Goal: Task Accomplishment & Management: Complete application form

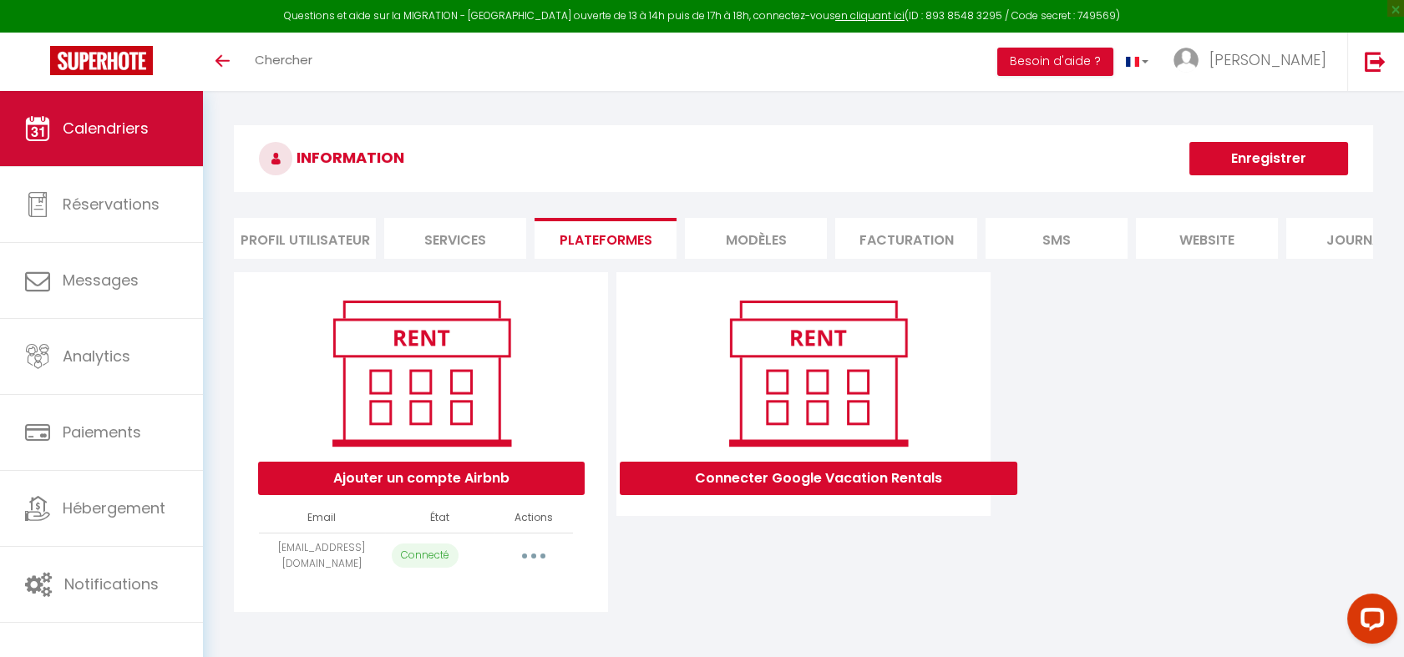
click at [147, 131] on span "Calendriers" at bounding box center [106, 128] width 86 height 21
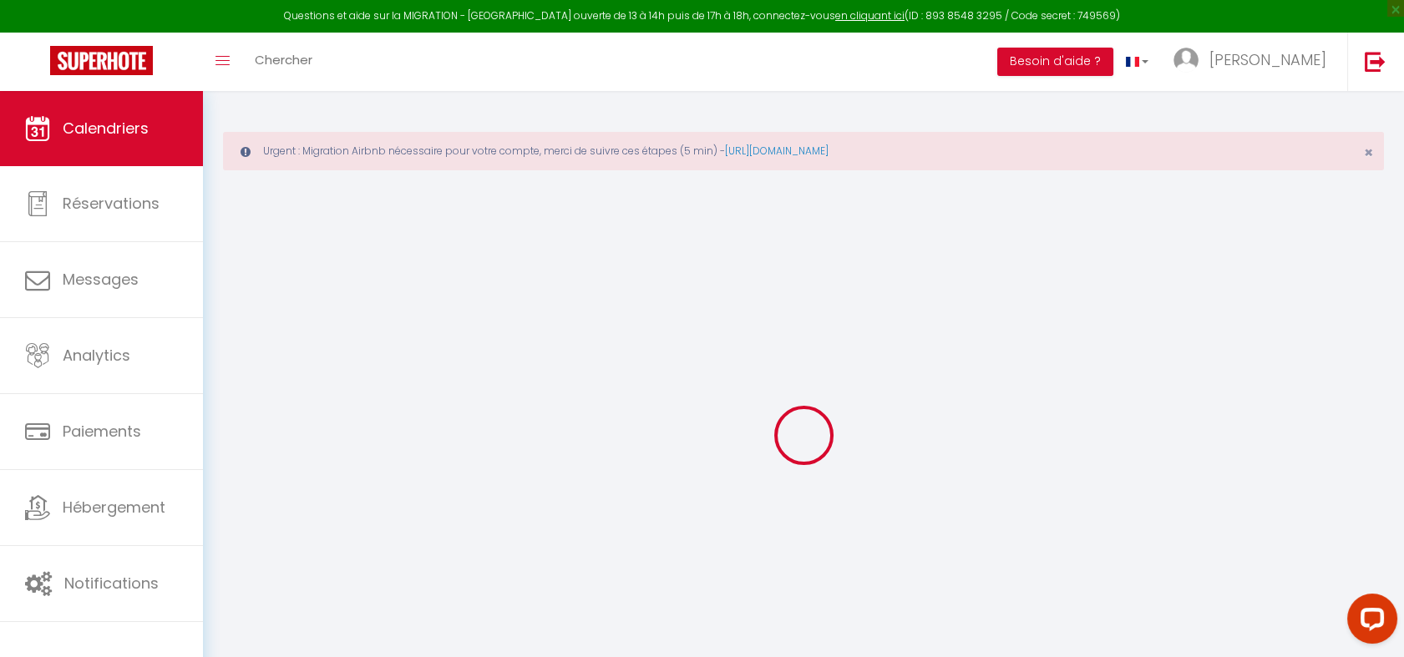
select select
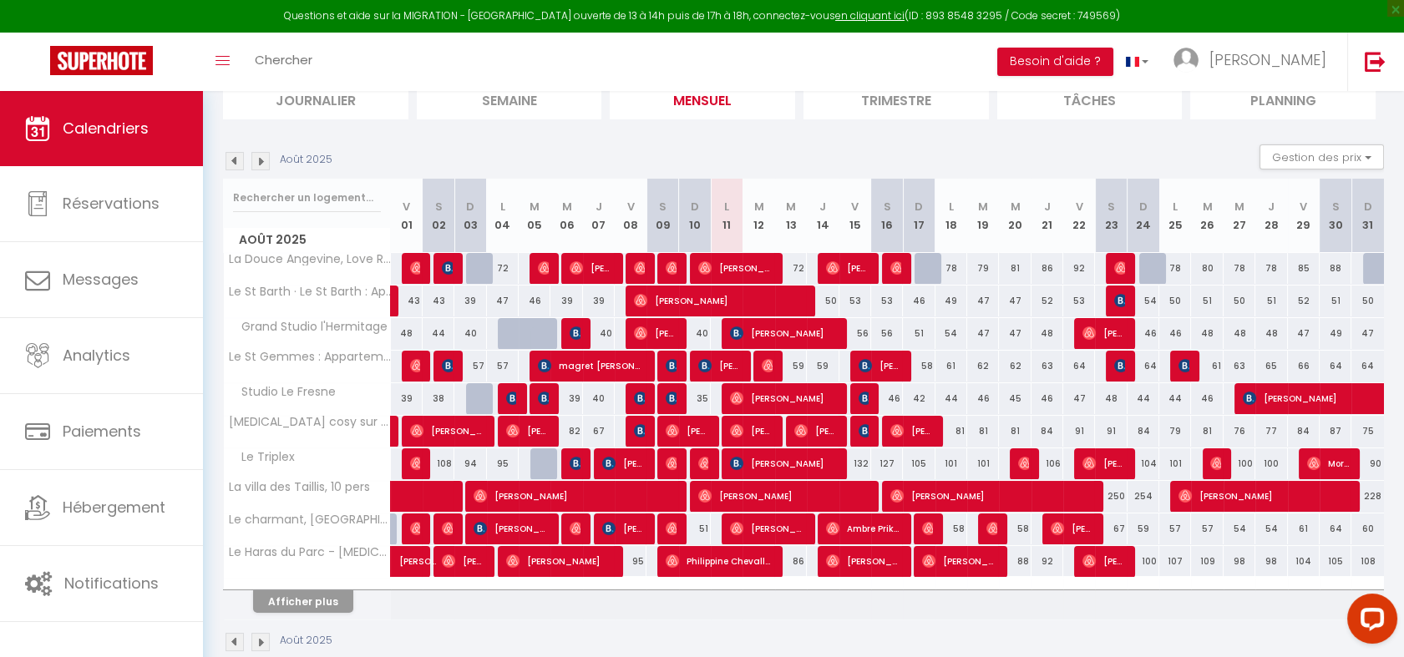
scroll to position [227, 0]
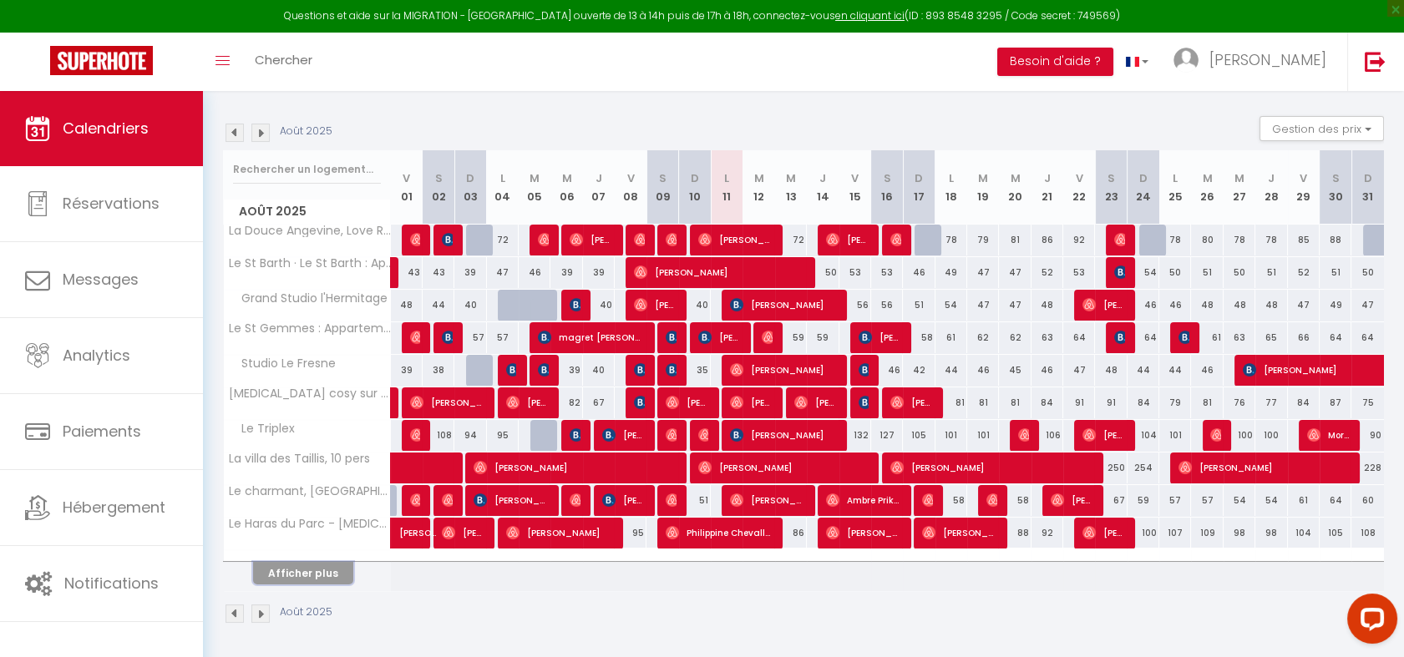
click at [281, 579] on button "Afficher plus" at bounding box center [303, 573] width 100 height 23
select select
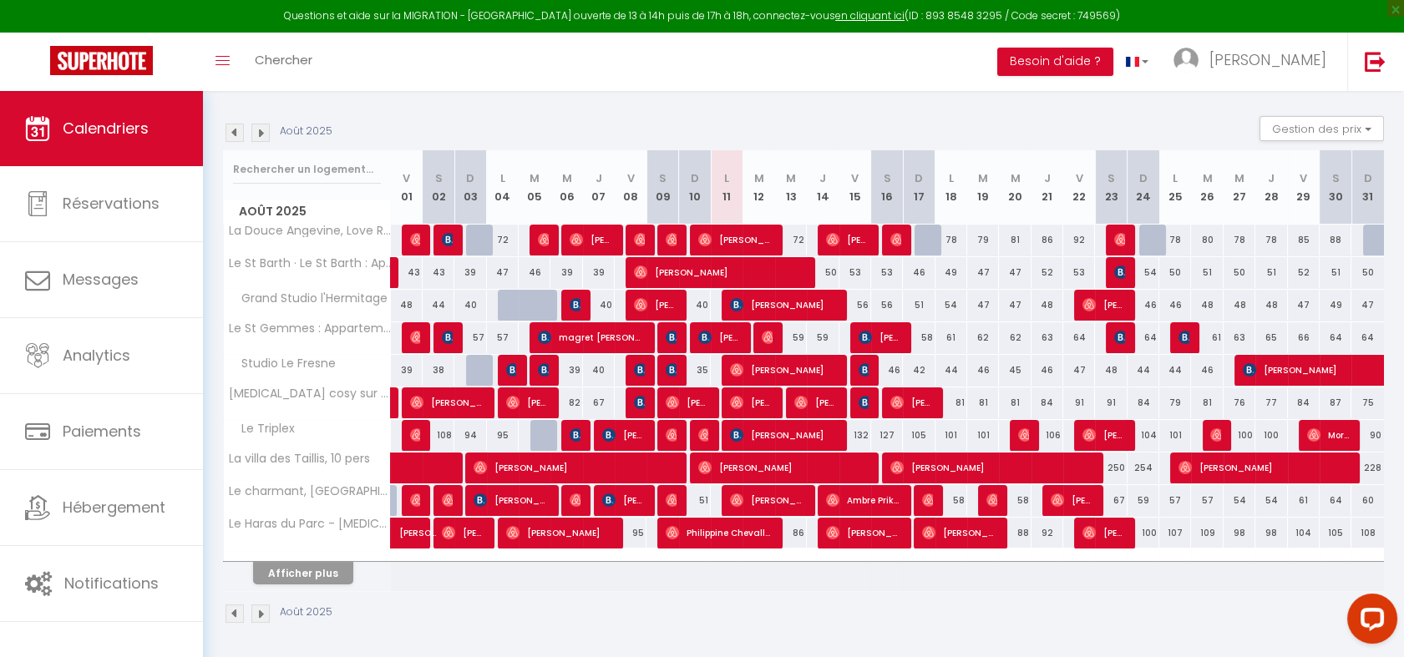
select select
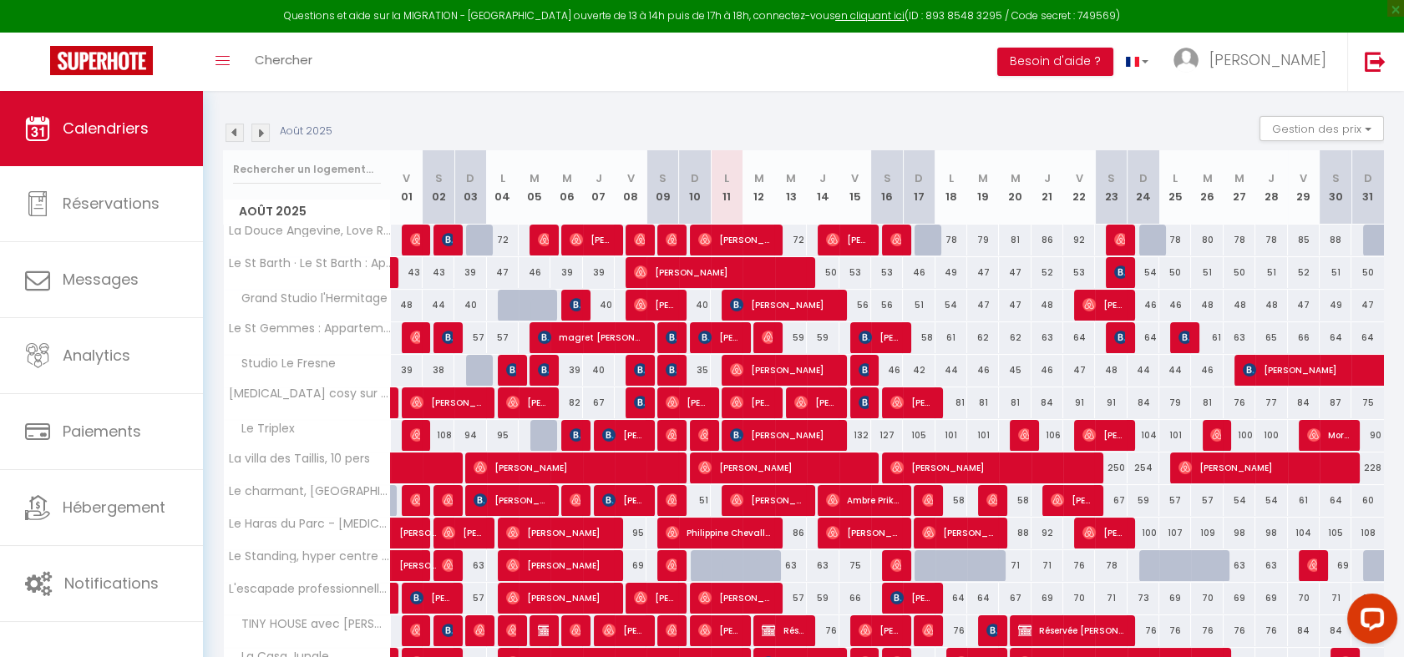
scroll to position [414, 0]
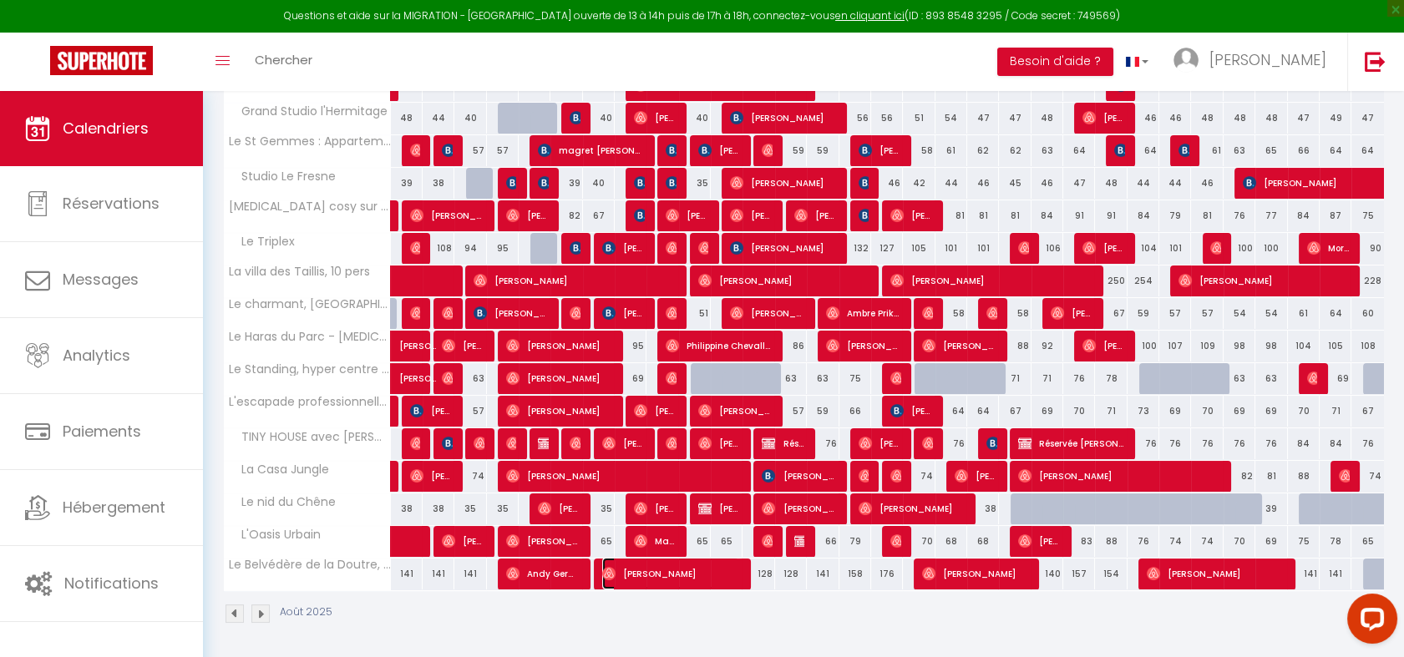
click at [713, 573] on span "[PERSON_NAME]" at bounding box center [671, 574] width 138 height 32
select select "OK"
select select "0"
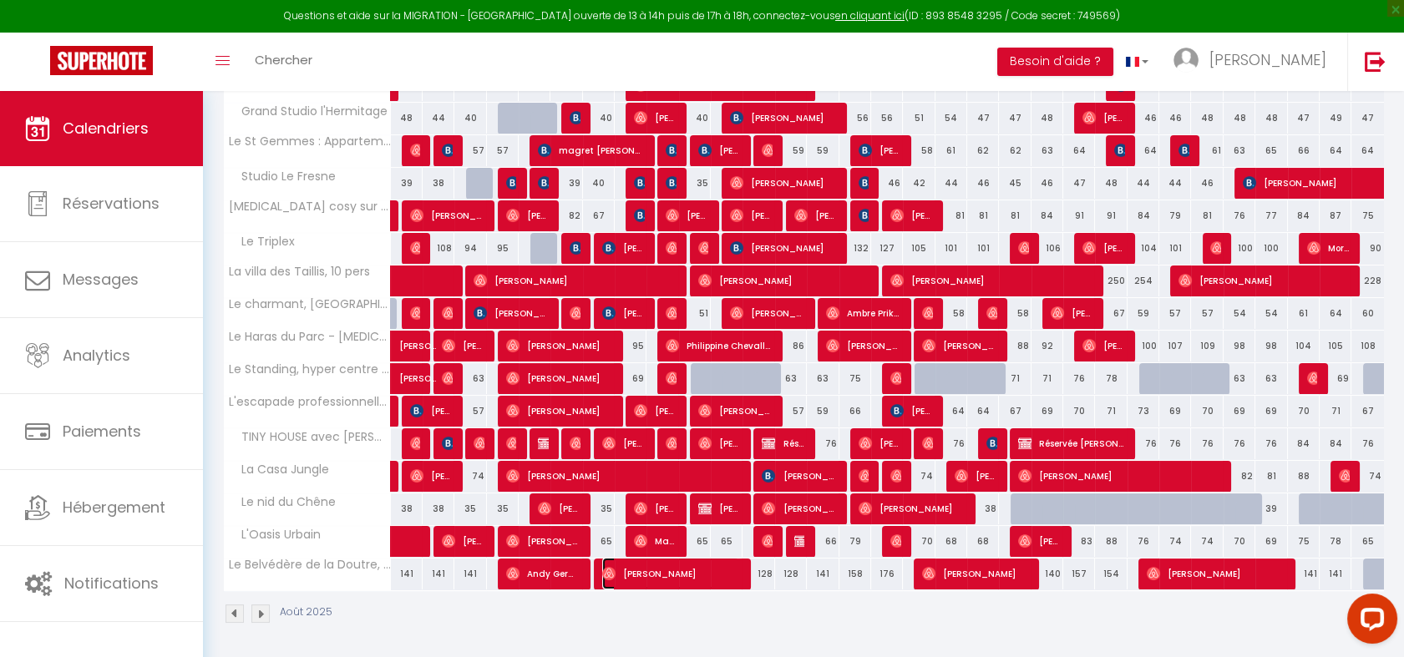
select select "1"
select select
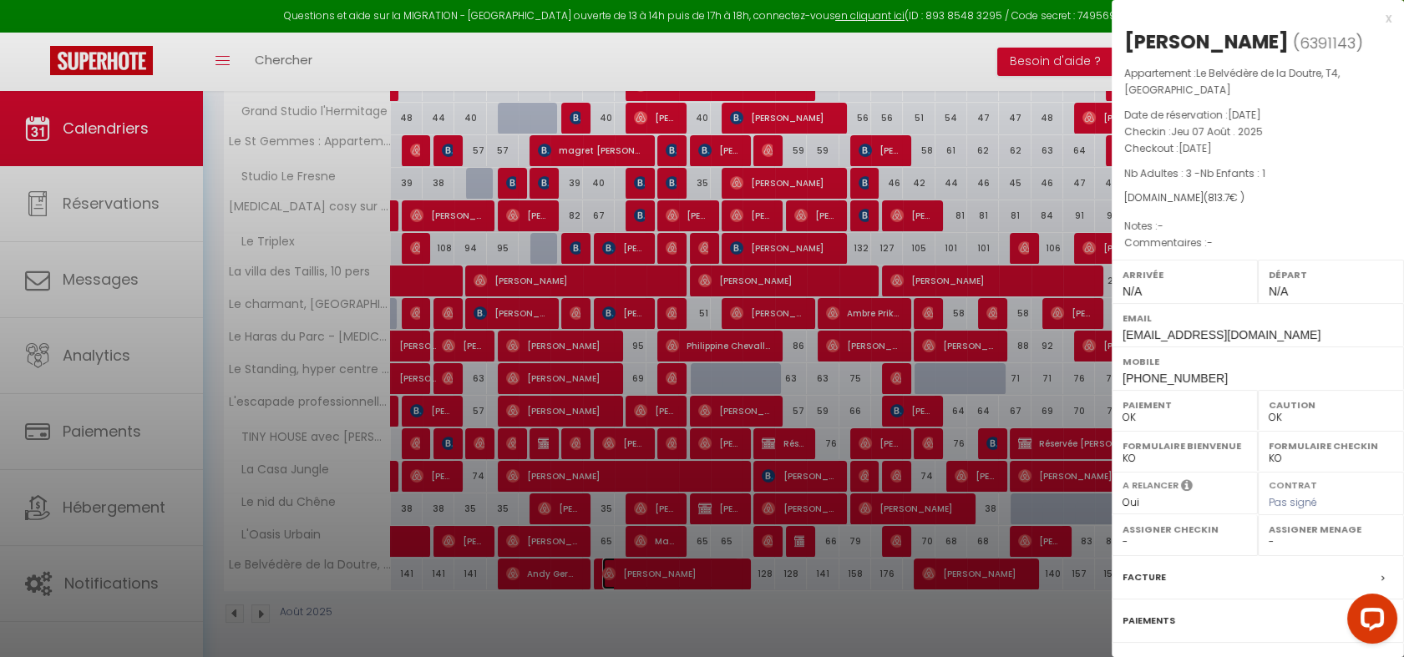
select select "44265"
click at [1156, 620] on label "Paiements" at bounding box center [1149, 621] width 53 height 18
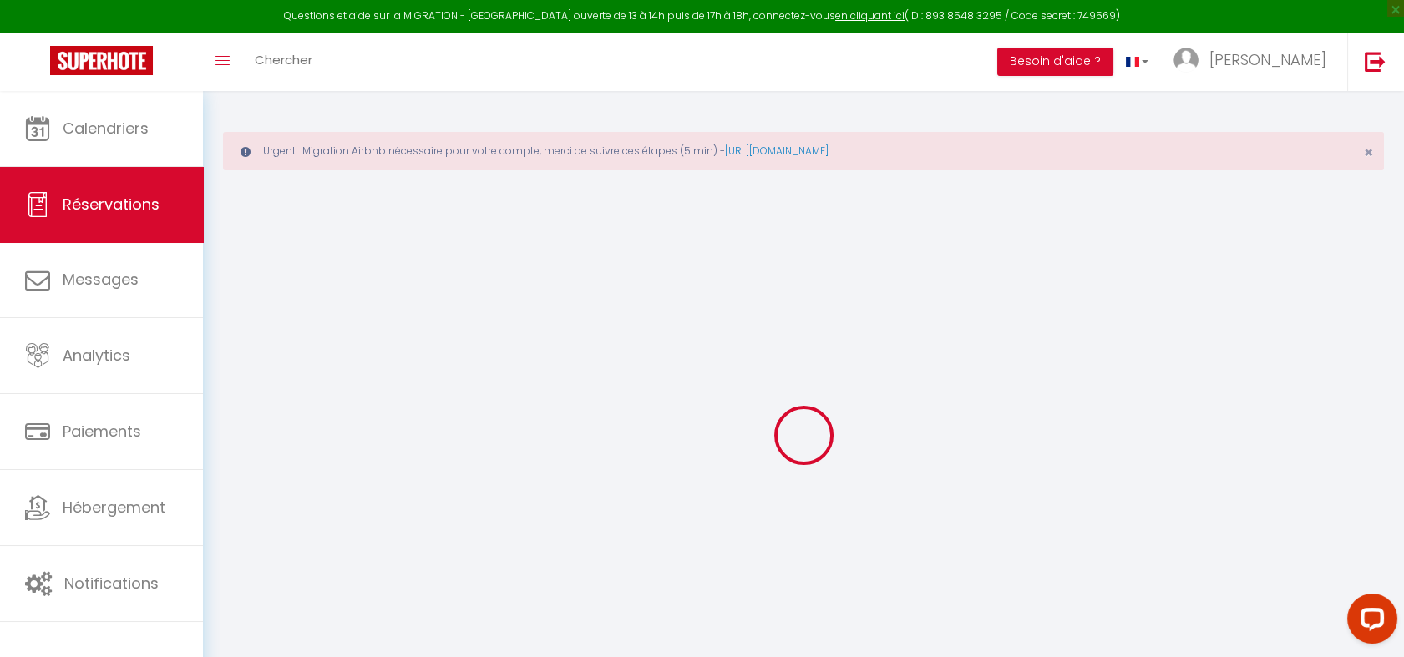
select select
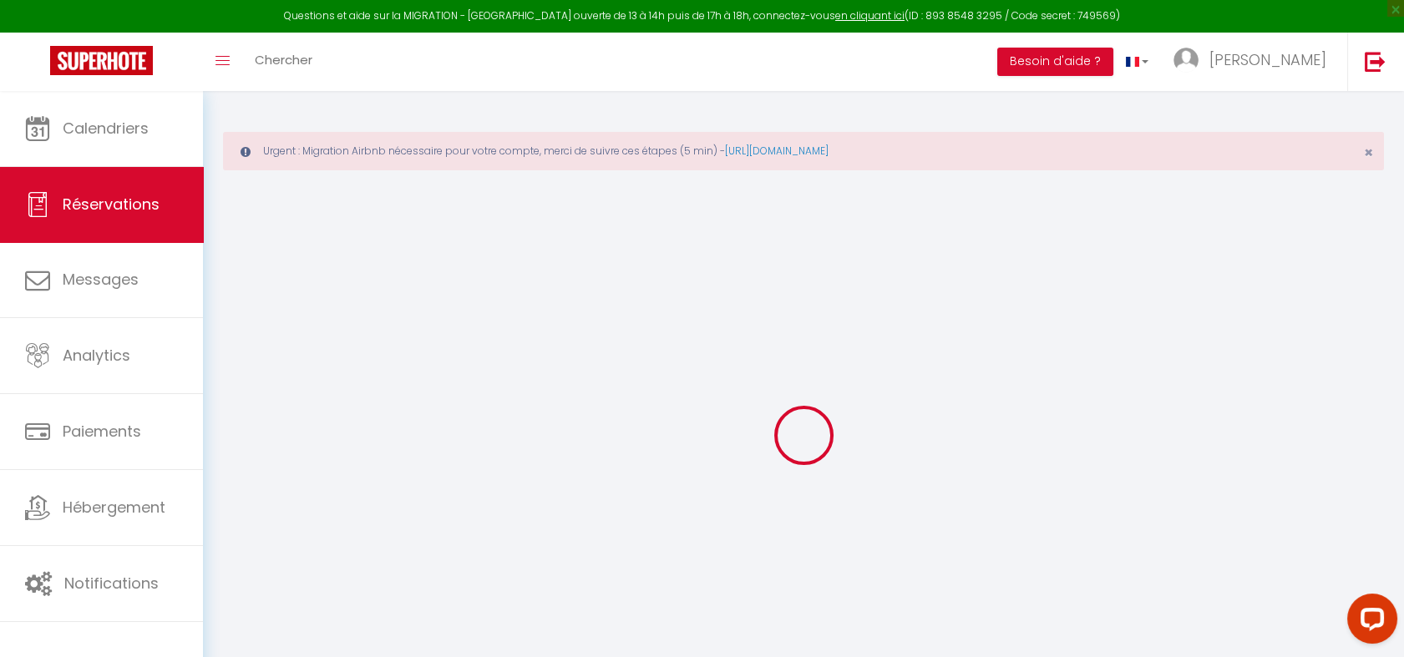
select select
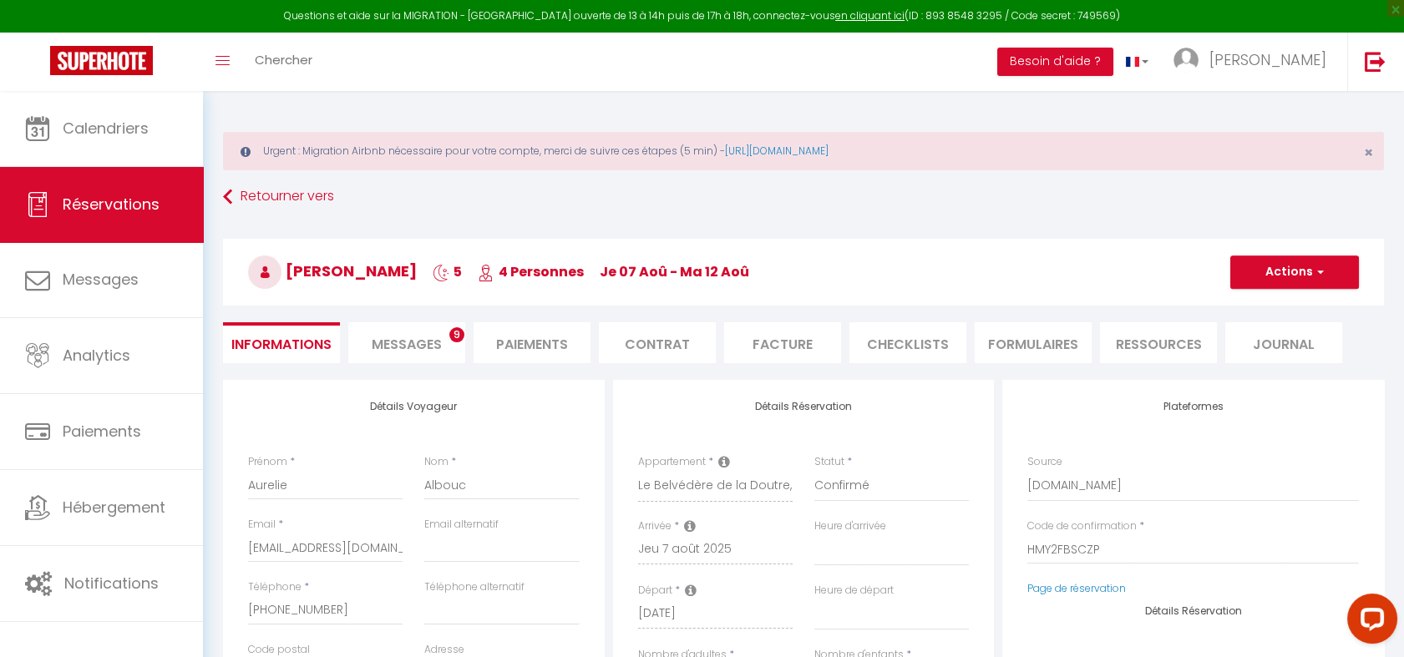
select select
type input "75"
type input "26.7"
select select
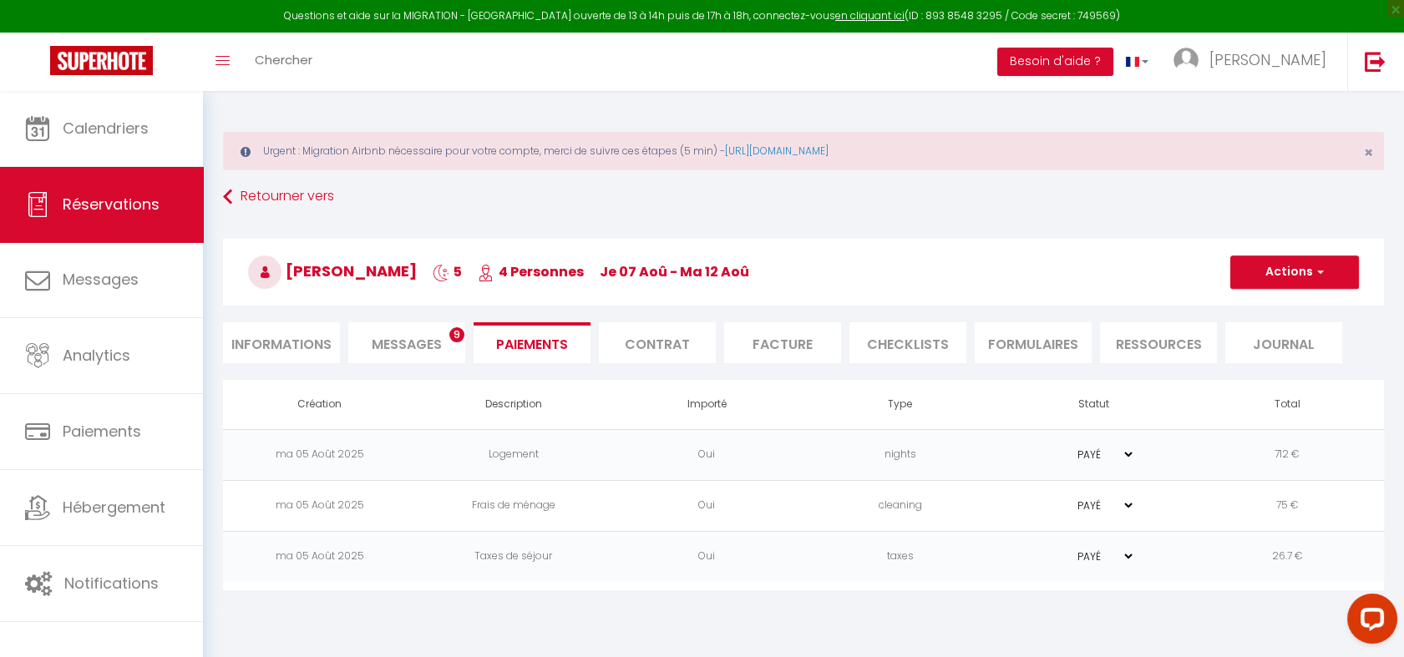
select select
click at [277, 339] on li "Informations" at bounding box center [281, 342] width 117 height 41
select select
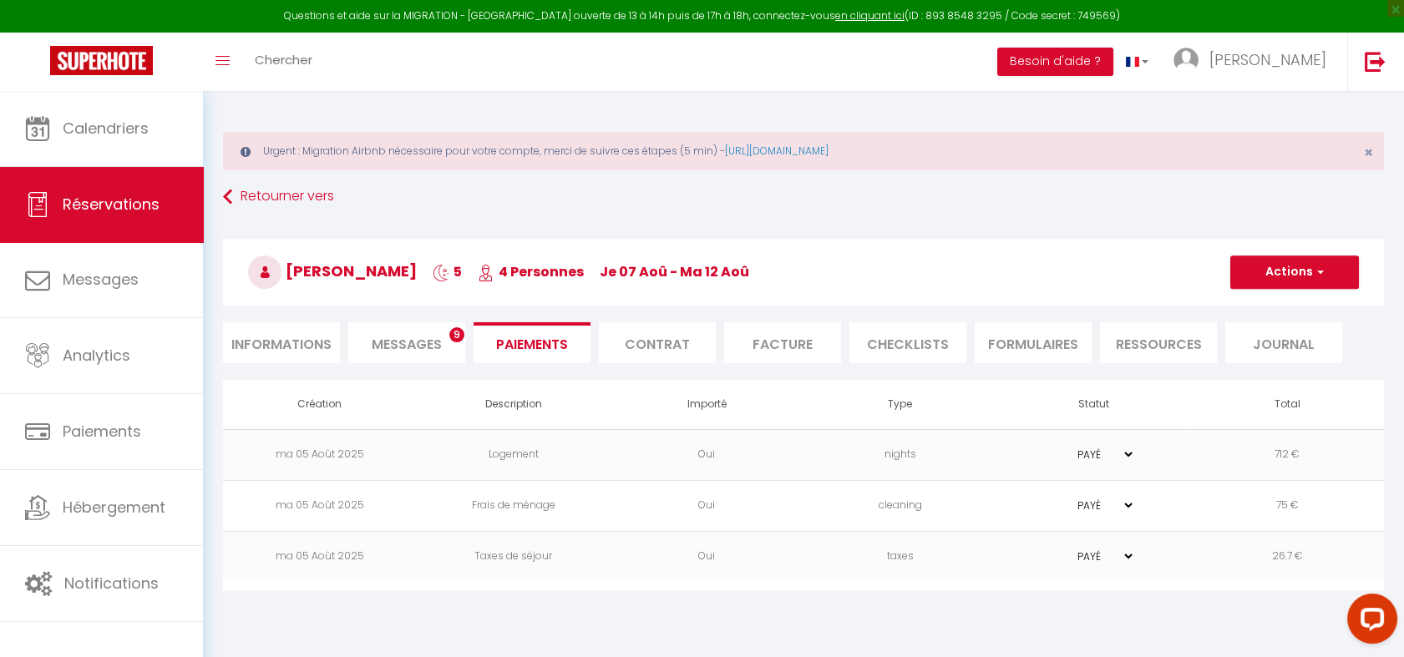
select select
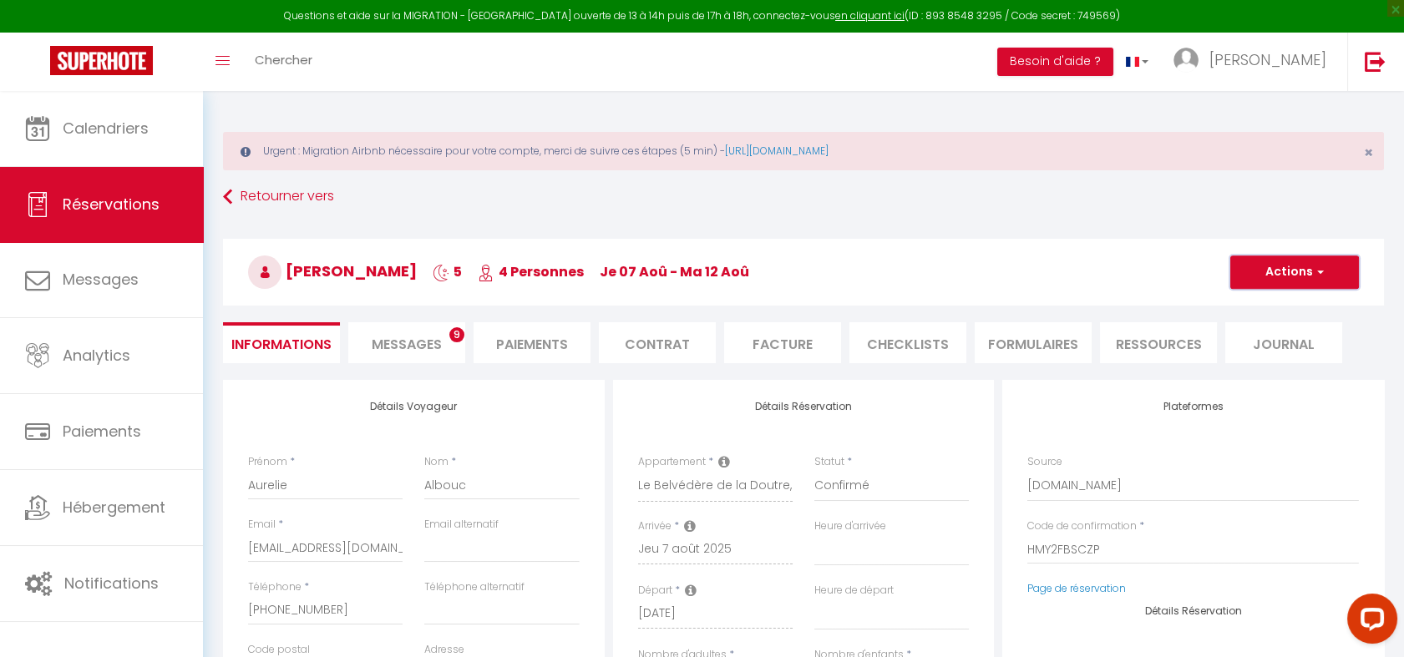
click at [1297, 274] on button "Actions" at bounding box center [1295, 272] width 129 height 33
click at [1265, 327] on link "Dupliquer" at bounding box center [1278, 331] width 132 height 22
select select
type input "0"
select select
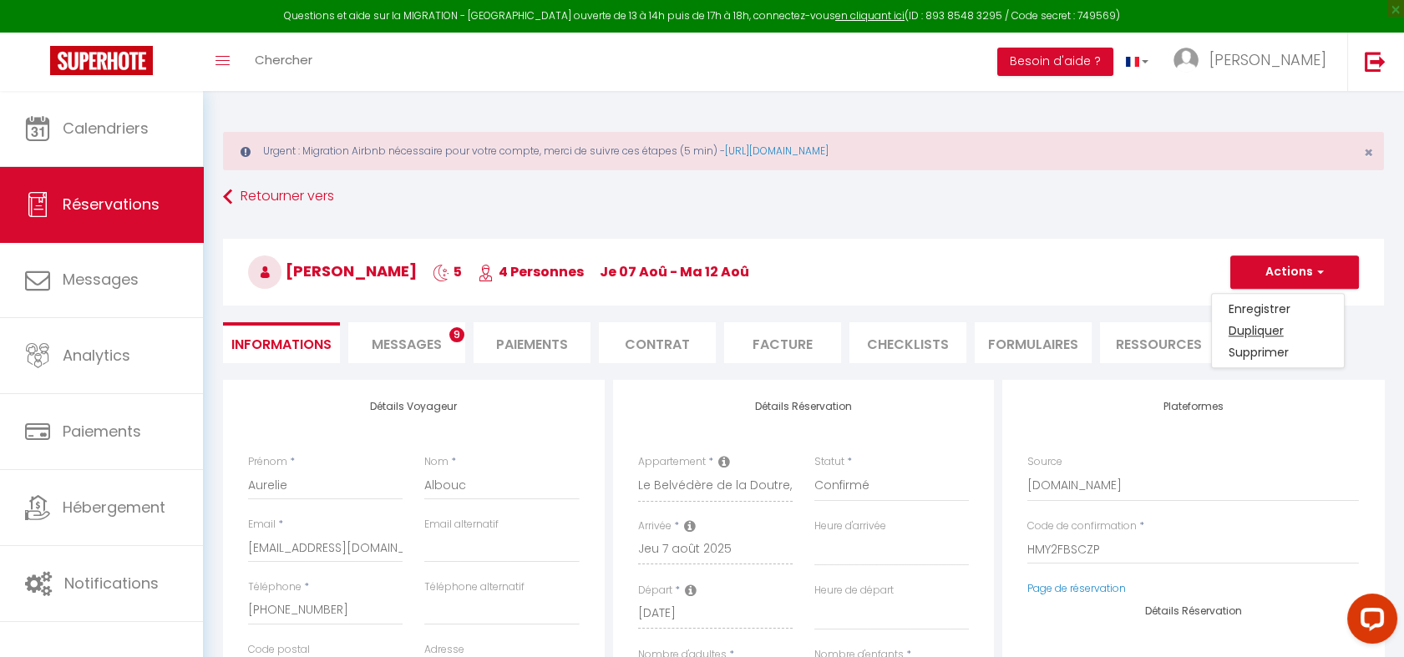
select select
type input "Invalid Dateundefined"
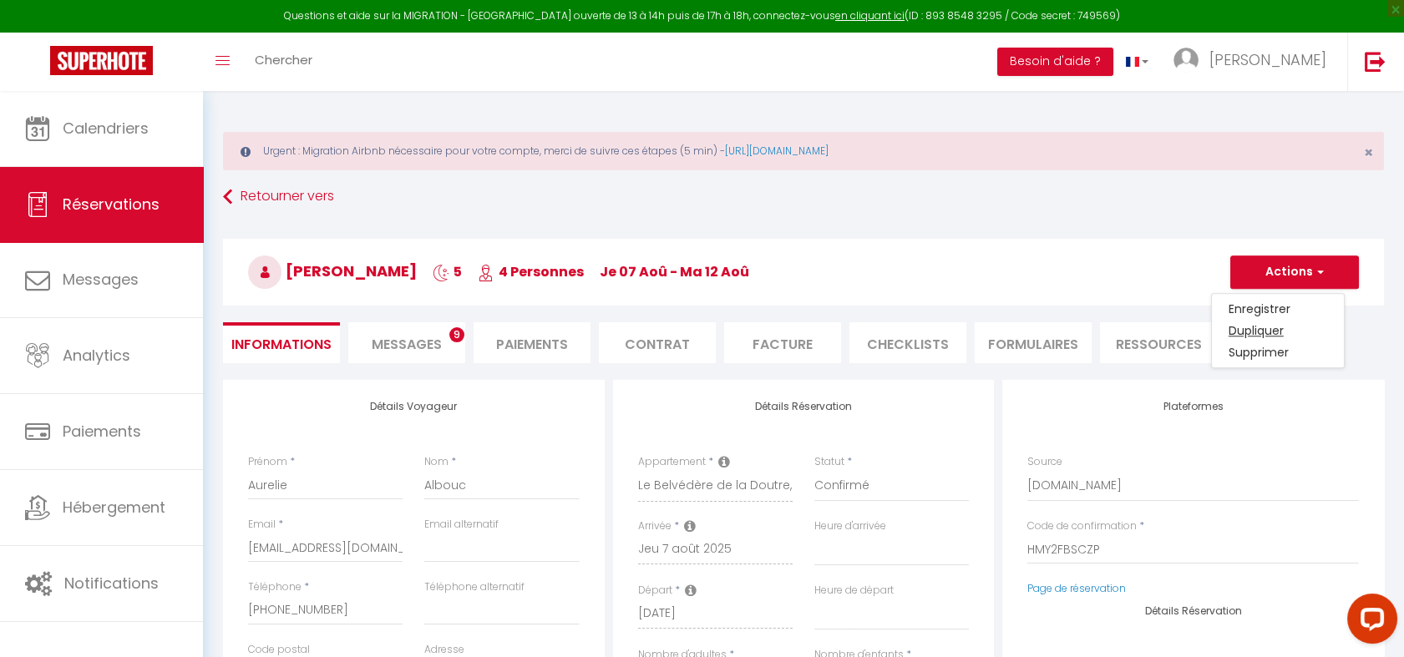
type input "Invalid Dateundefined"
select select
checkbox input "false"
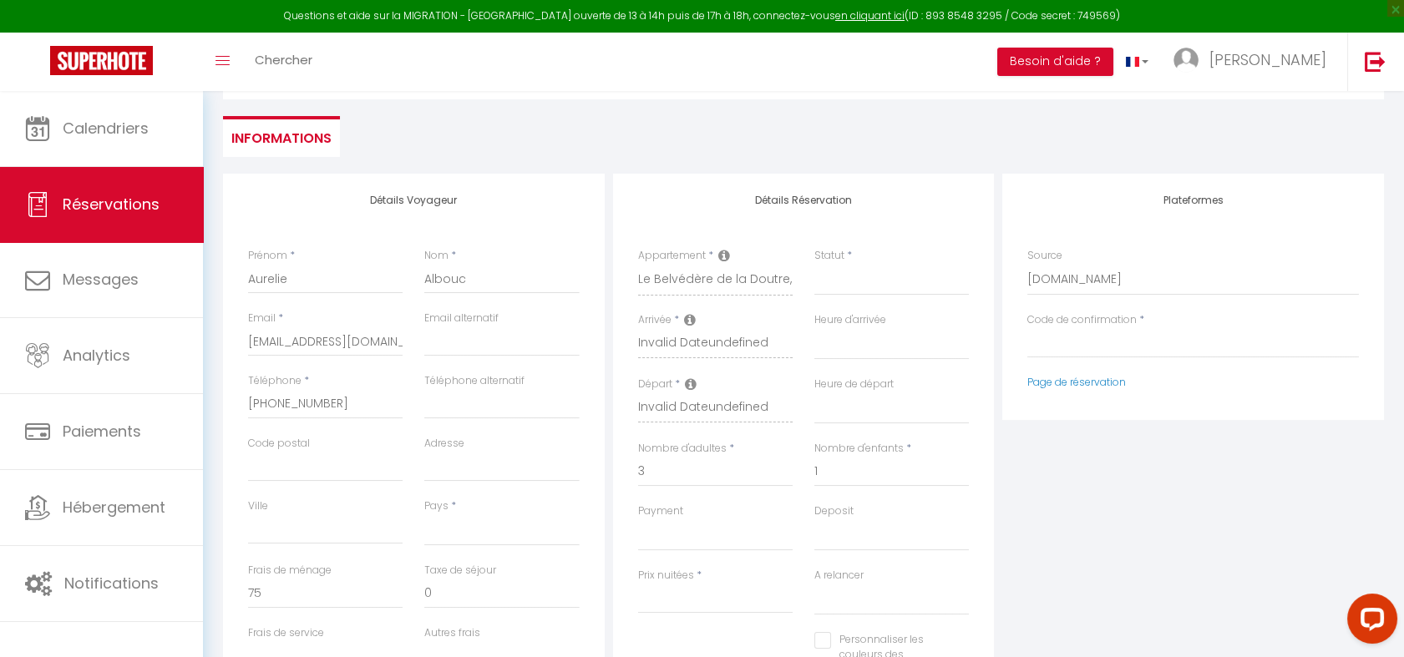
scroll to position [212, 0]
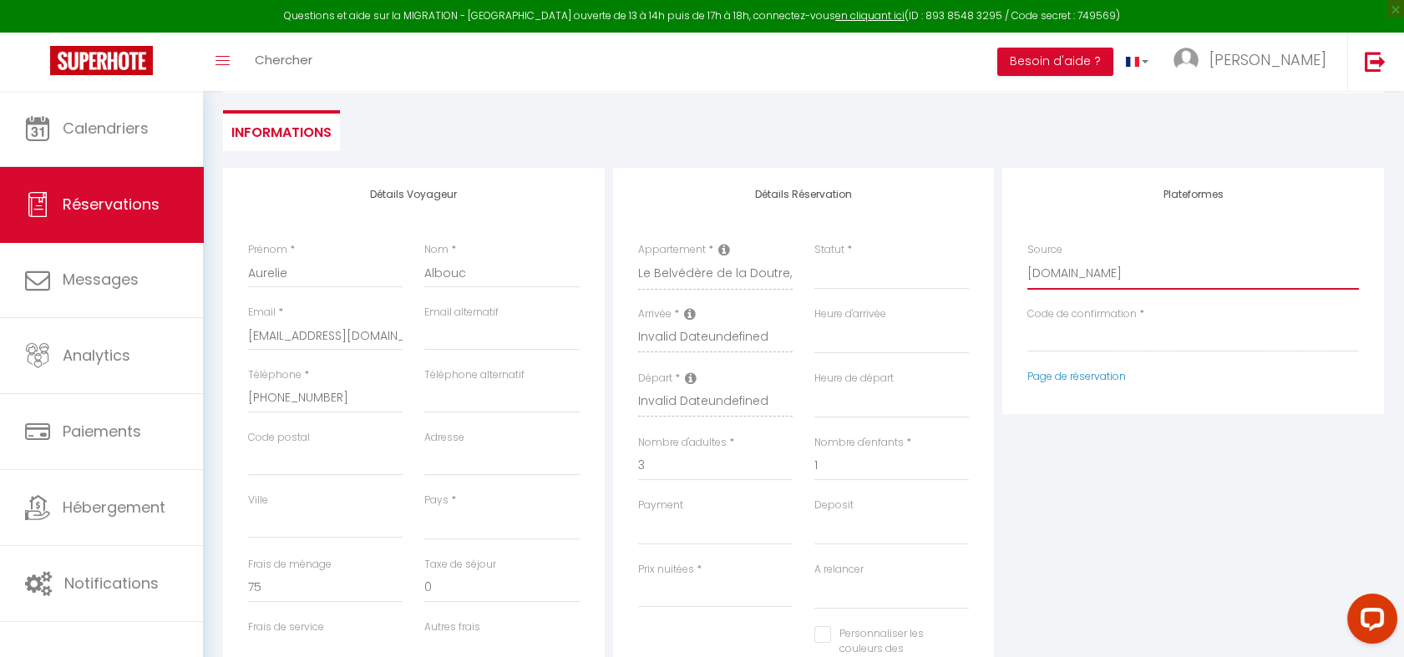
click at [1049, 274] on select "Direct [DOMAIN_NAME] [DOMAIN_NAME] Chalet montagne Expedia Gite de [GEOGRAPHIC_…" at bounding box center [1194, 274] width 332 height 32
select select "54"
click at [1028, 258] on select "Direct [DOMAIN_NAME] [DOMAIN_NAME] Chalet montagne Expedia Gite de [GEOGRAPHIC_…" at bounding box center [1194, 274] width 332 height 32
select select
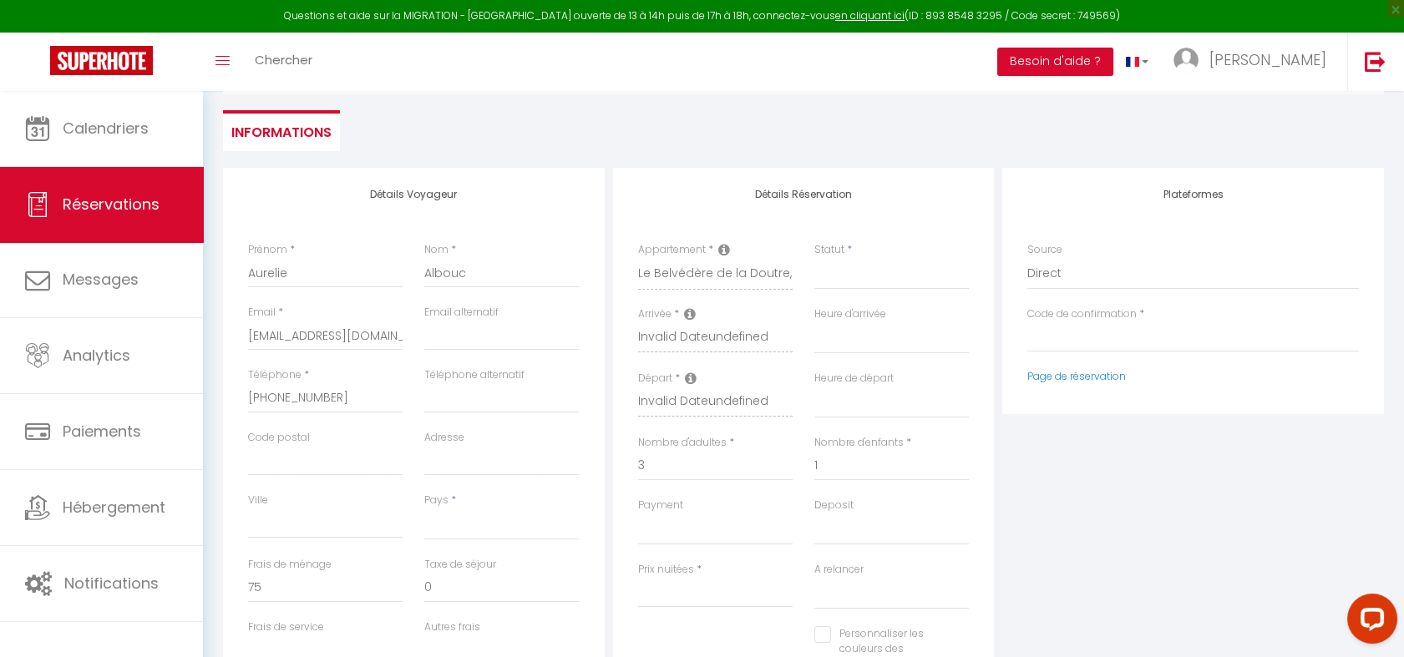
select select
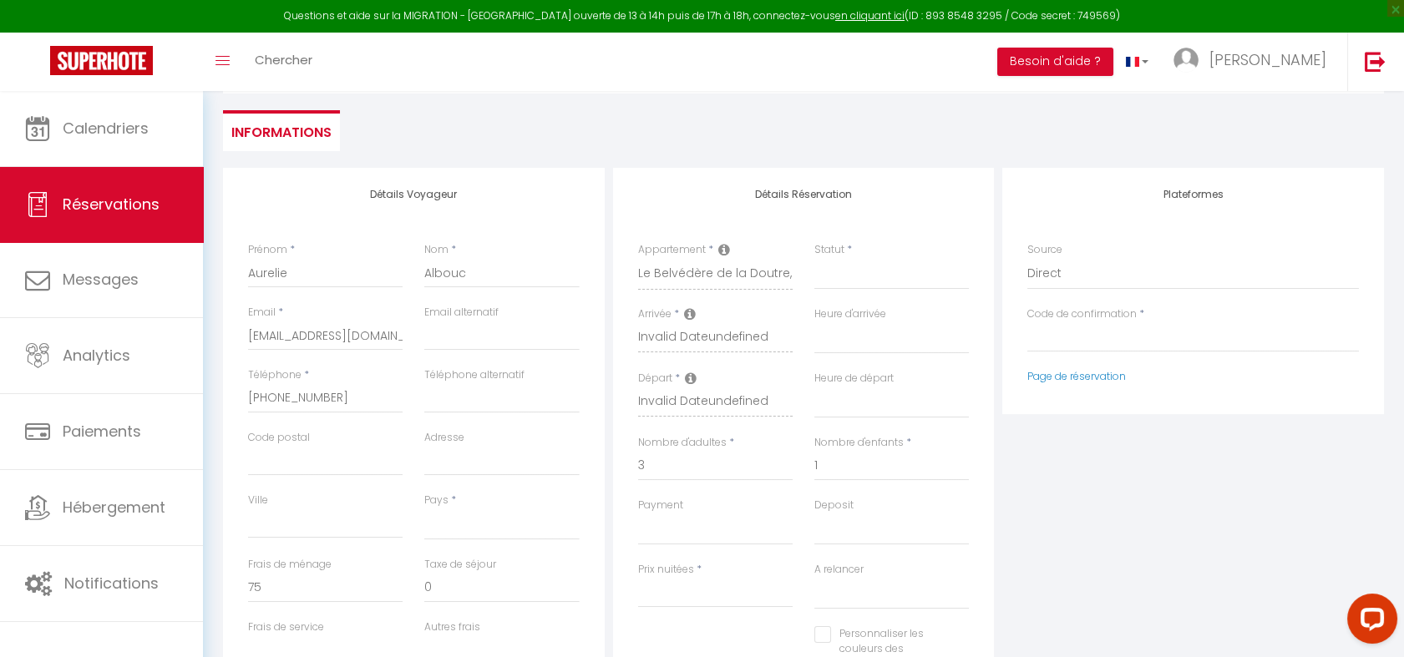
checkbox input "false"
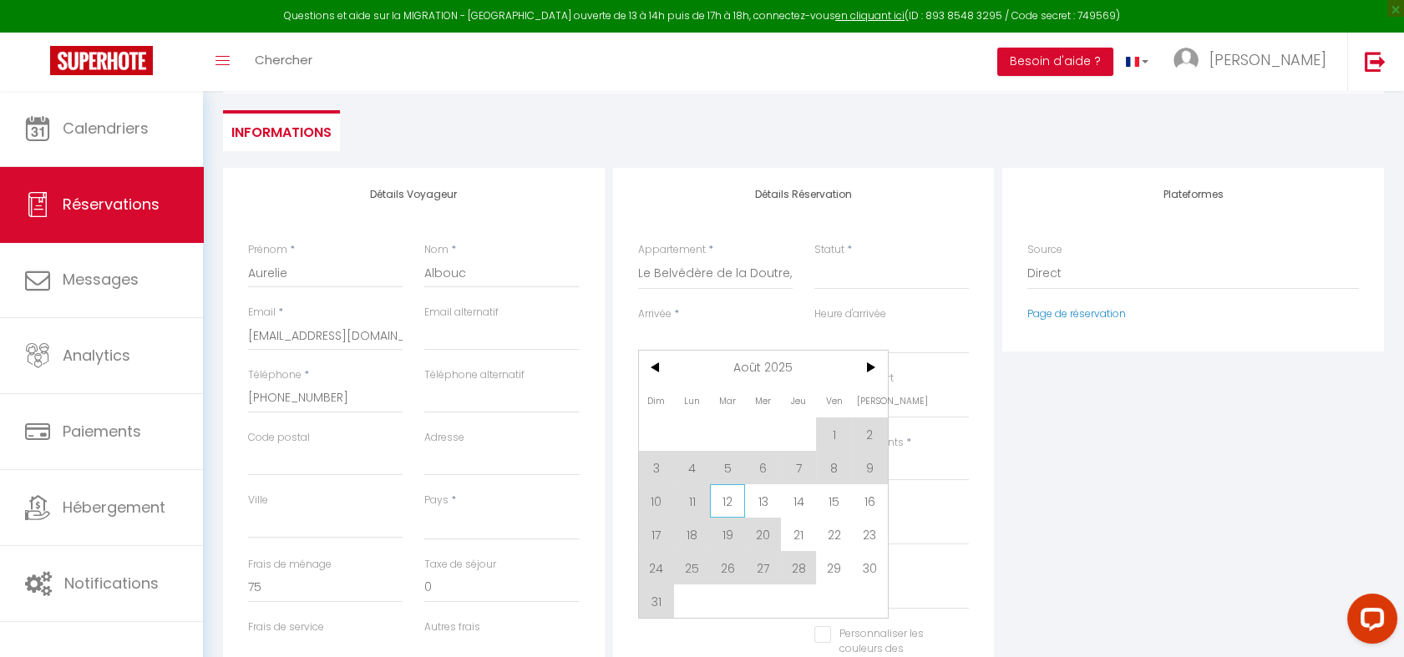
click at [728, 508] on span "12" at bounding box center [728, 501] width 36 height 33
select select
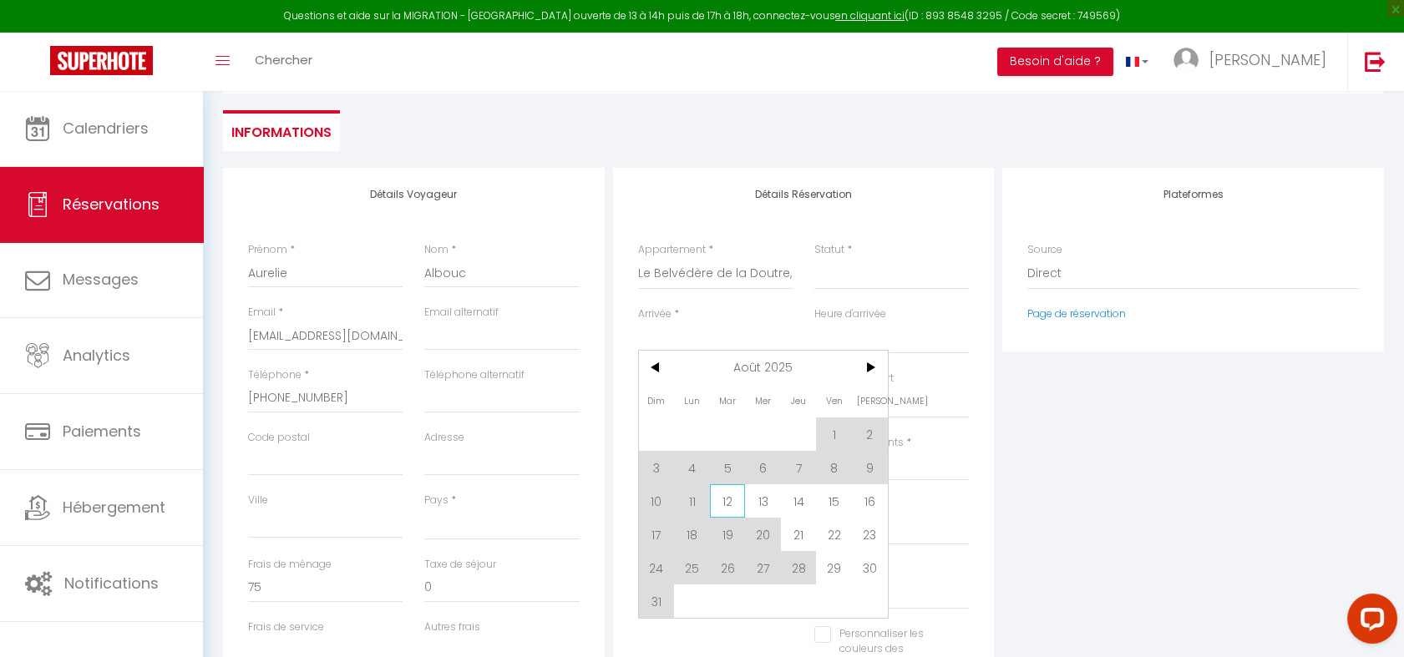
select select
checkbox input "false"
type input "[DATE]"
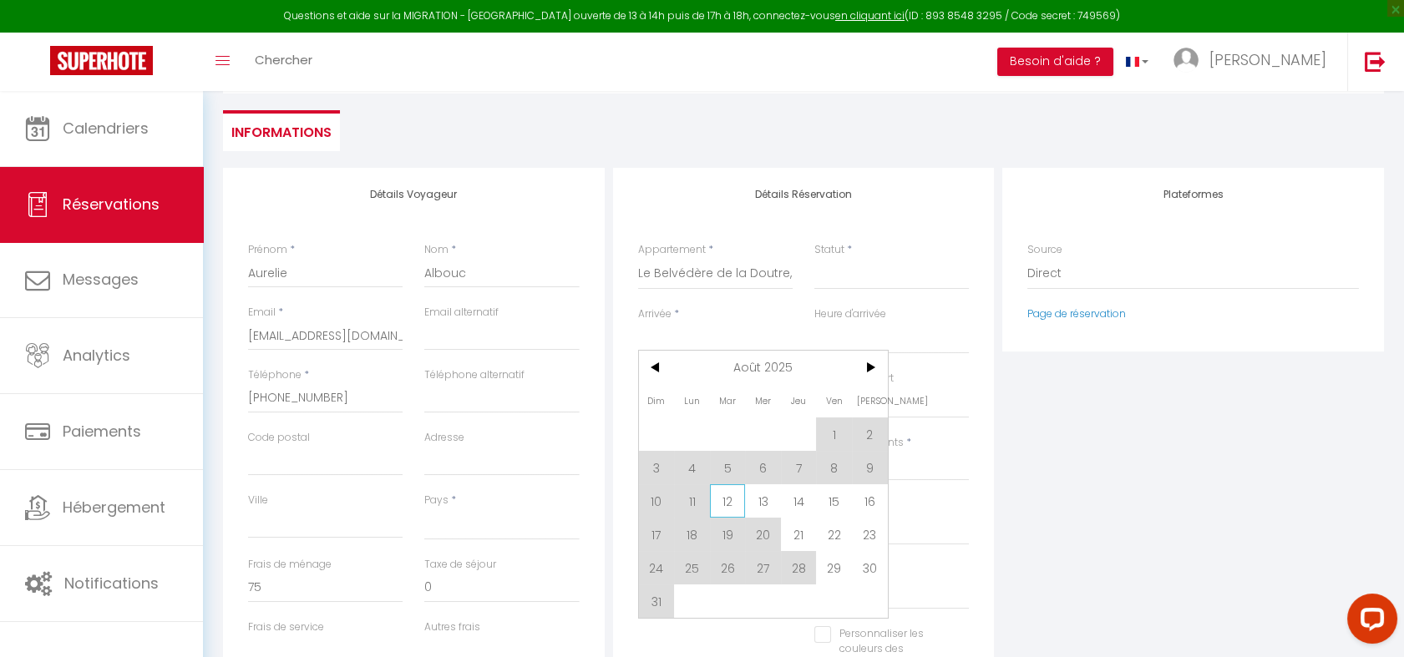
type input "Mer 13 Août 2025"
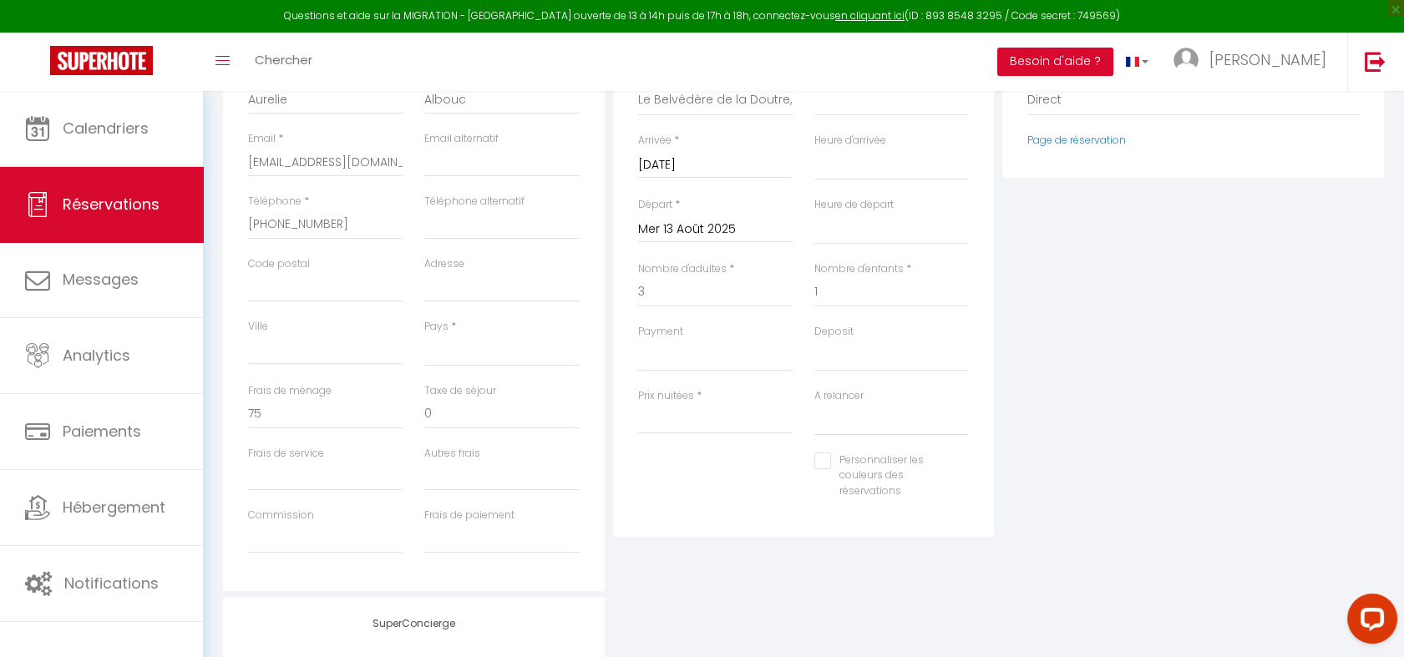
scroll to position [398, 0]
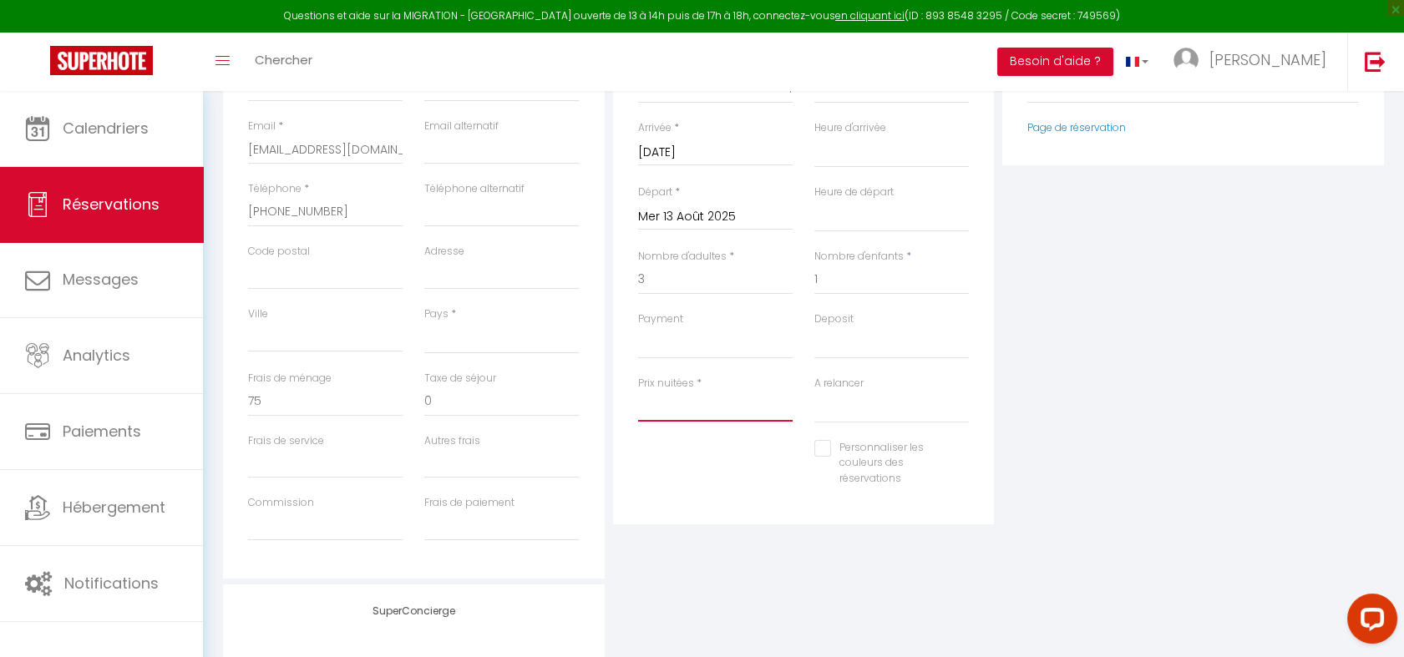
click at [646, 413] on input "Prix nuitées" at bounding box center [715, 407] width 155 height 30
type input "1"
select select
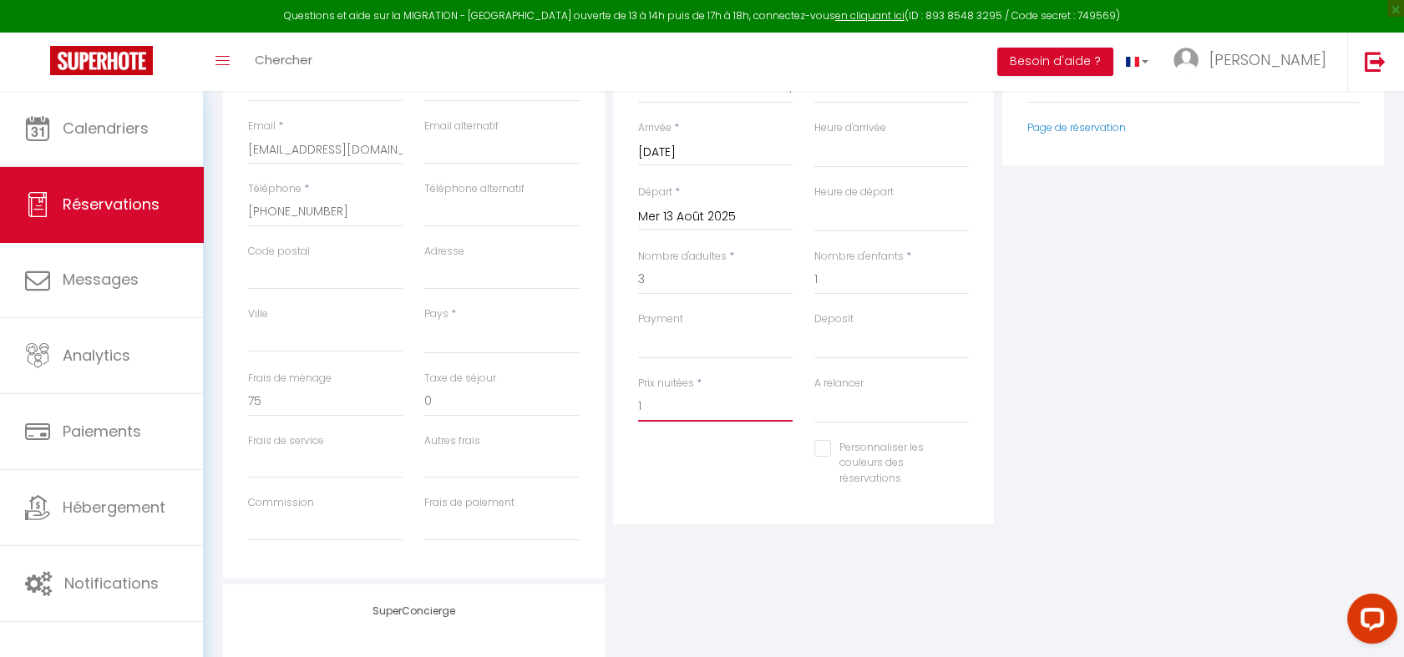
select select
checkbox input "false"
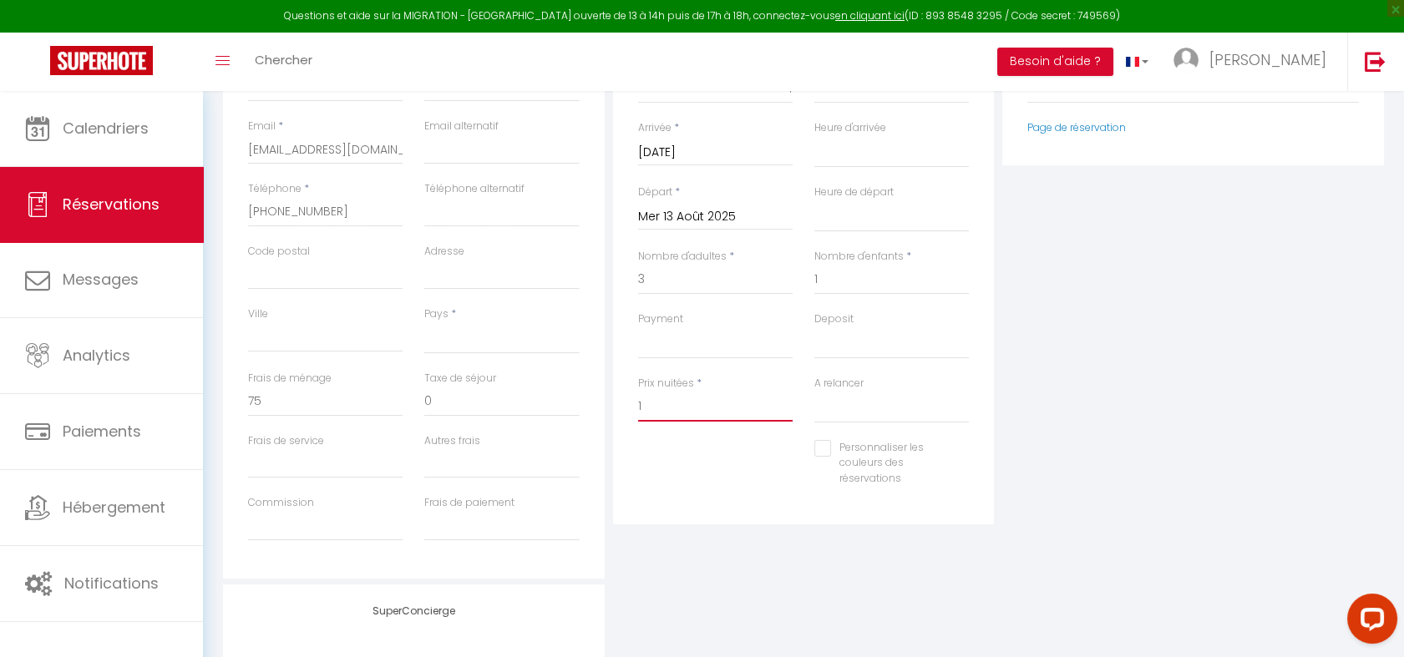
type input "13"
select select
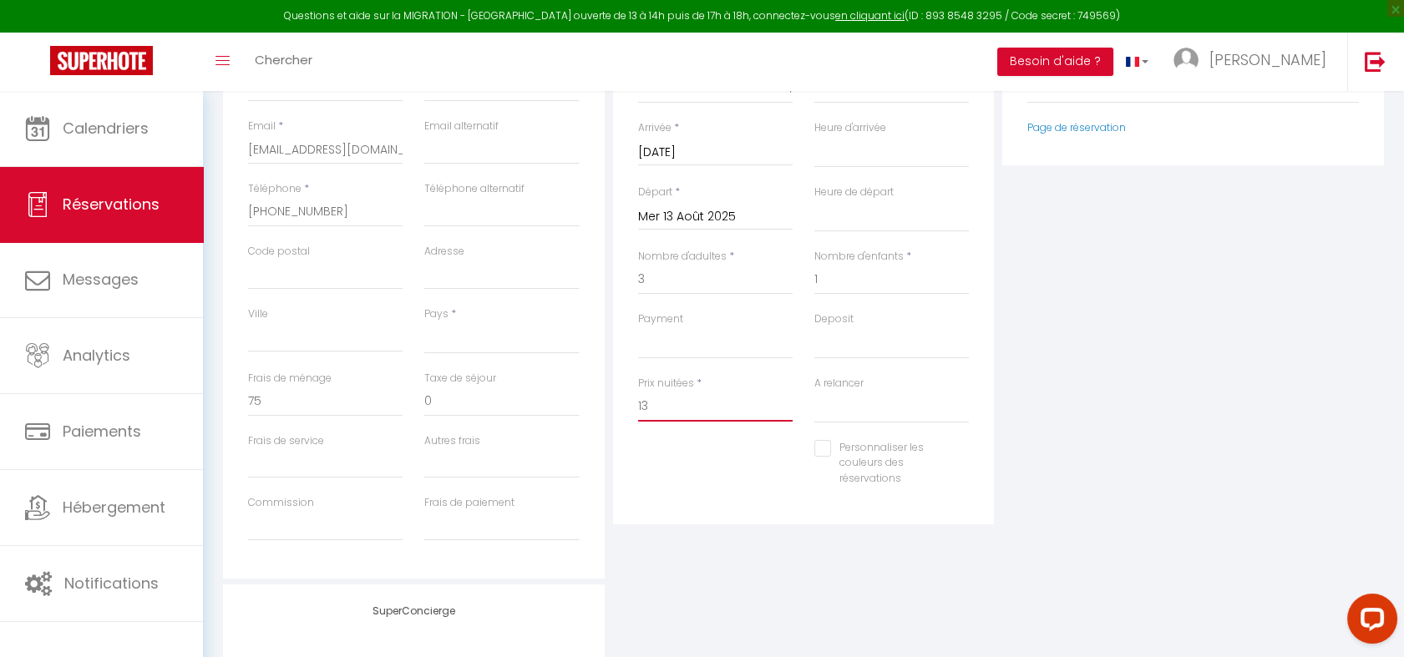
select select
checkbox input "false"
type input "130"
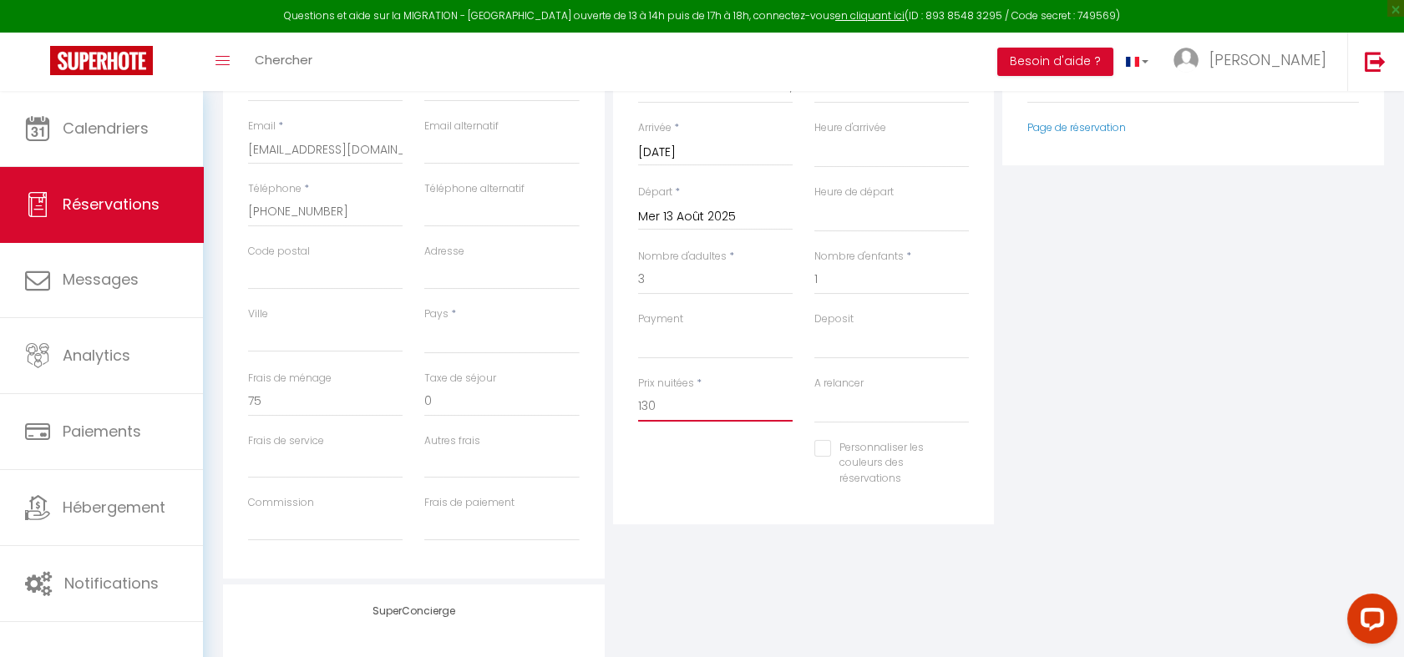
select select
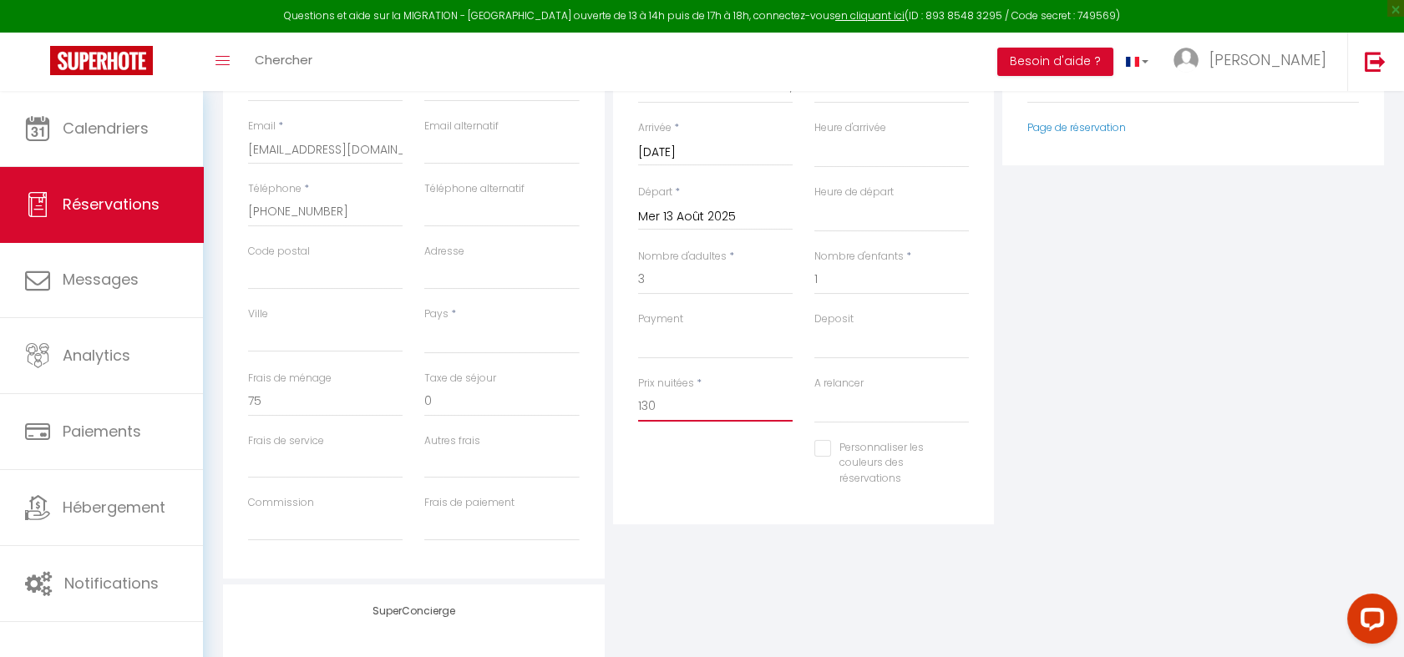
select select
checkbox input "false"
type input "130"
select select
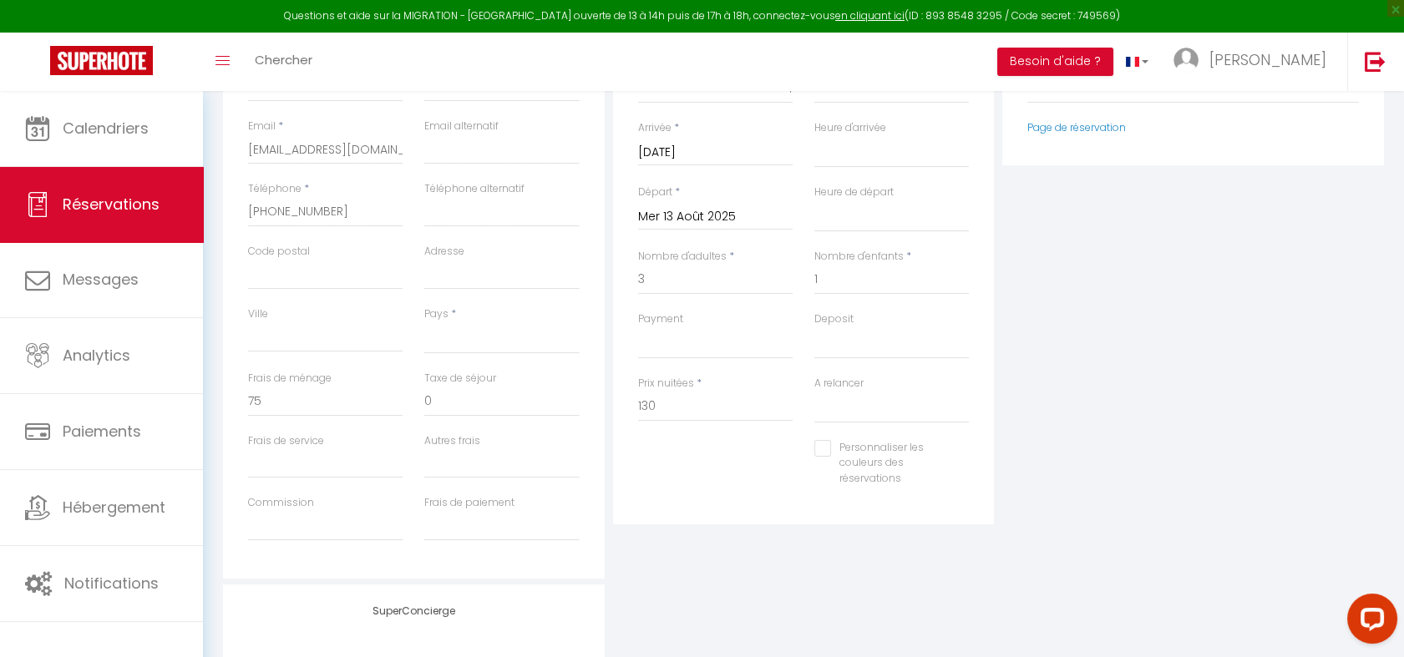
type input "0"
select select
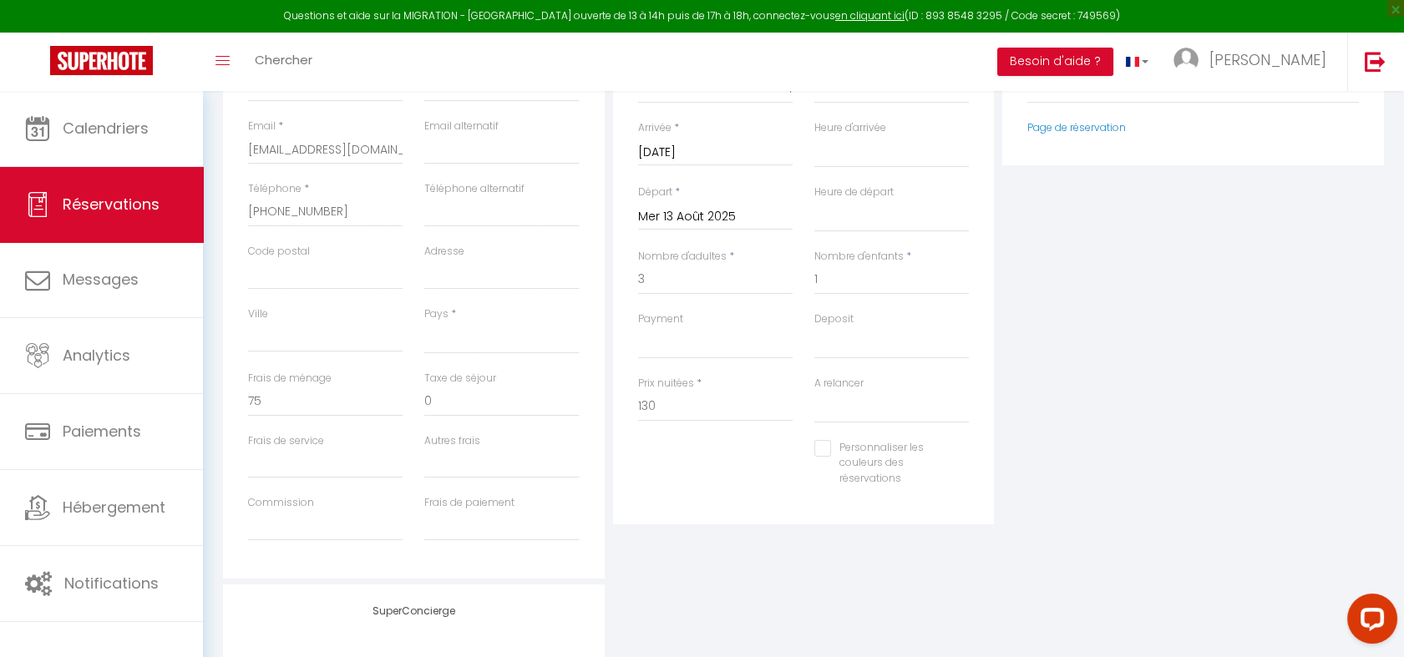
select select
checkbox input "false"
click at [1133, 302] on div "Plateformes Source Direct [DOMAIN_NAME] [DOMAIN_NAME] Chalet montagne Expedia G…" at bounding box center [1193, 280] width 390 height 597
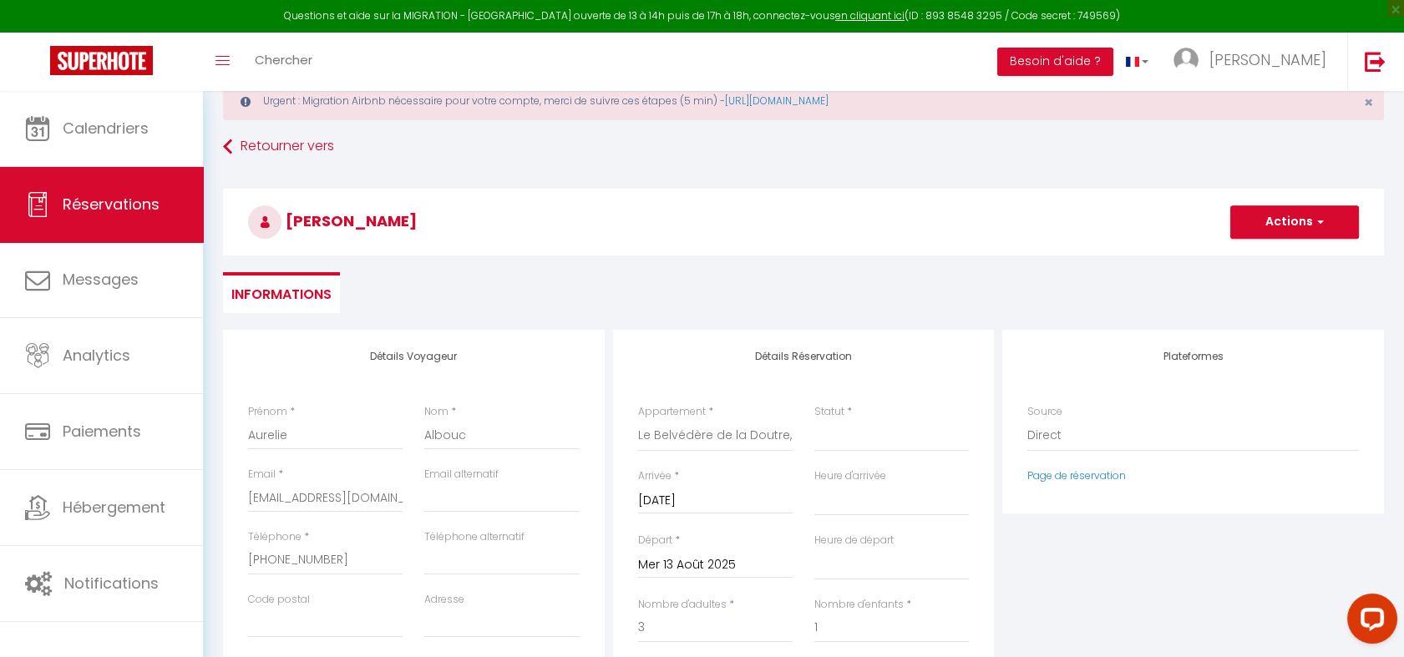
scroll to position [0, 0]
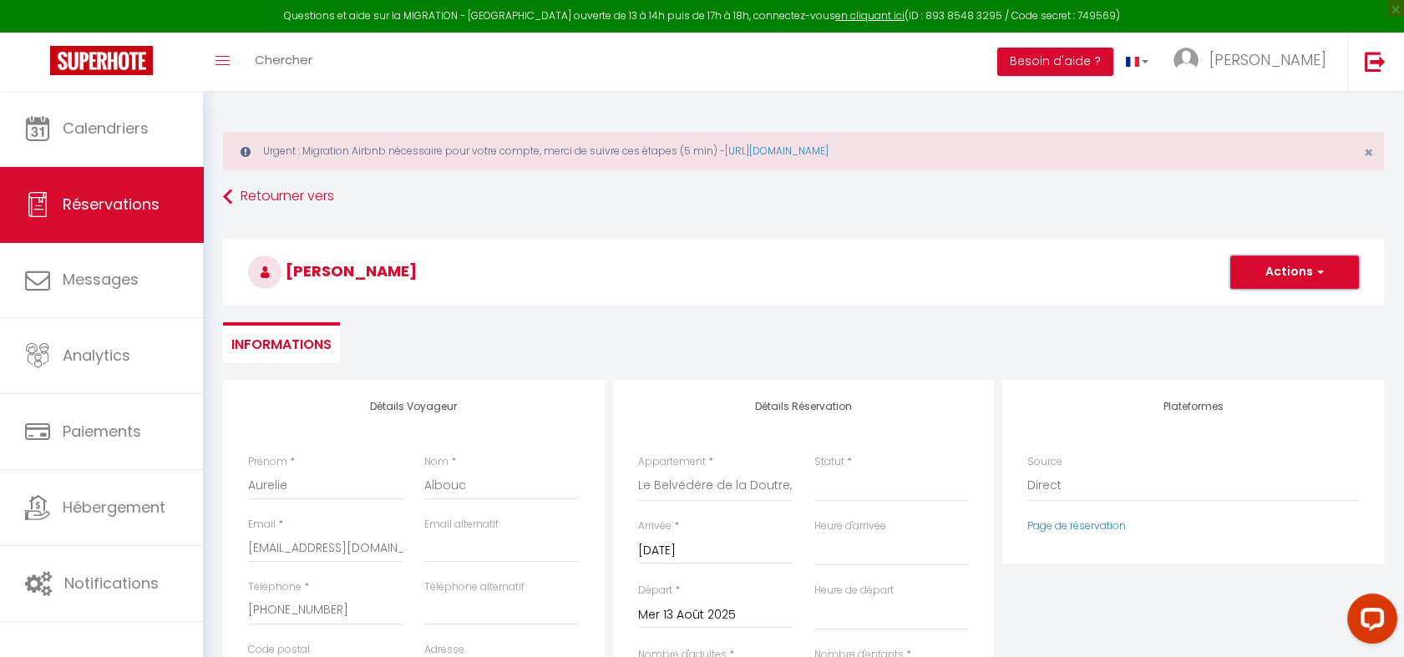
click at [1295, 279] on button "Actions" at bounding box center [1295, 272] width 129 height 33
click at [1270, 306] on link "Enregistrer" at bounding box center [1278, 309] width 132 height 22
select select
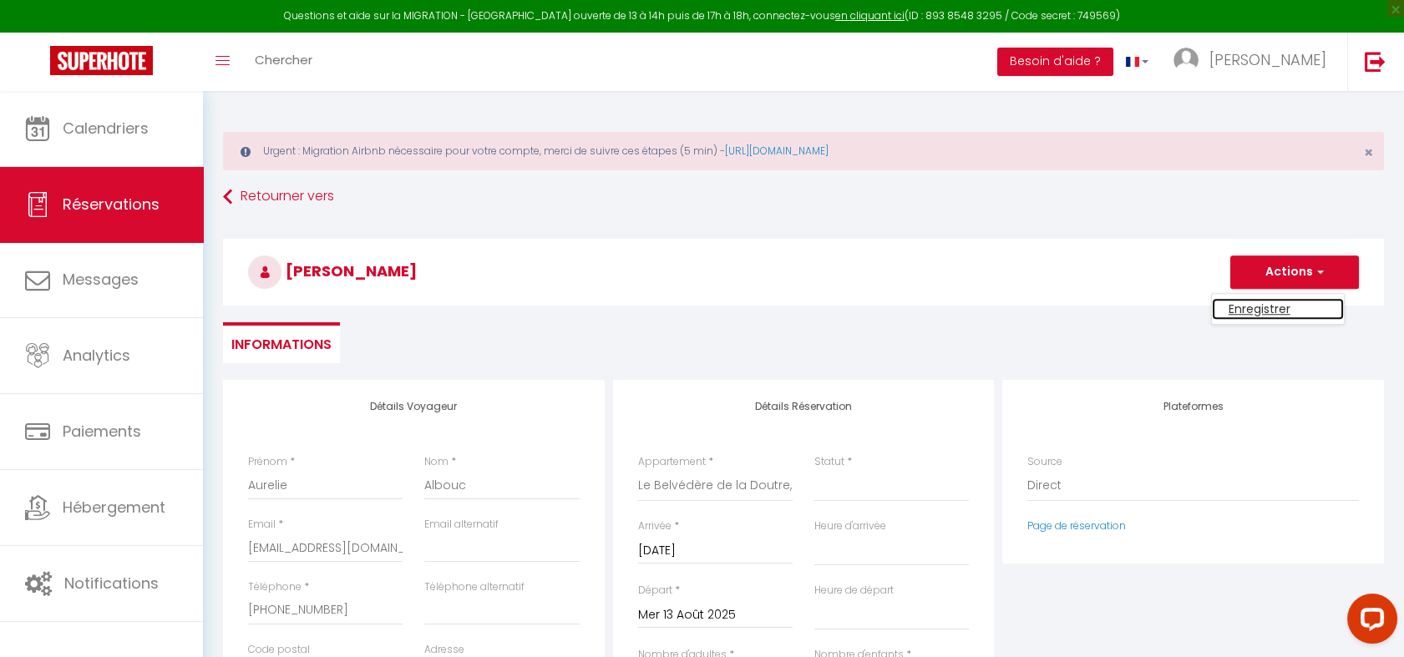
select select
checkbox input "false"
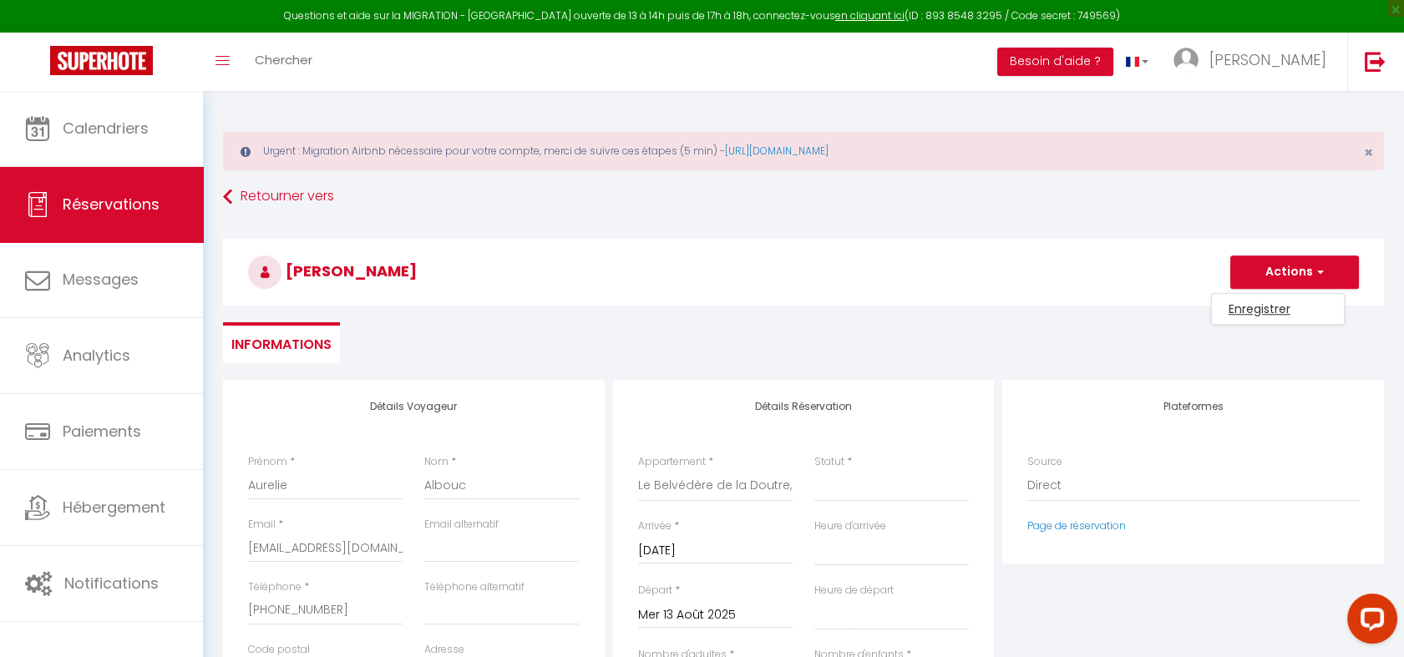
select select
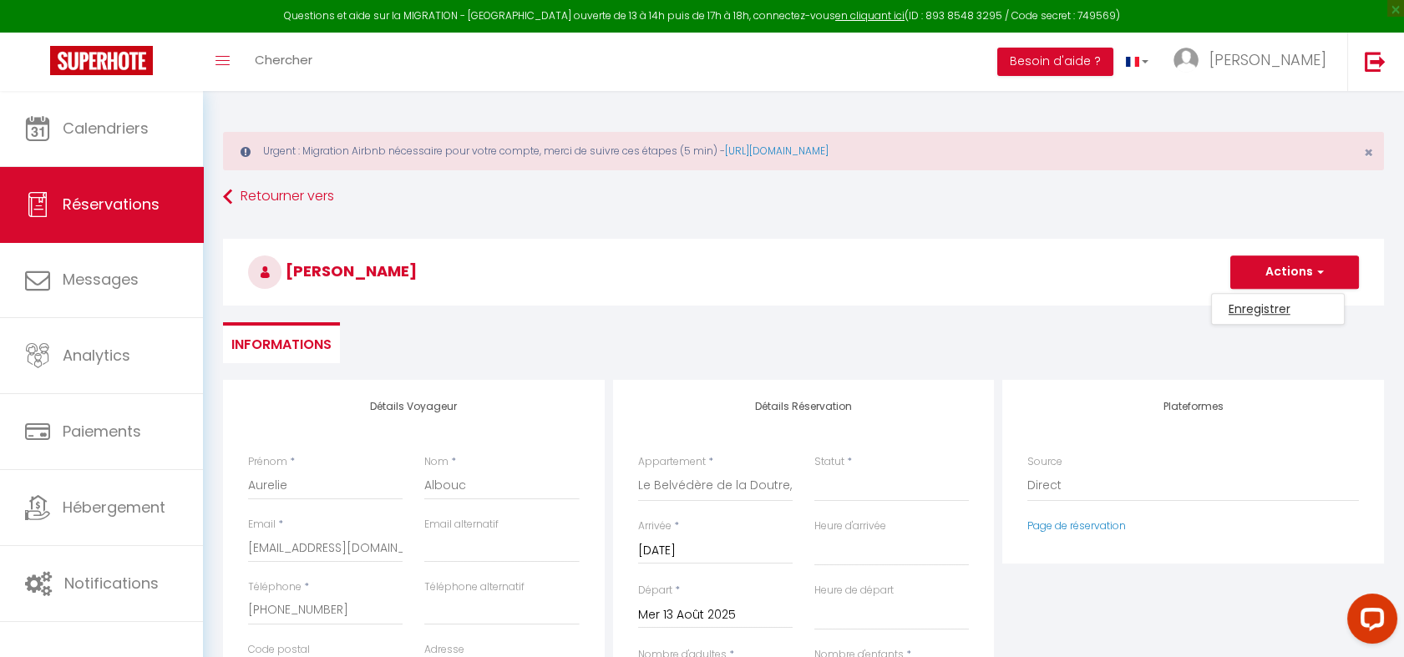
select select
checkbox input "false"
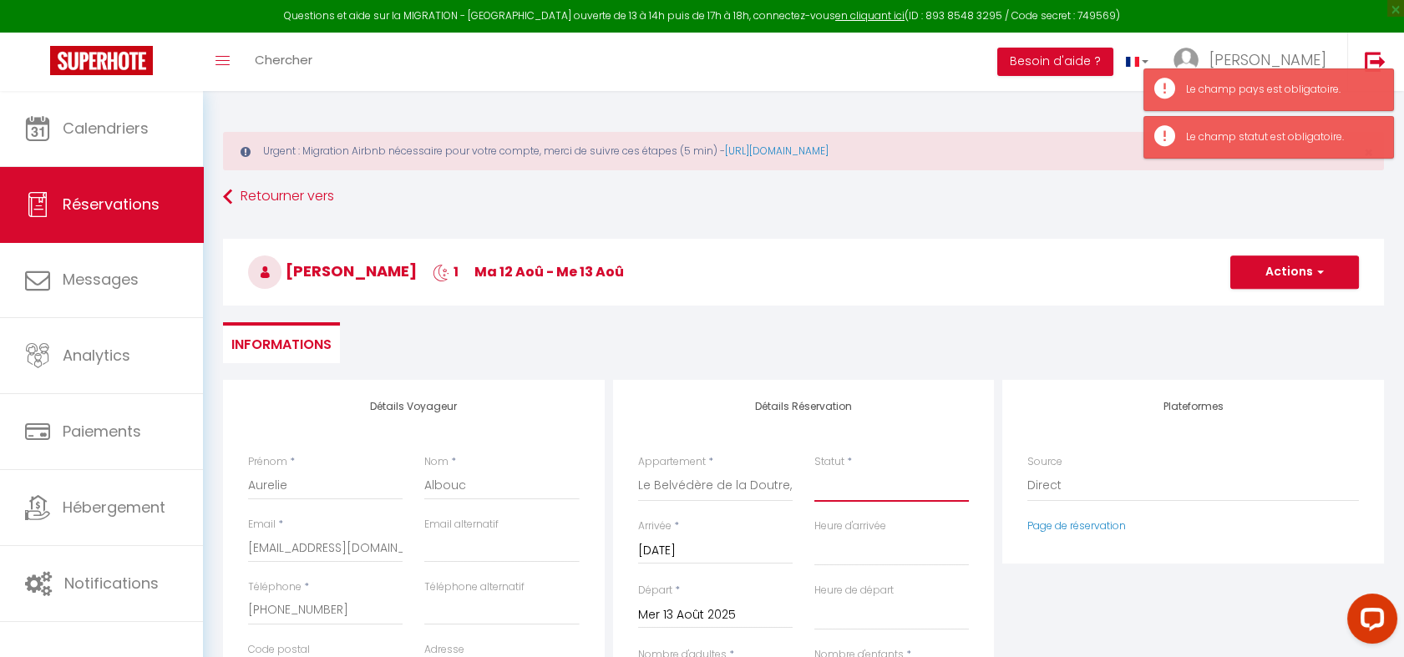
click at [881, 479] on select "Confirmé Non Confirmé [PERSON_NAME] par le voyageur No Show Request" at bounding box center [892, 486] width 155 height 32
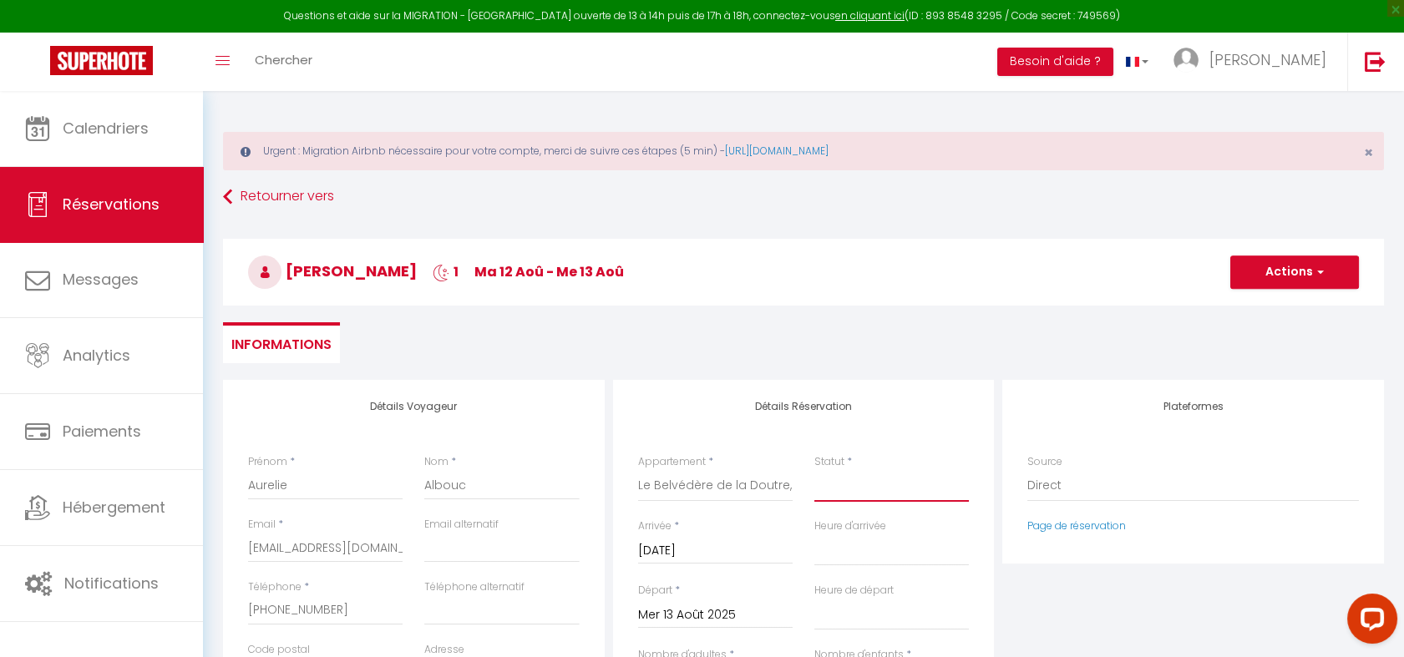
select select "2"
click at [815, 470] on select "Confirmé Non Confirmé [PERSON_NAME] par le voyageur No Show Request" at bounding box center [892, 486] width 155 height 32
select select
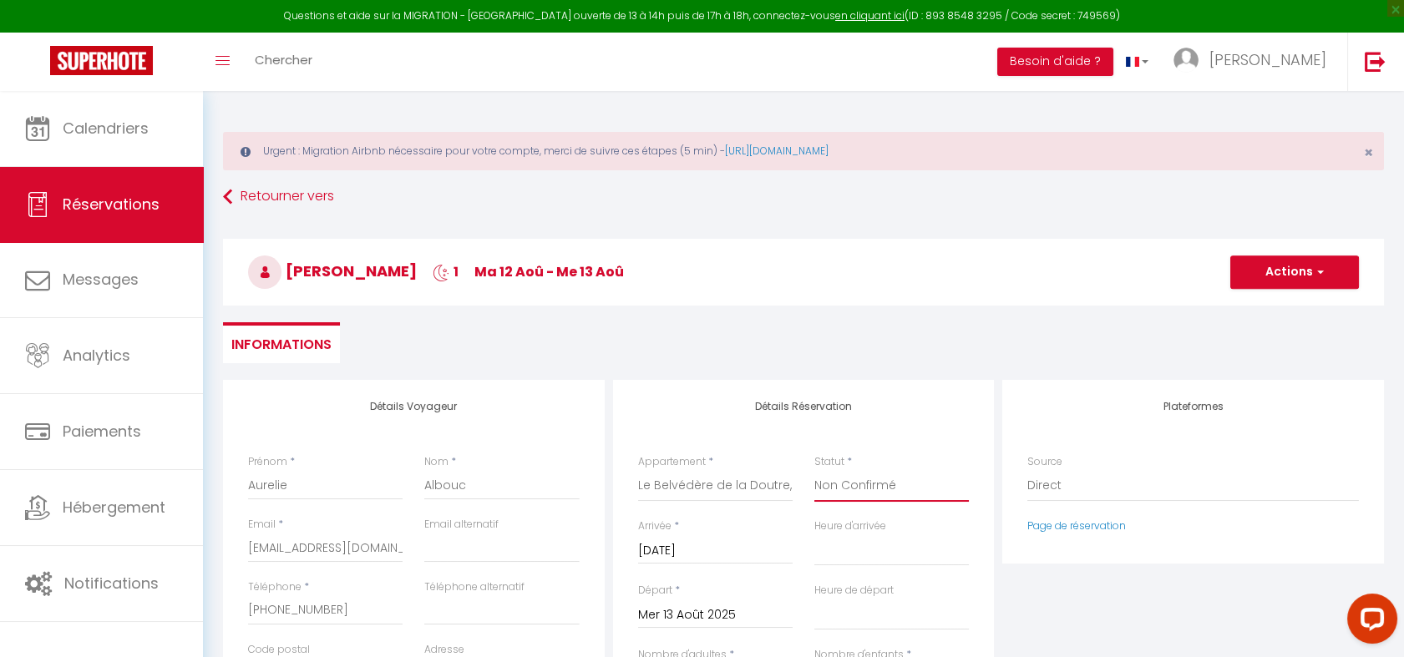
select select
checkbox input "false"
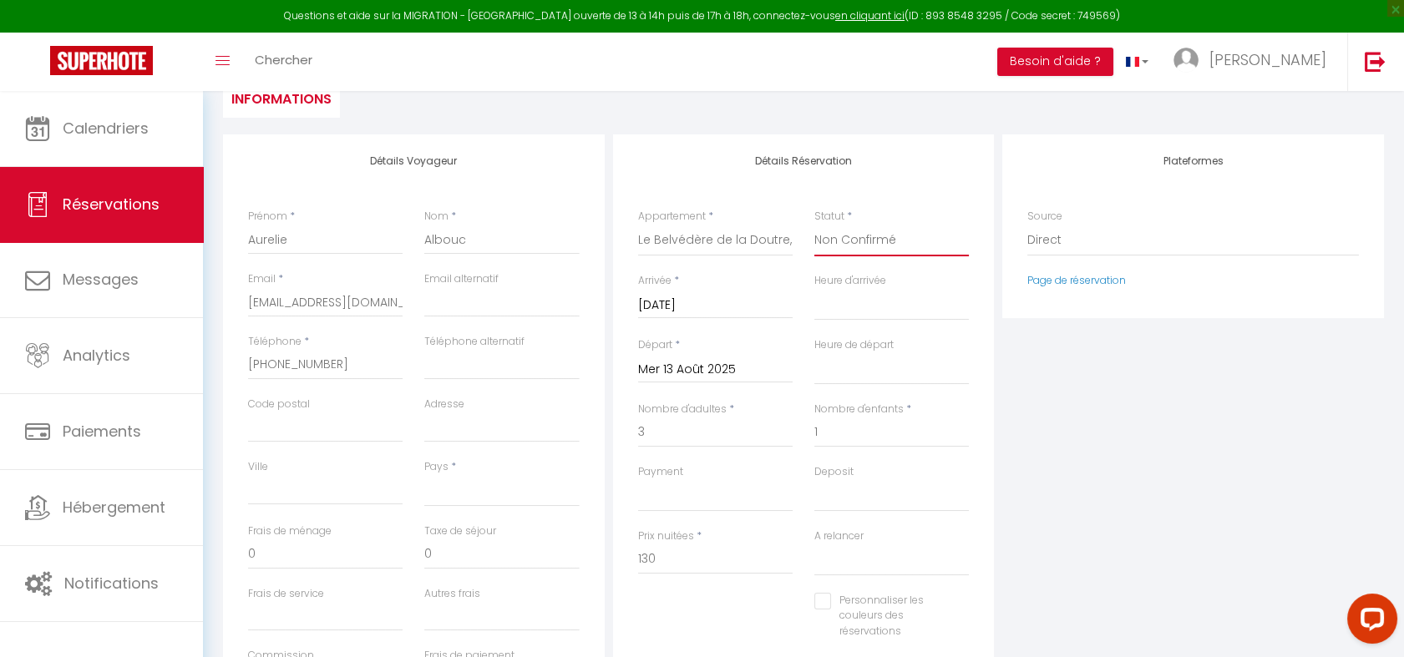
scroll to position [268, 0]
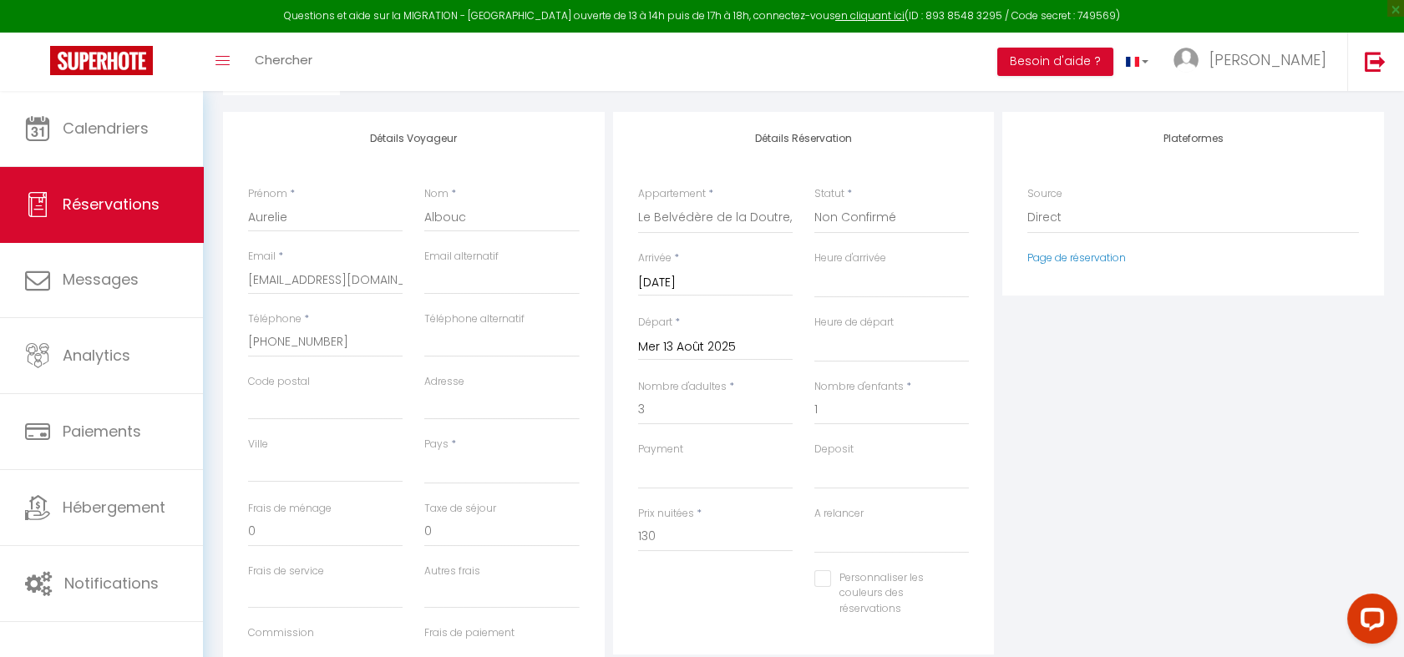
click at [451, 450] on div "Pays * [GEOGRAPHIC_DATA] [GEOGRAPHIC_DATA] [GEOGRAPHIC_DATA] [GEOGRAPHIC_DATA] …" at bounding box center [501, 461] width 155 height 48
click at [449, 460] on select "[GEOGRAPHIC_DATA] [GEOGRAPHIC_DATA] [GEOGRAPHIC_DATA] [GEOGRAPHIC_DATA] [GEOGRA…" at bounding box center [501, 469] width 155 height 32
select select "FR"
select select
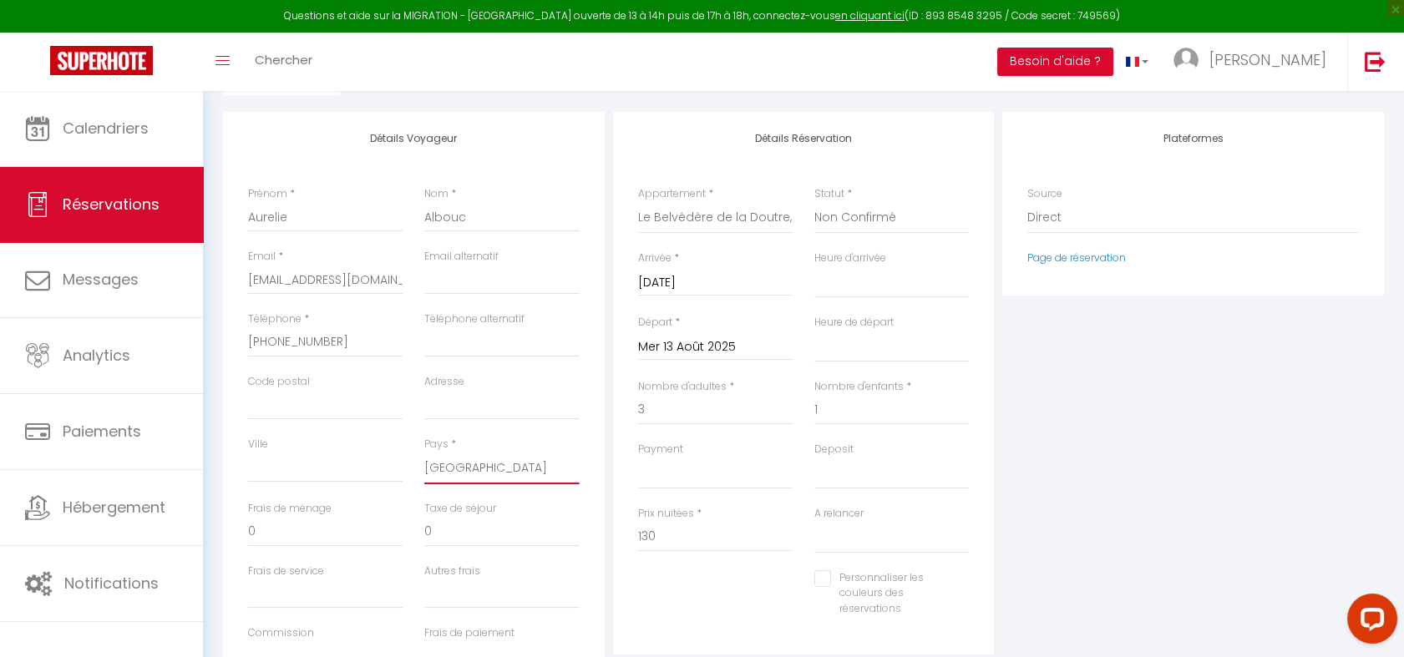
select select
checkbox input "false"
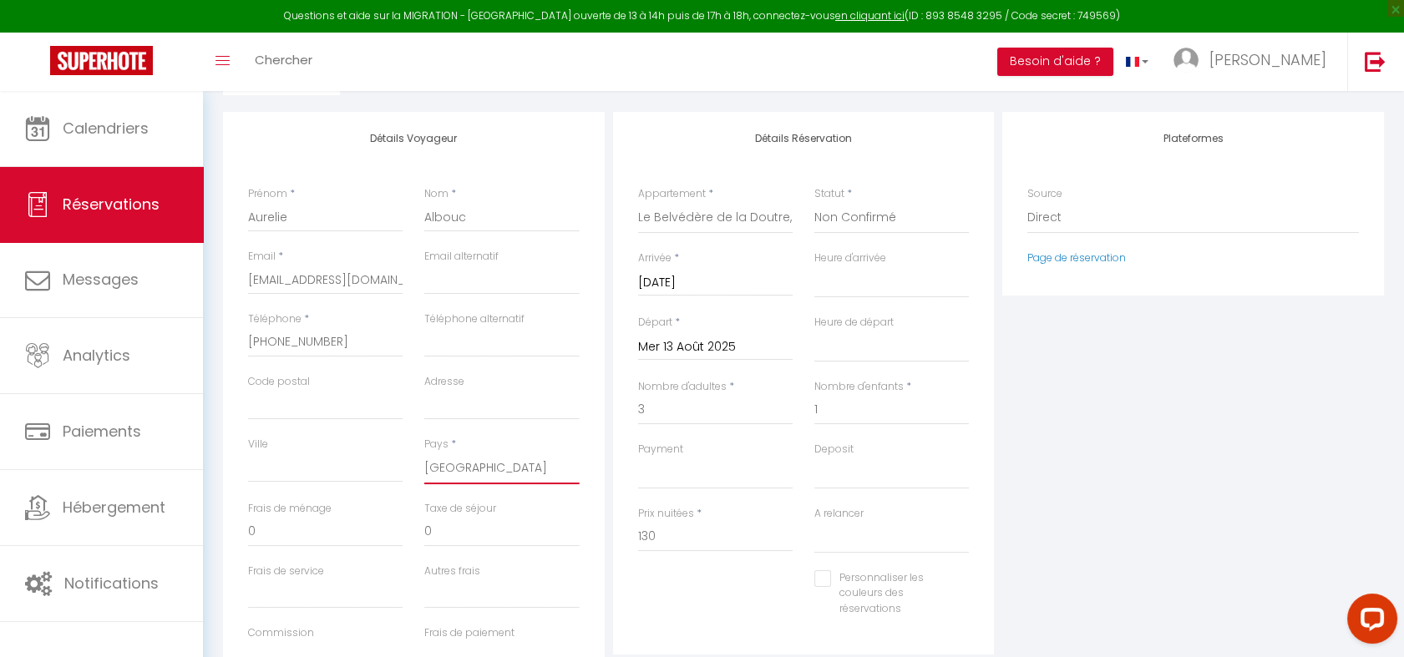
scroll to position [0, 0]
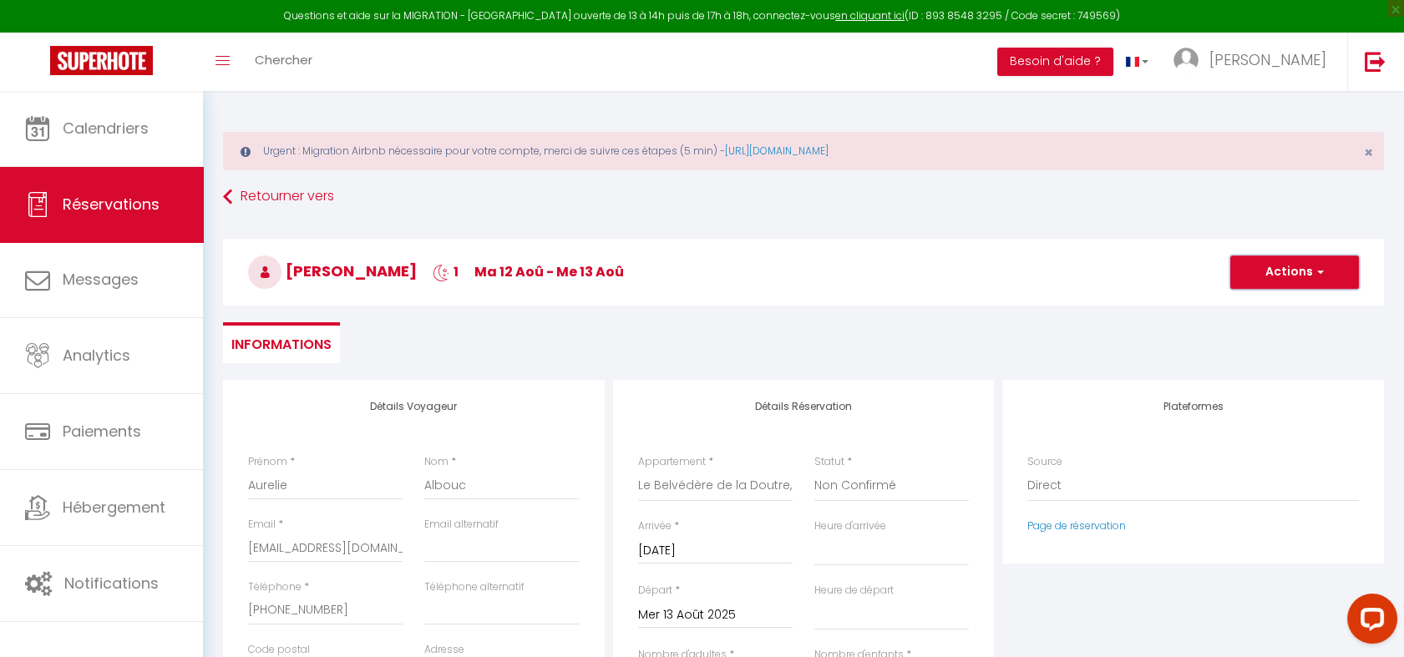
click at [1275, 271] on button "Actions" at bounding box center [1295, 272] width 129 height 33
click at [1248, 311] on link "Enregistrer" at bounding box center [1278, 309] width 132 height 22
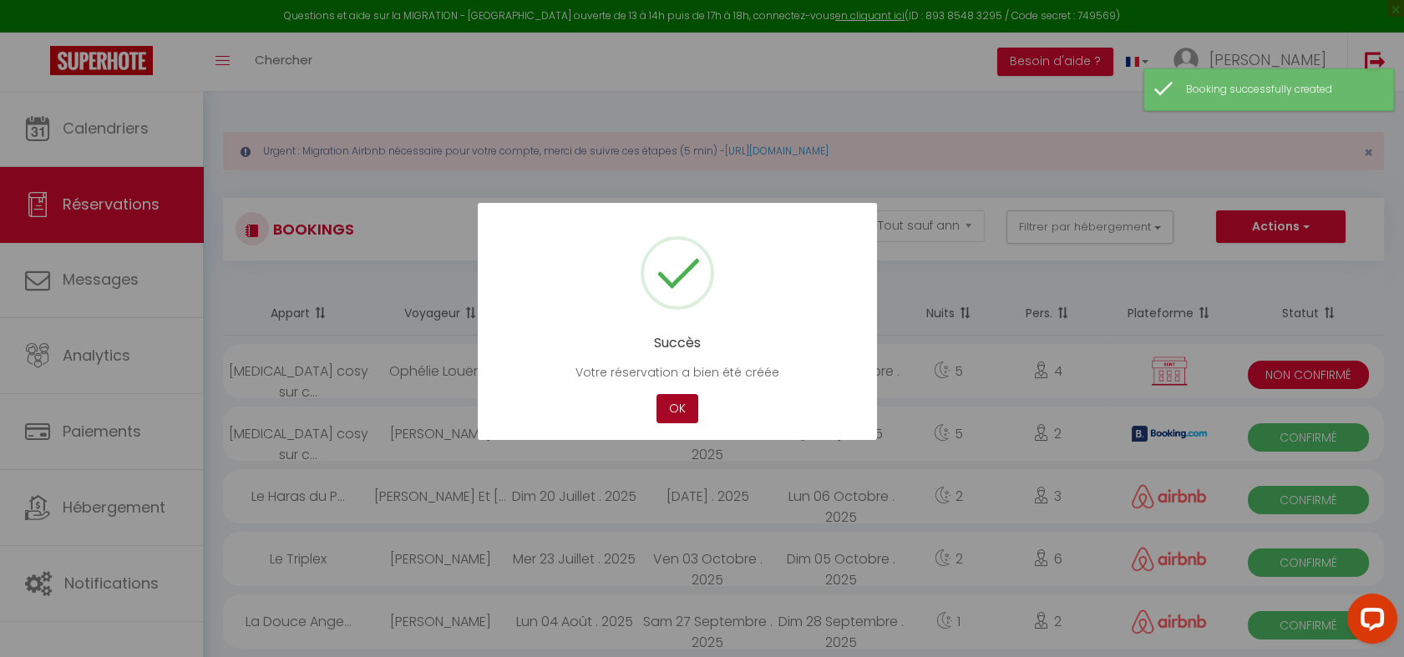
click at [668, 409] on button "OK" at bounding box center [678, 408] width 42 height 29
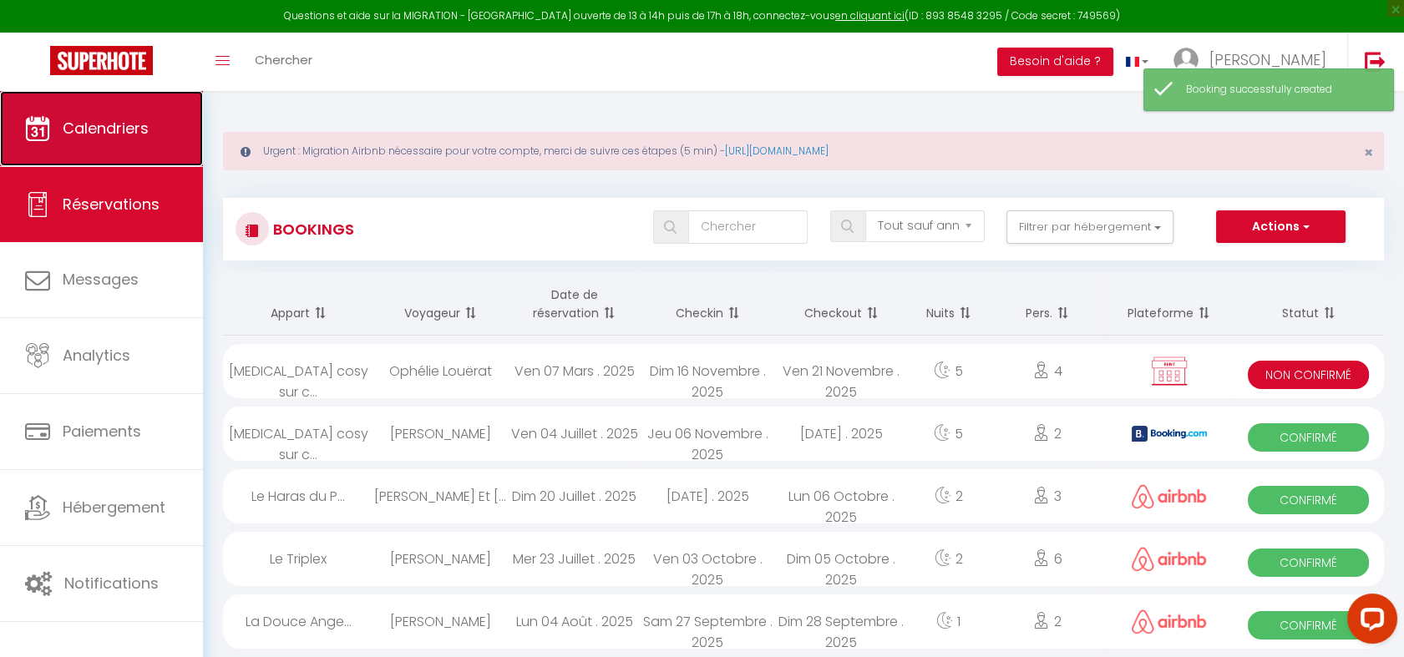
click at [154, 140] on link "Calendriers" at bounding box center [101, 128] width 203 height 75
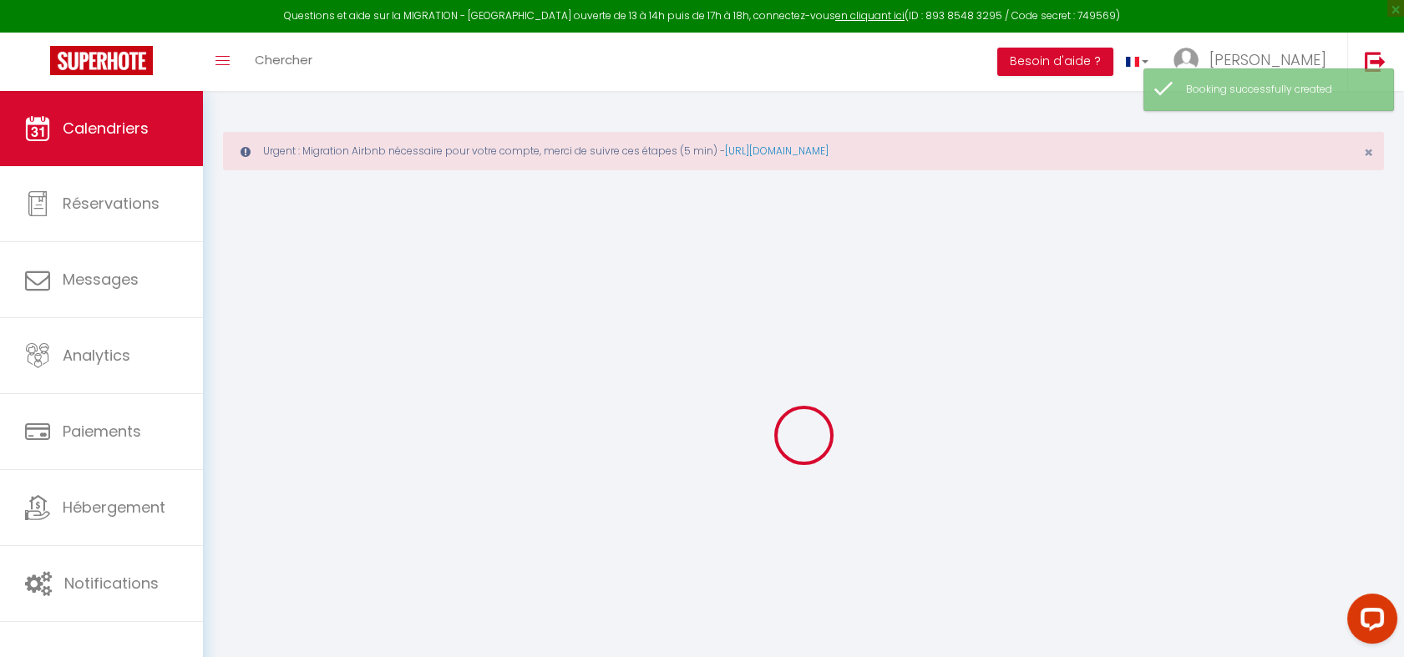
select select
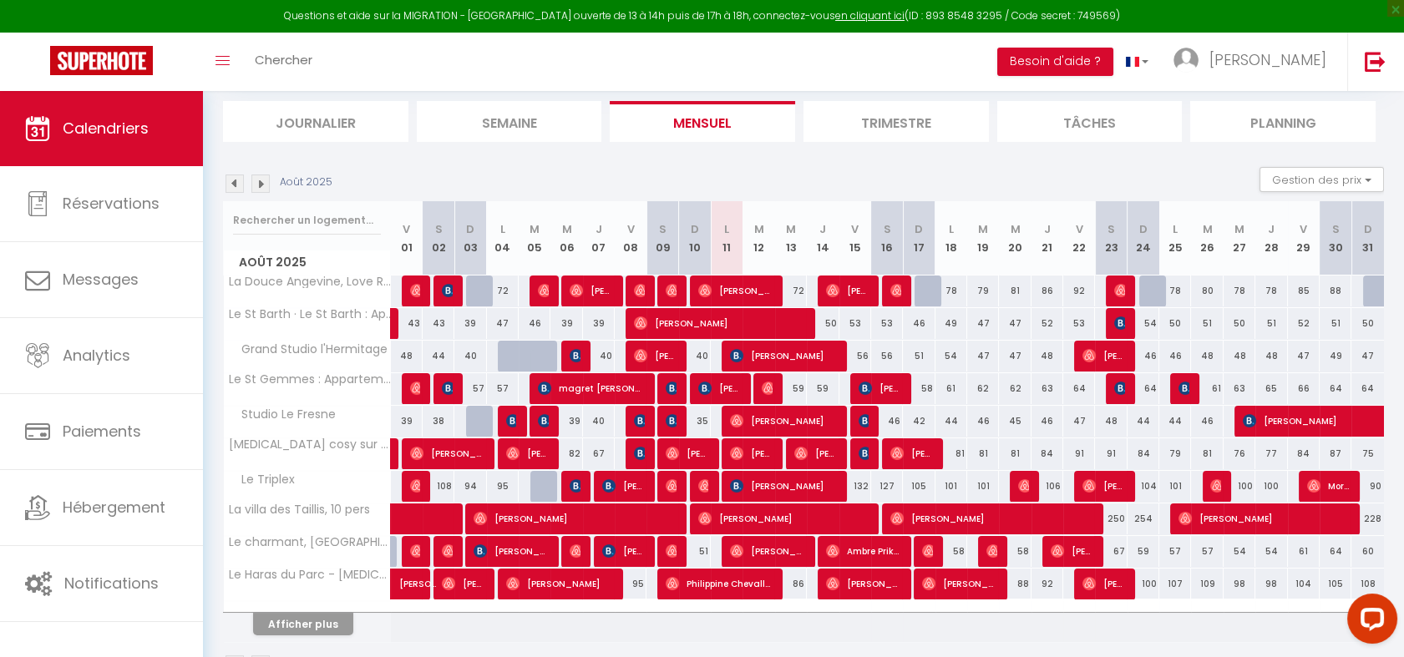
scroll to position [227, 0]
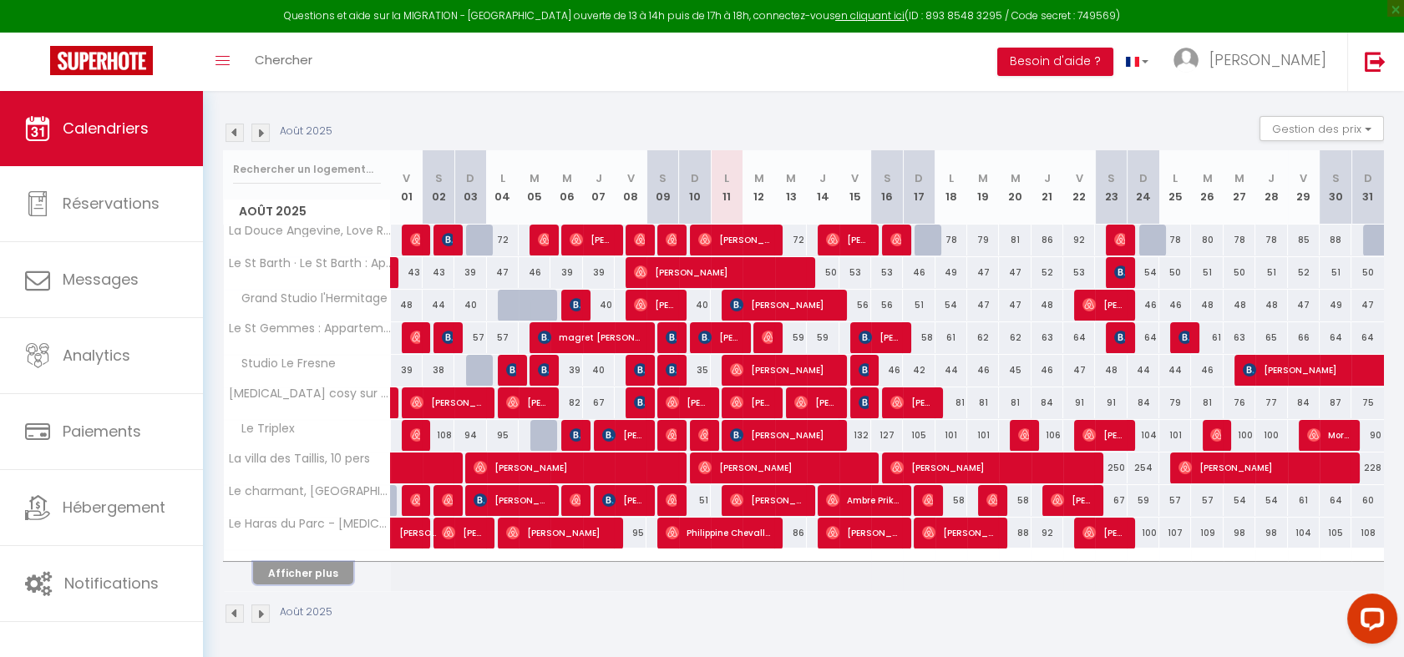
click at [307, 578] on button "Afficher plus" at bounding box center [303, 573] width 100 height 23
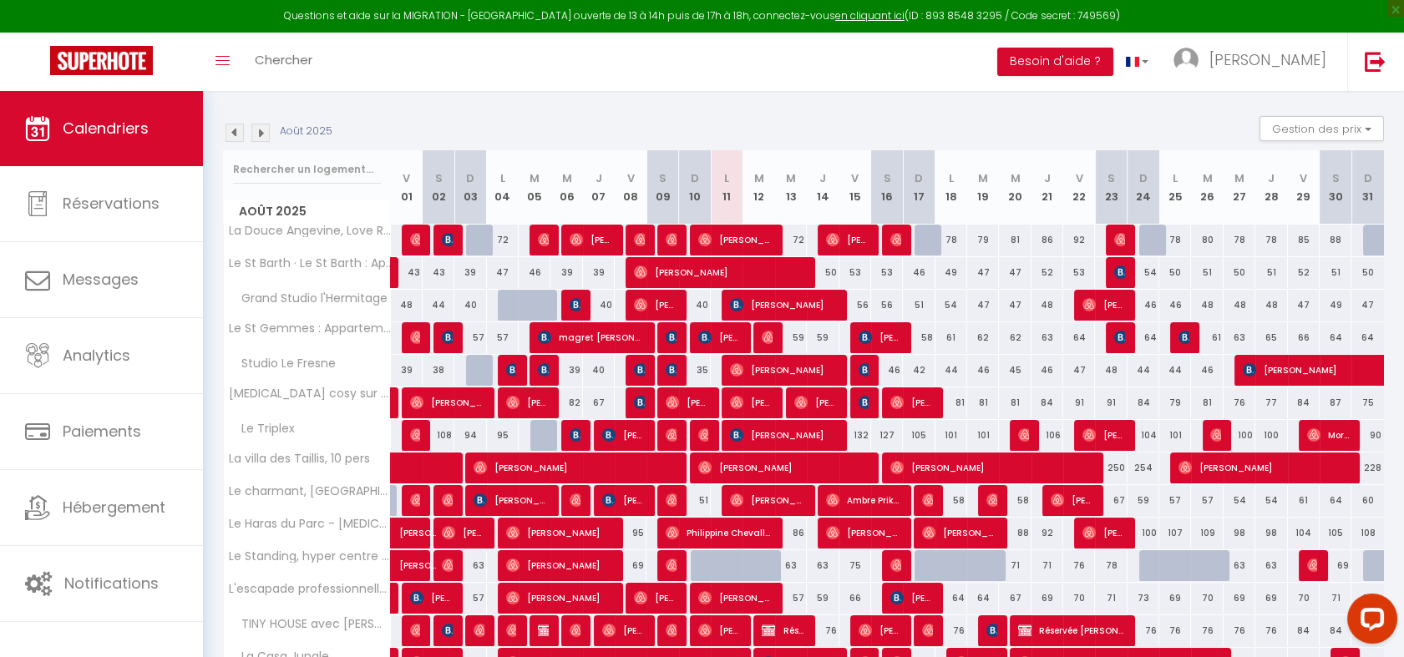
select select
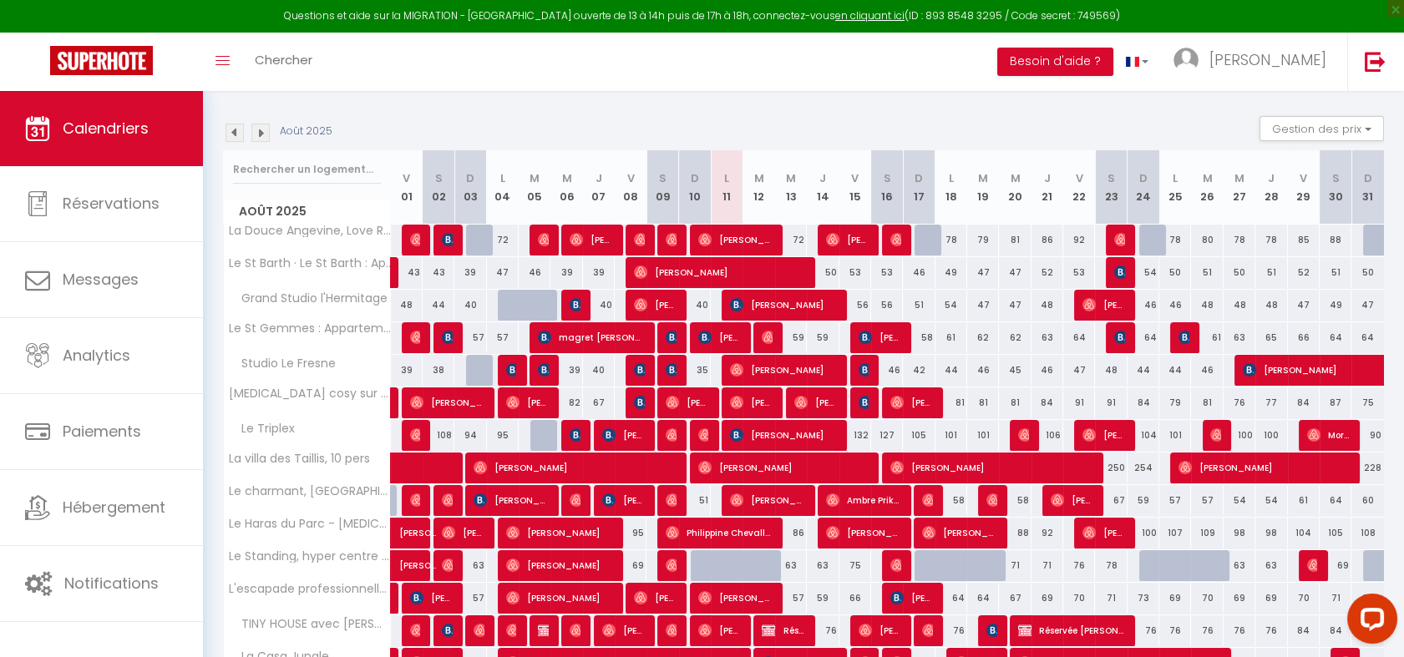
select select
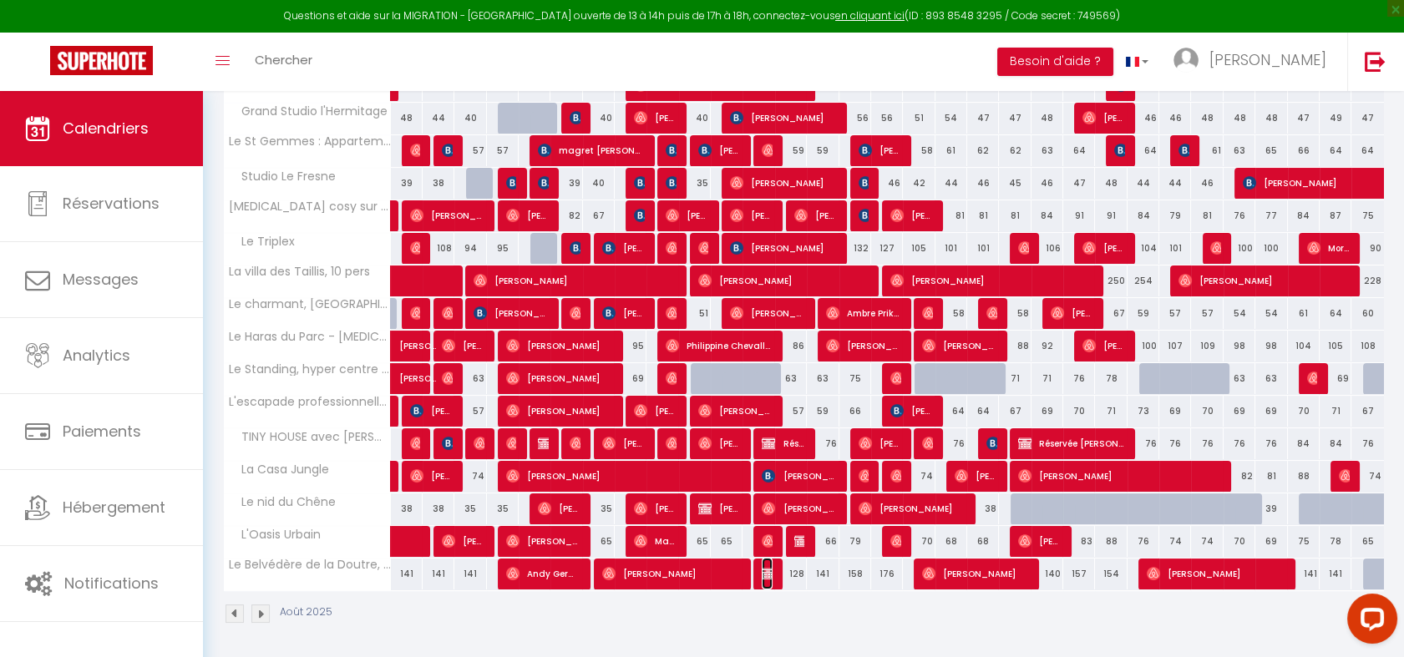
click at [762, 577] on span "[PERSON_NAME]" at bounding box center [767, 574] width 11 height 32
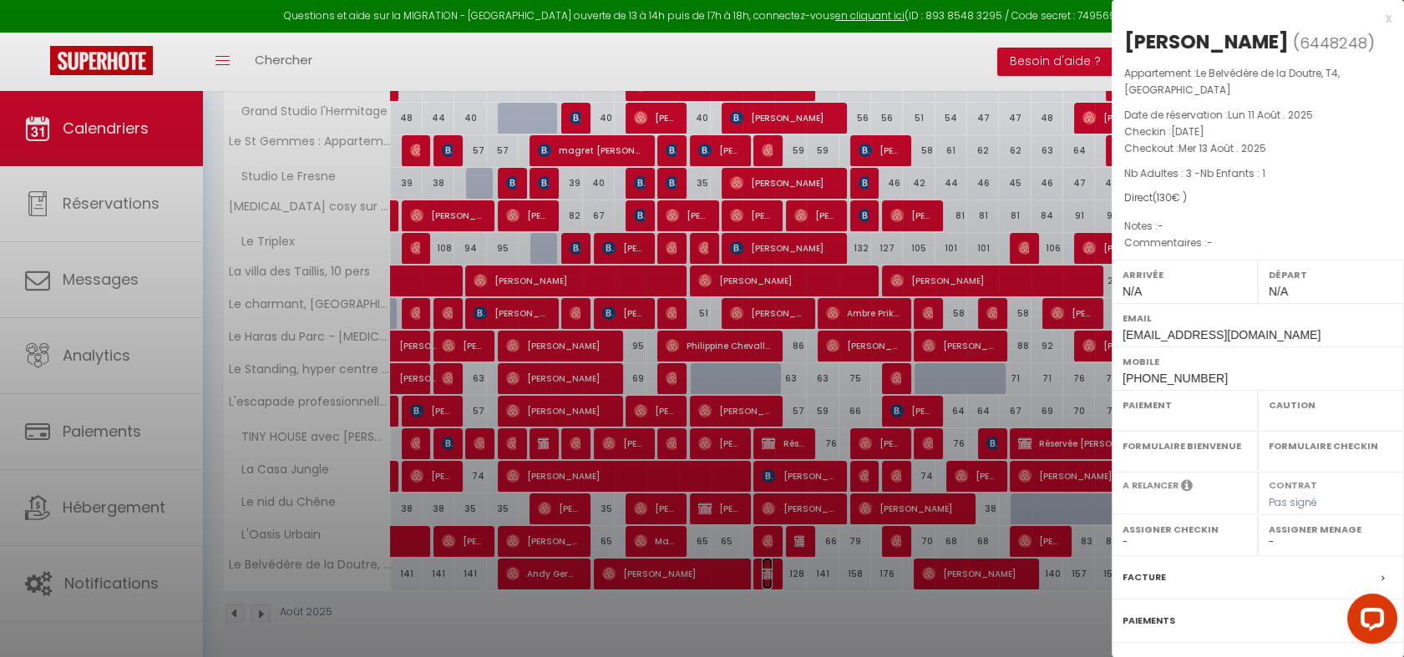
select select "KO"
select select "0"
select select "1"
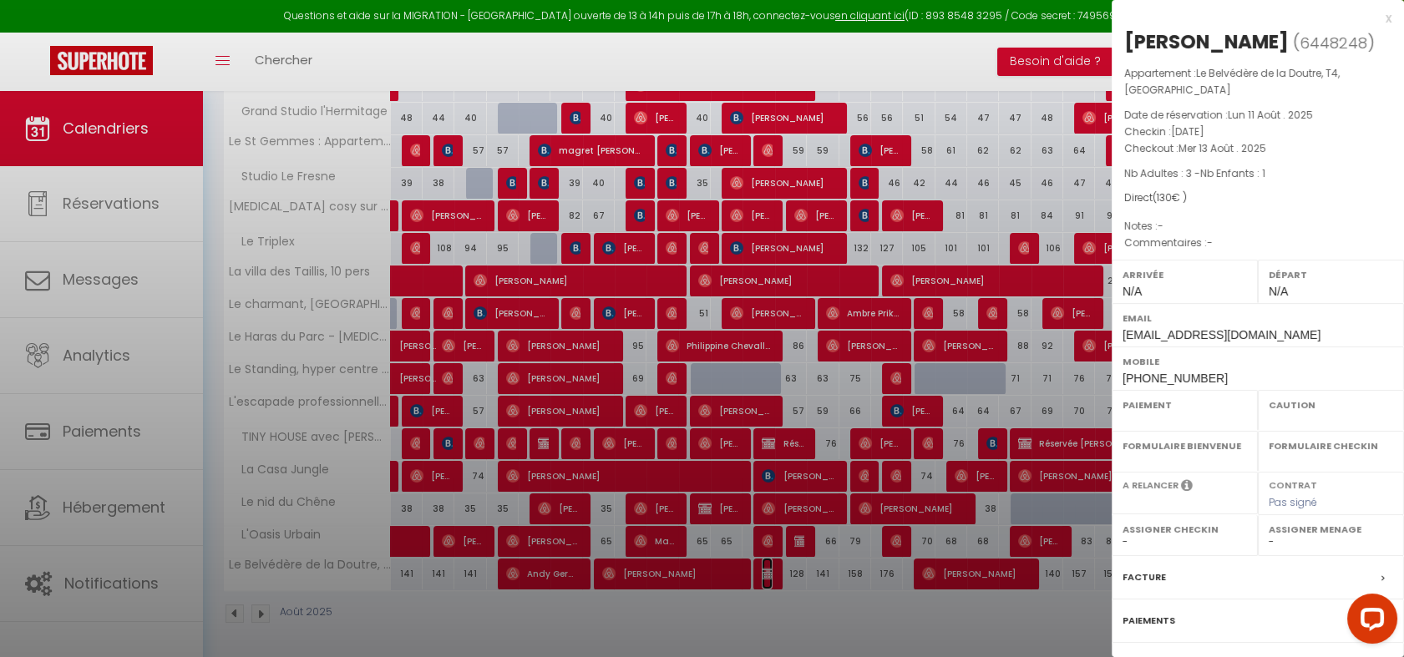
select select
select select "44265"
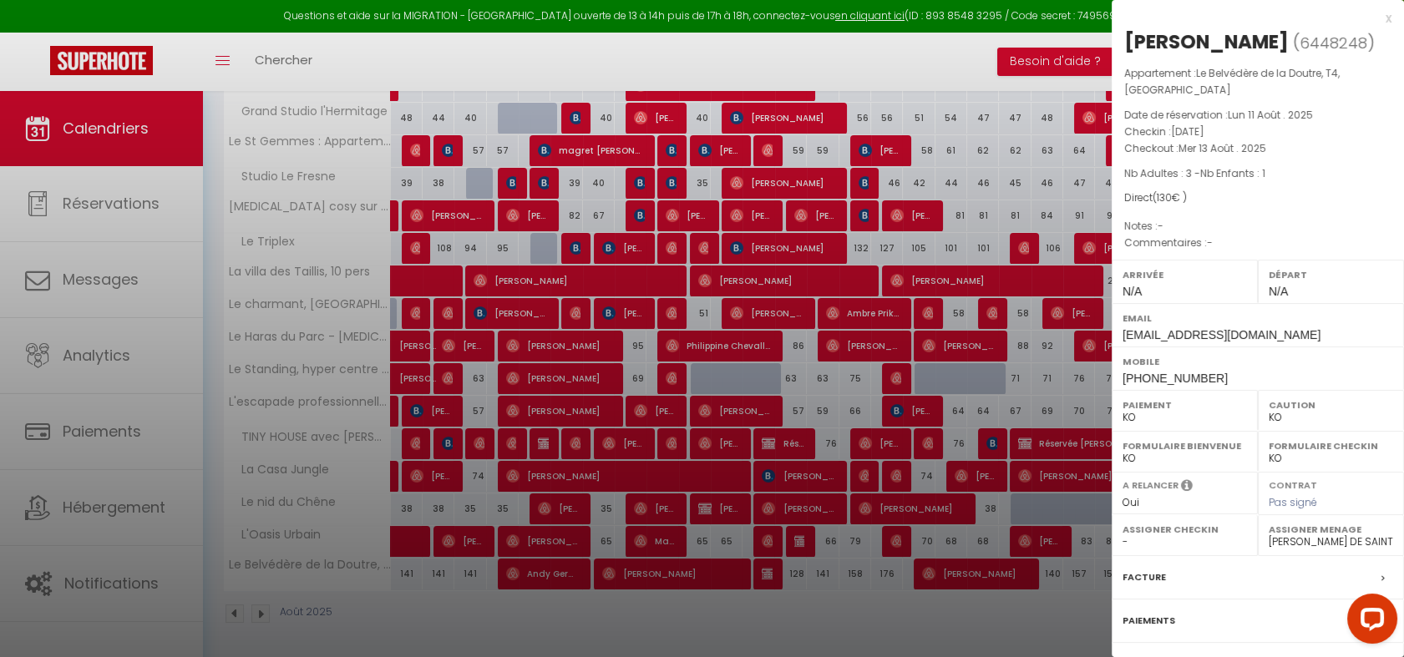
click at [1150, 615] on label "Paiements" at bounding box center [1149, 621] width 53 height 18
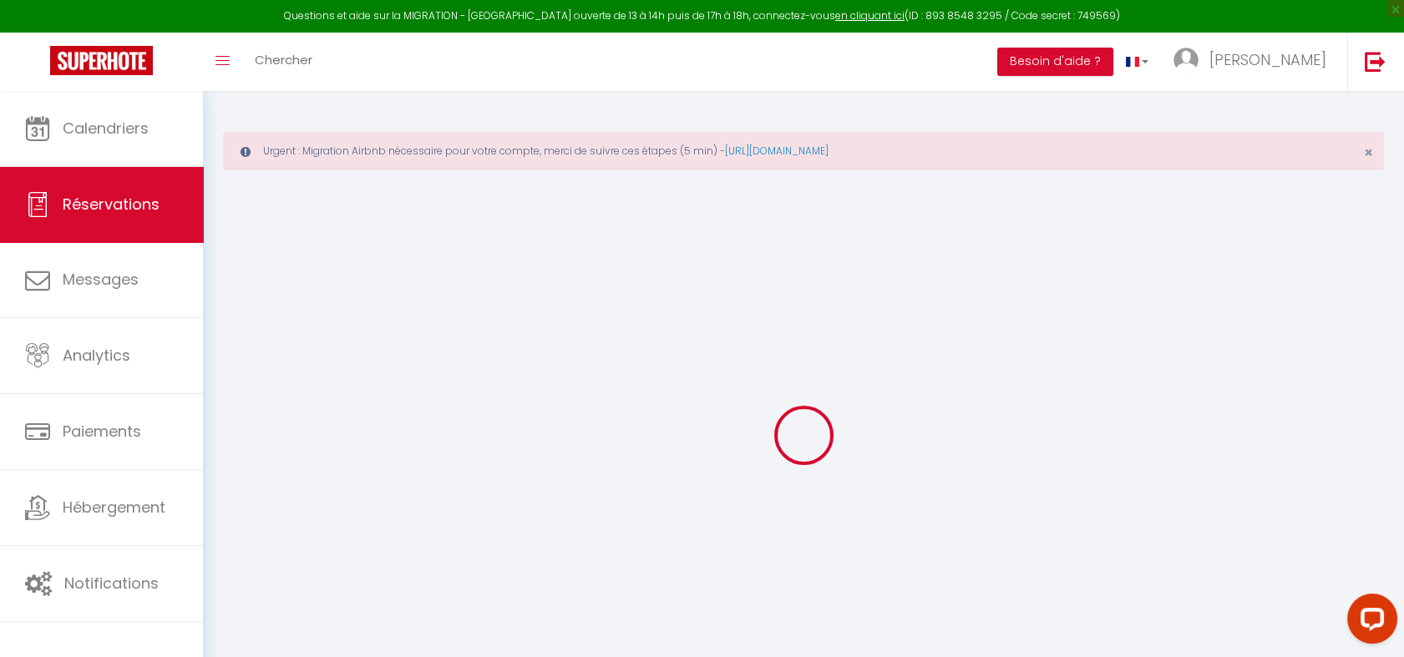
select select "0"
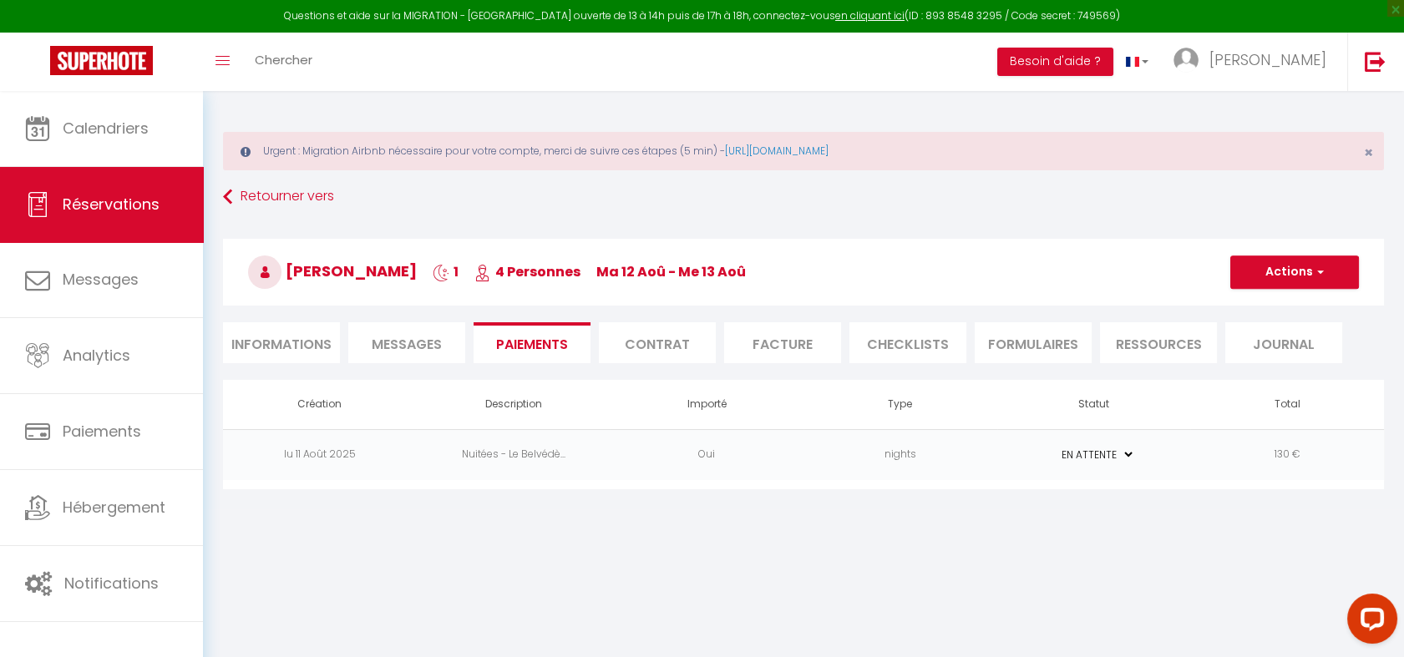
scroll to position [91, 0]
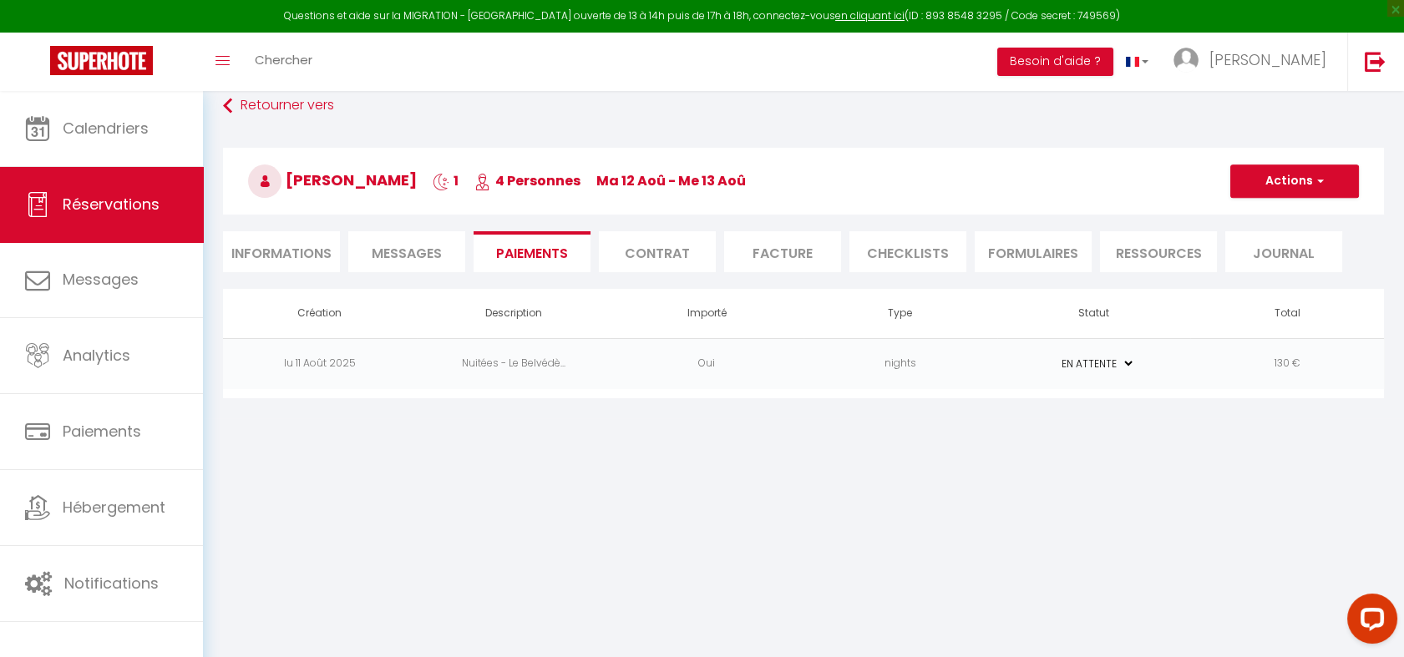
click at [288, 255] on li "Informations" at bounding box center [281, 251] width 117 height 41
select select
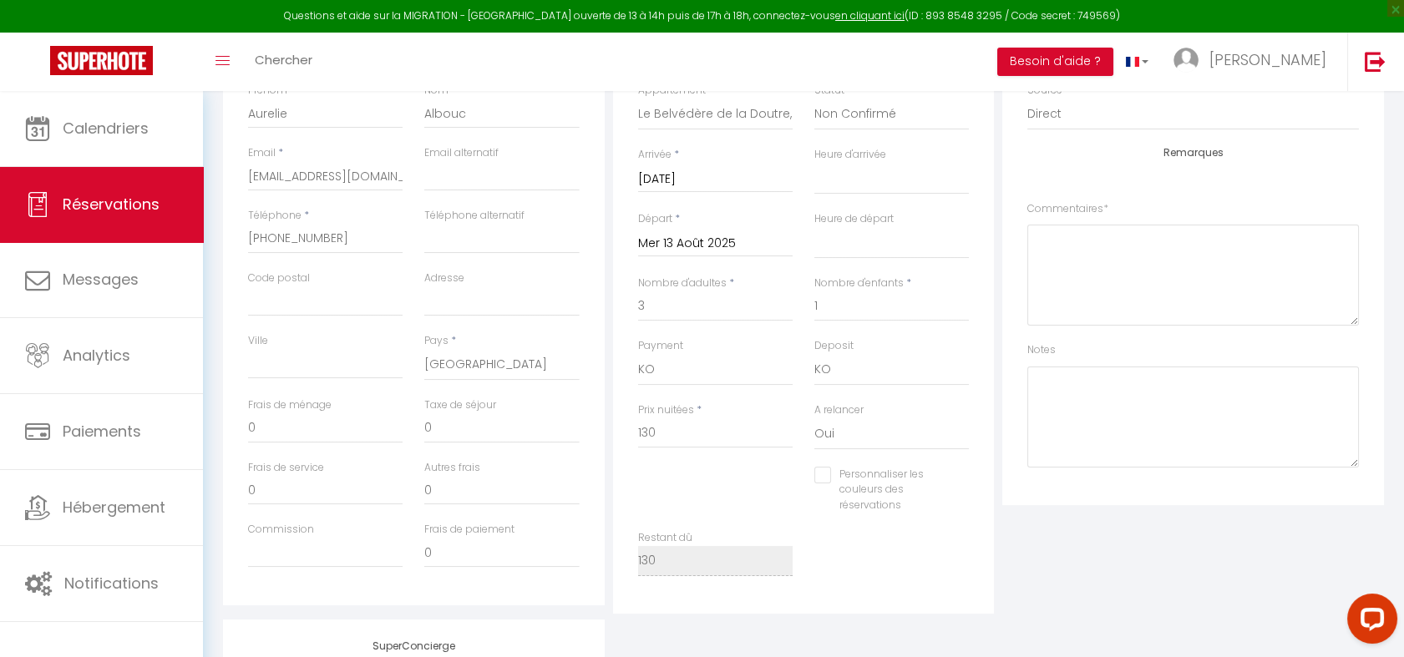
scroll to position [378, 0]
click at [1096, 269] on textarea at bounding box center [1194, 268] width 332 height 101
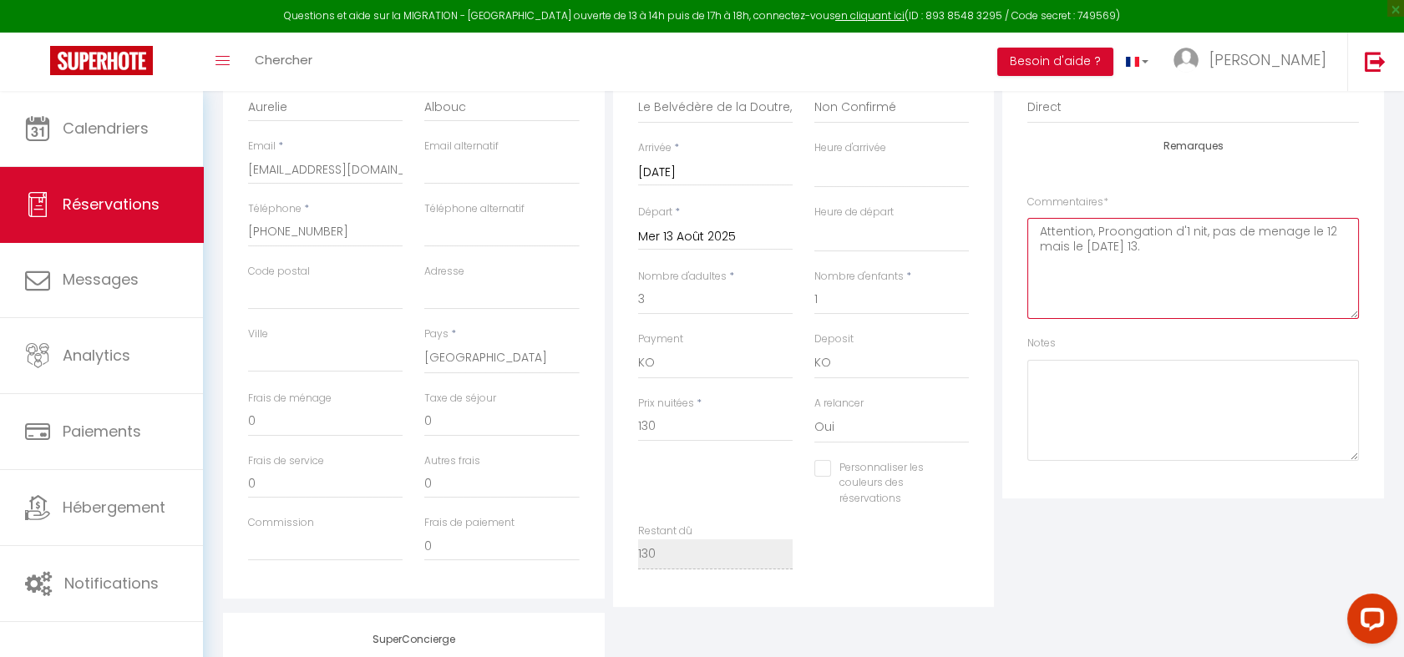
click at [1134, 234] on textarea "Attention, Proongation d'1 nit, pas de menage le 12 mais le [DATE] 13." at bounding box center [1194, 268] width 332 height 101
click at [1198, 231] on textarea "Attention, Prolongation d'1 nit, pas de ménage le 12 mais le [DATE] 13." at bounding box center [1194, 268] width 332 height 101
click at [1159, 252] on textarea "Attention, Prolongation d'1 nuit, pas de ménage le 12 mais le [DATE] 13." at bounding box center [1194, 268] width 332 height 101
click at [1190, 266] on textarea "Attention, Prolongation d'1 nuit, pas de ménage le 12 mais le [DATE] 13. :-)" at bounding box center [1194, 268] width 332 height 101
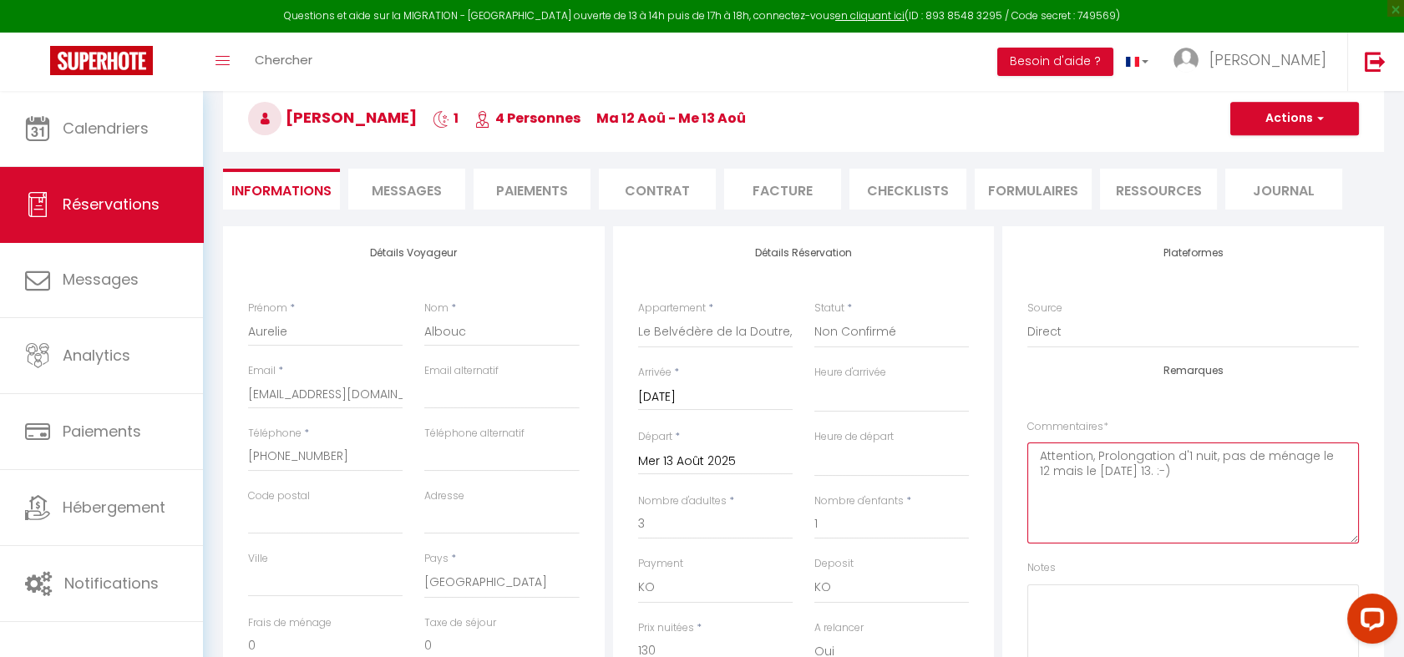
scroll to position [25, 0]
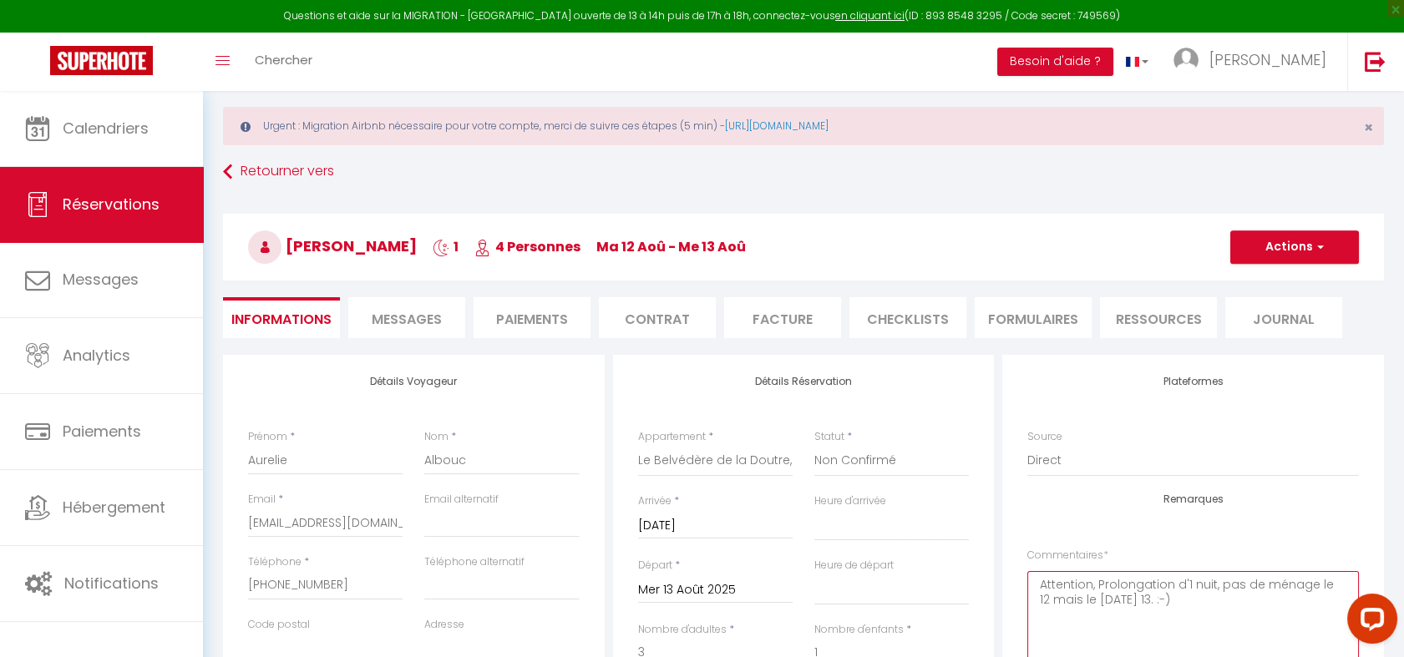
type textarea "Attention, Prolongation d'1 nuit, pas de ménage le 12 mais le [DATE] 13. :-)"
click at [1288, 251] on button "Actions" at bounding box center [1295, 247] width 129 height 33
click at [1258, 282] on link "Enregistrer" at bounding box center [1278, 284] width 132 height 22
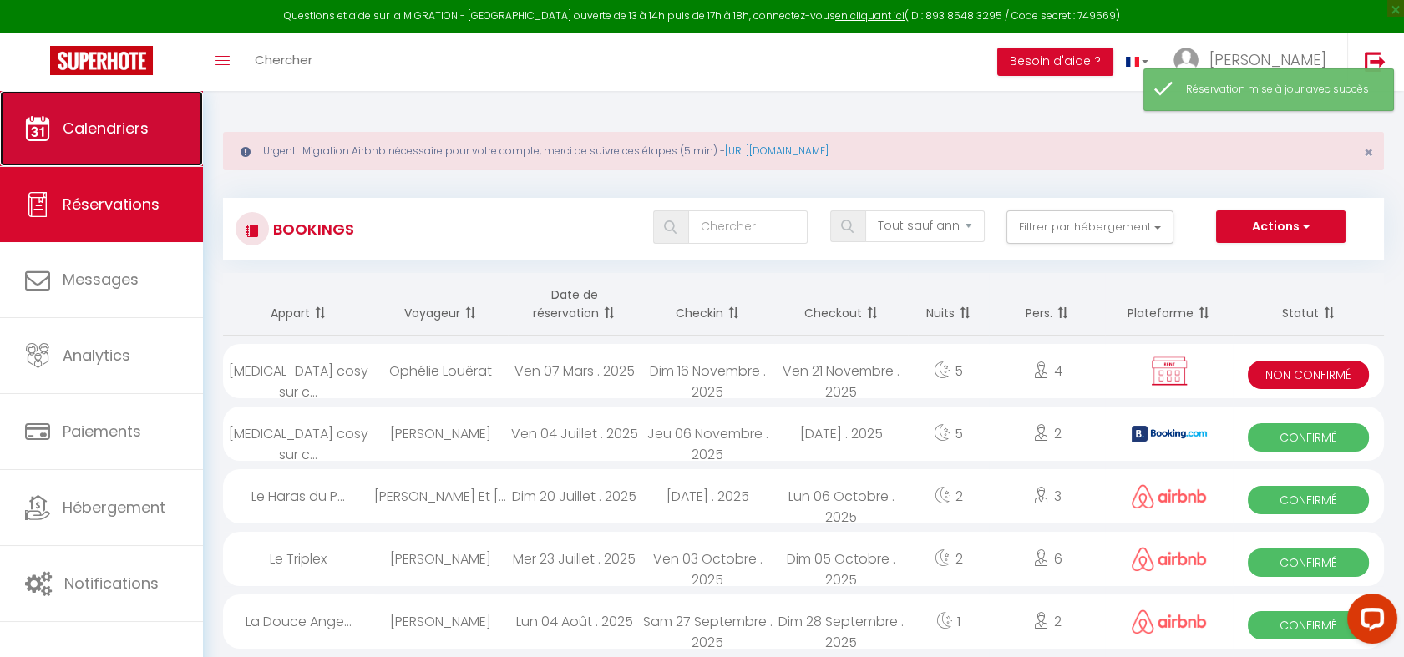
click at [150, 145] on link "Calendriers" at bounding box center [101, 128] width 203 height 75
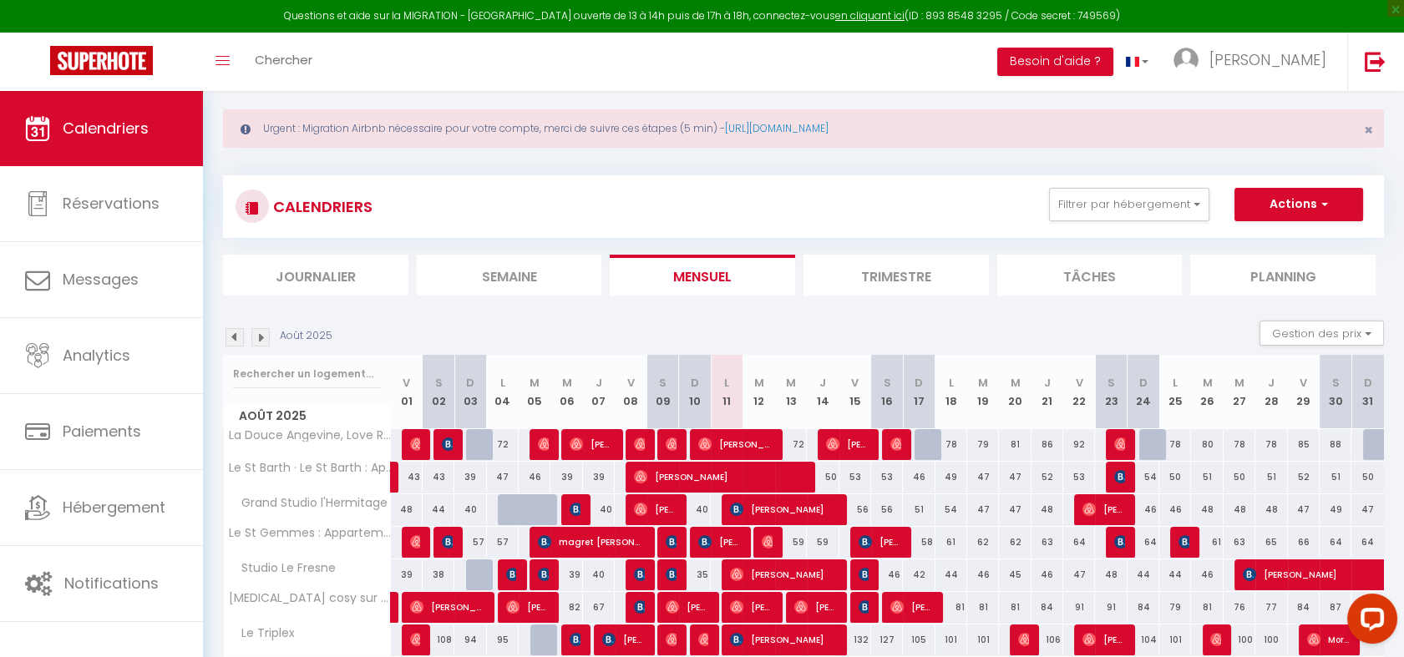
scroll to position [227, 0]
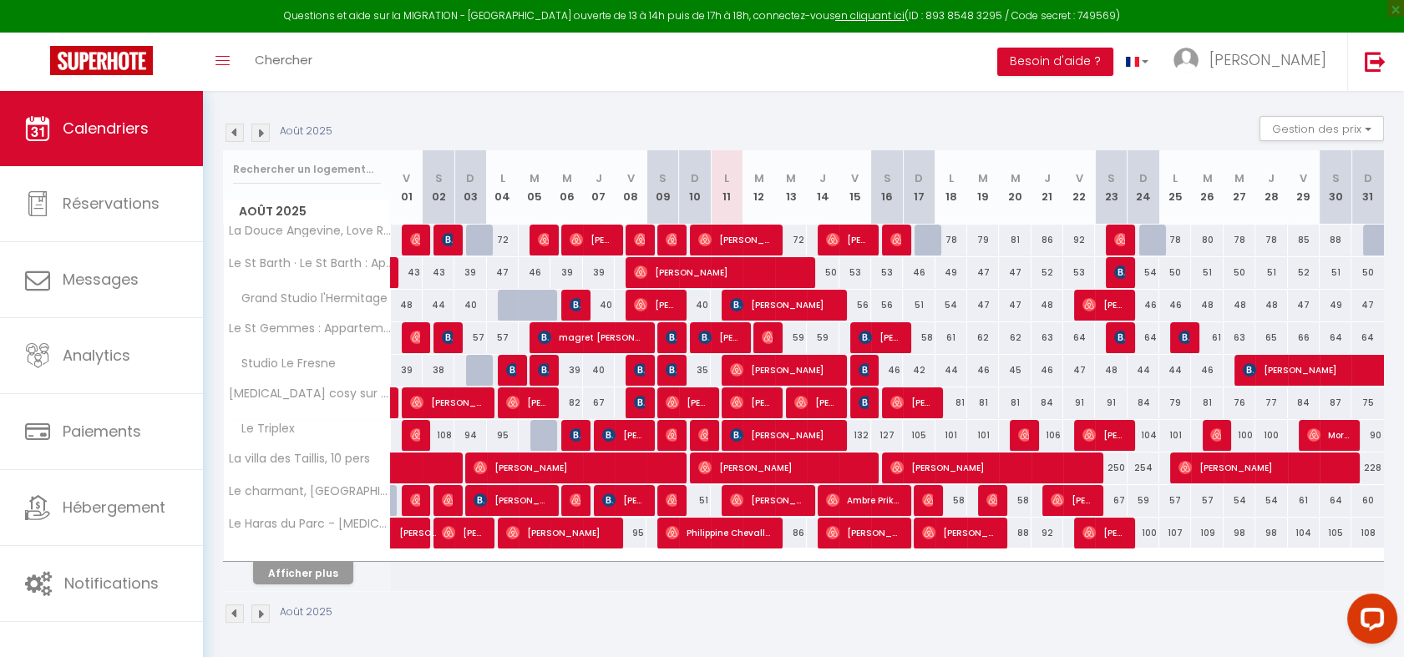
click at [312, 556] on div at bounding box center [307, 556] width 167 height 11
click at [312, 572] on button "Afficher plus" at bounding box center [303, 573] width 100 height 23
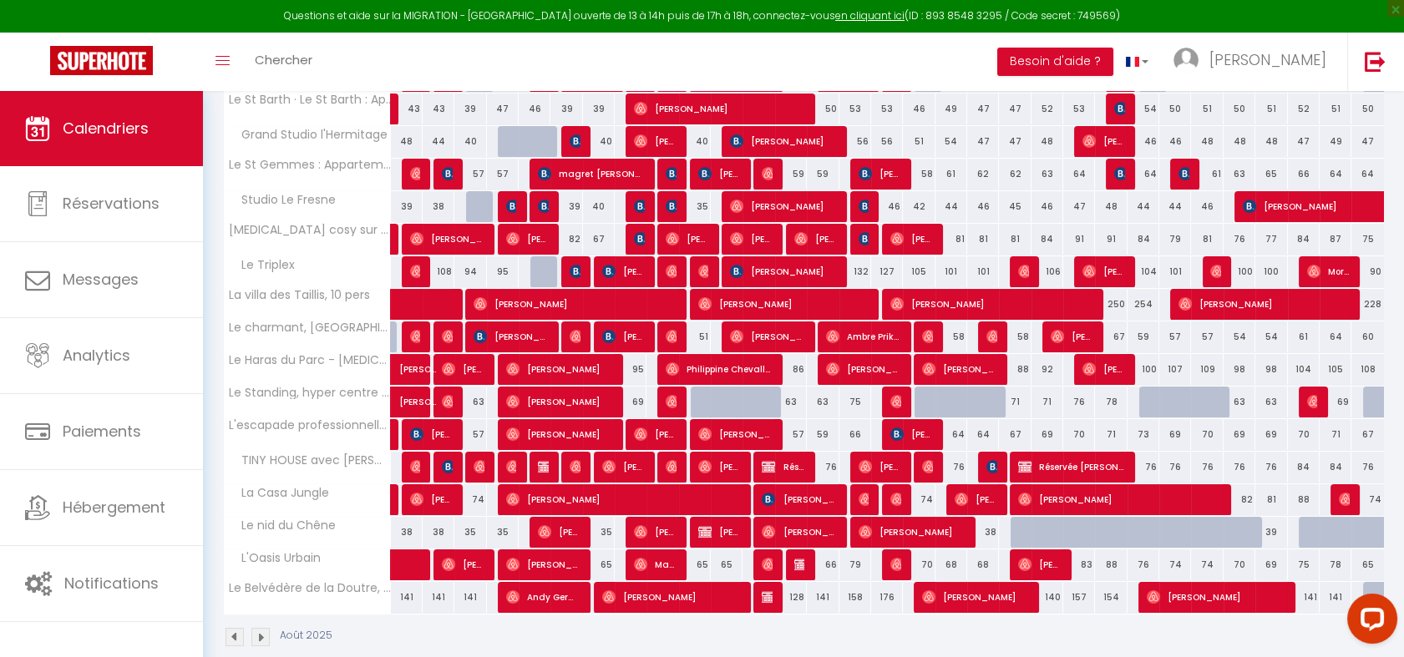
scroll to position [393, 0]
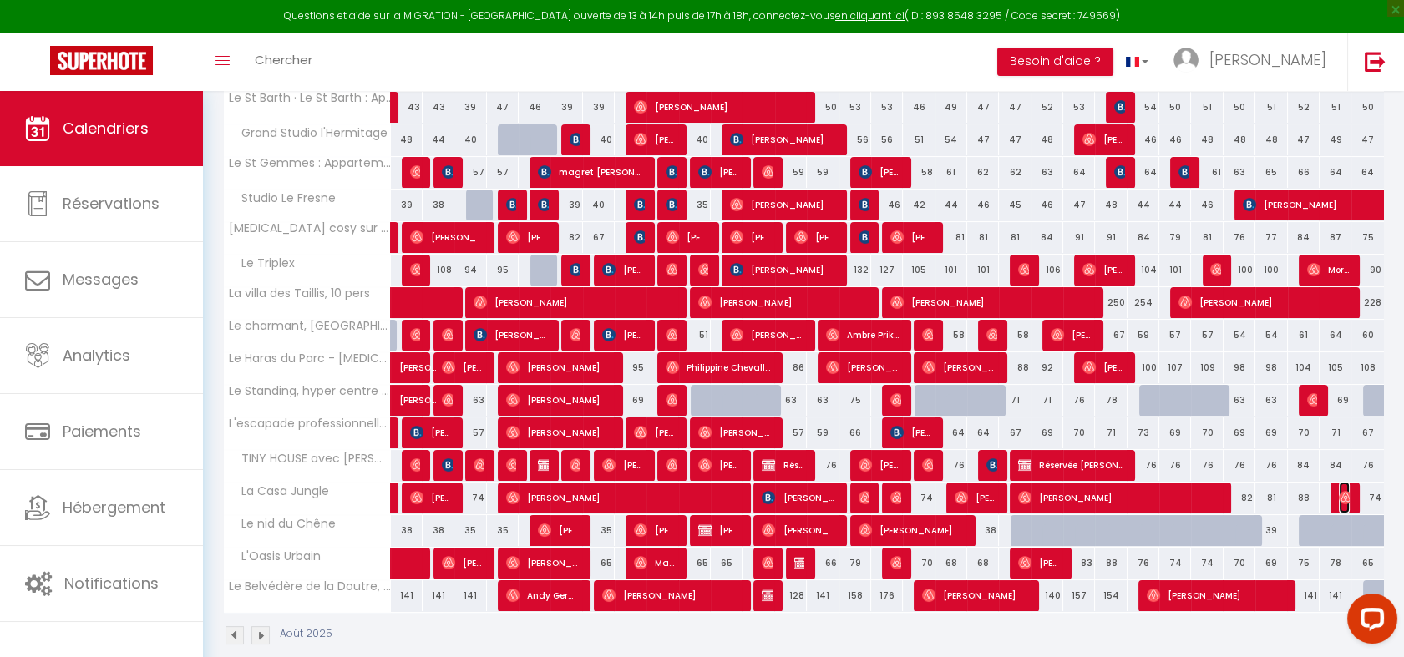
click at [1343, 498] on img at bounding box center [1345, 497] width 13 height 13
select select "OK"
select select "0"
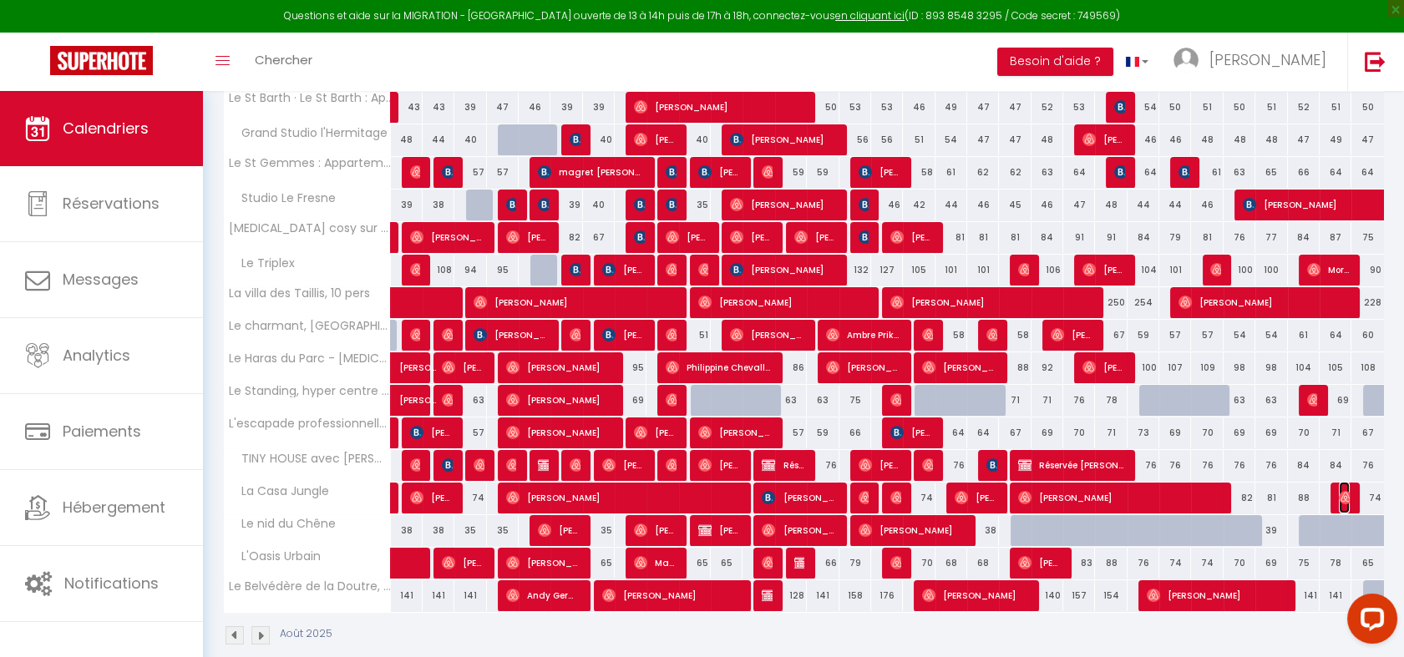
select select "1"
select select
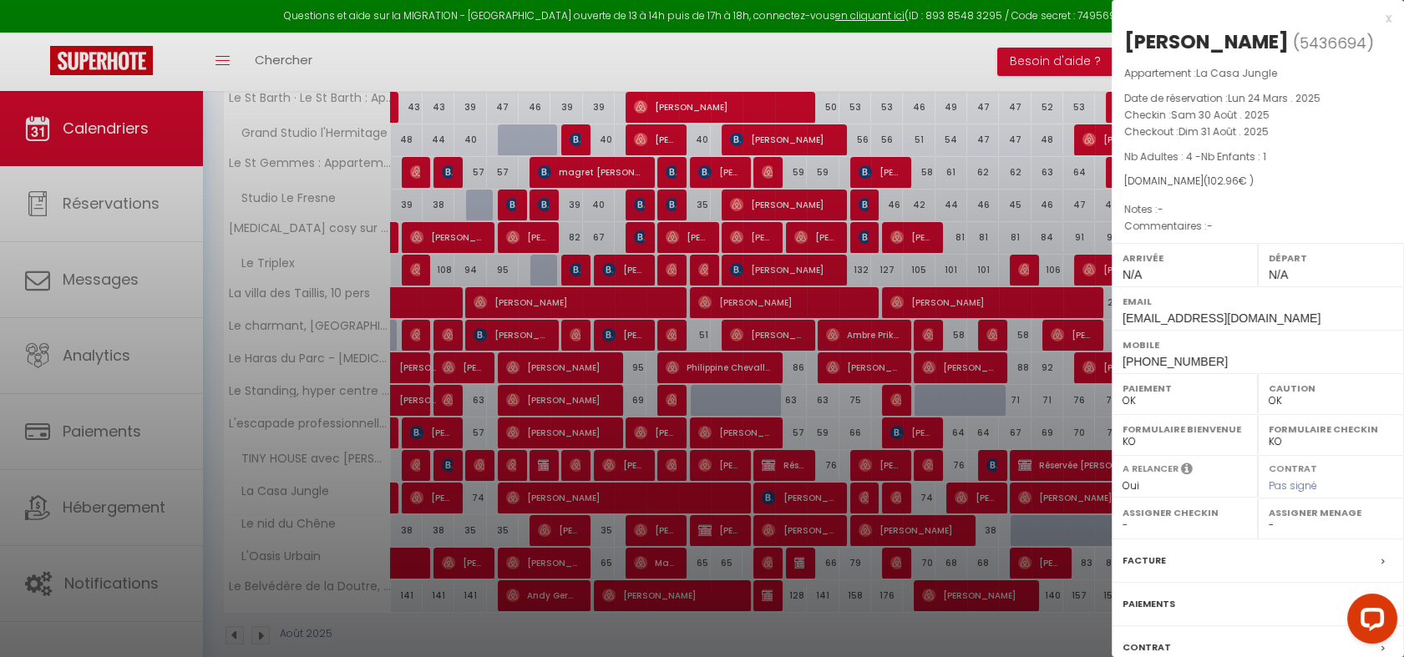
click at [1014, 67] on div at bounding box center [702, 328] width 1404 height 657
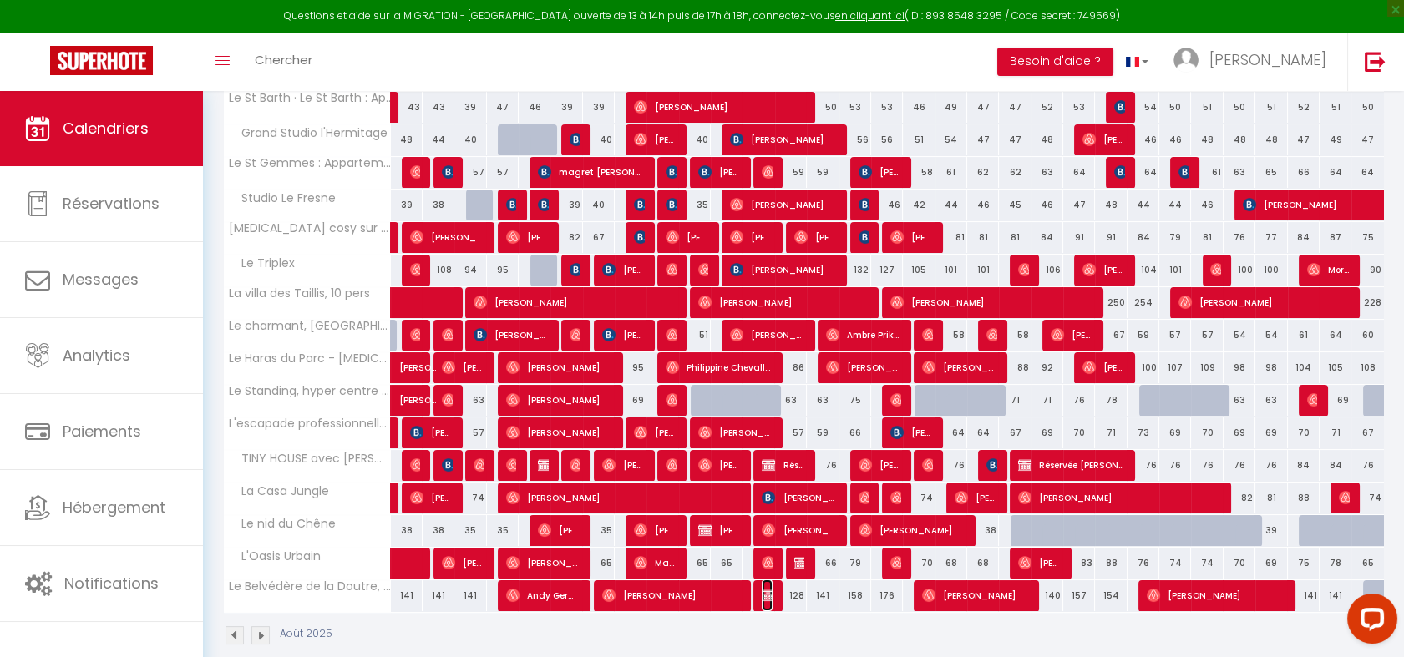
click at [769, 597] on img at bounding box center [768, 595] width 13 height 13
select select "KO"
select select "44265"
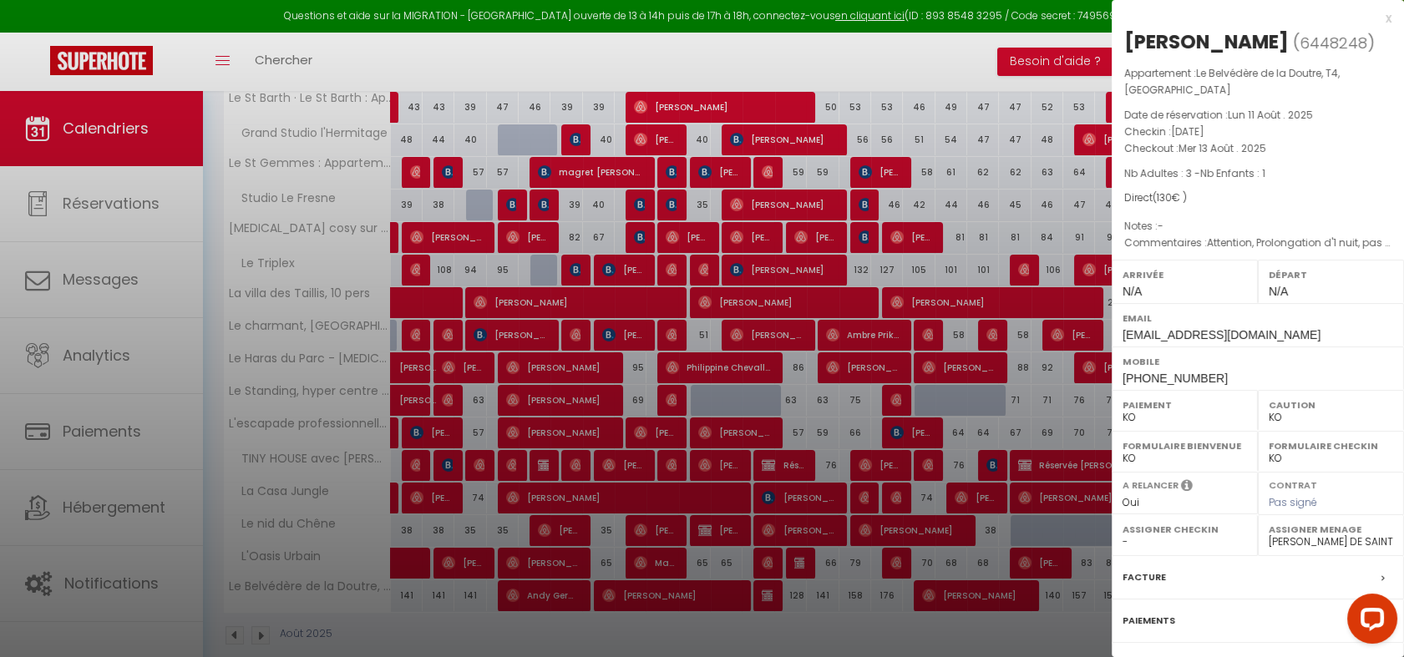
click at [1151, 617] on label "Paiements" at bounding box center [1149, 621] width 53 height 18
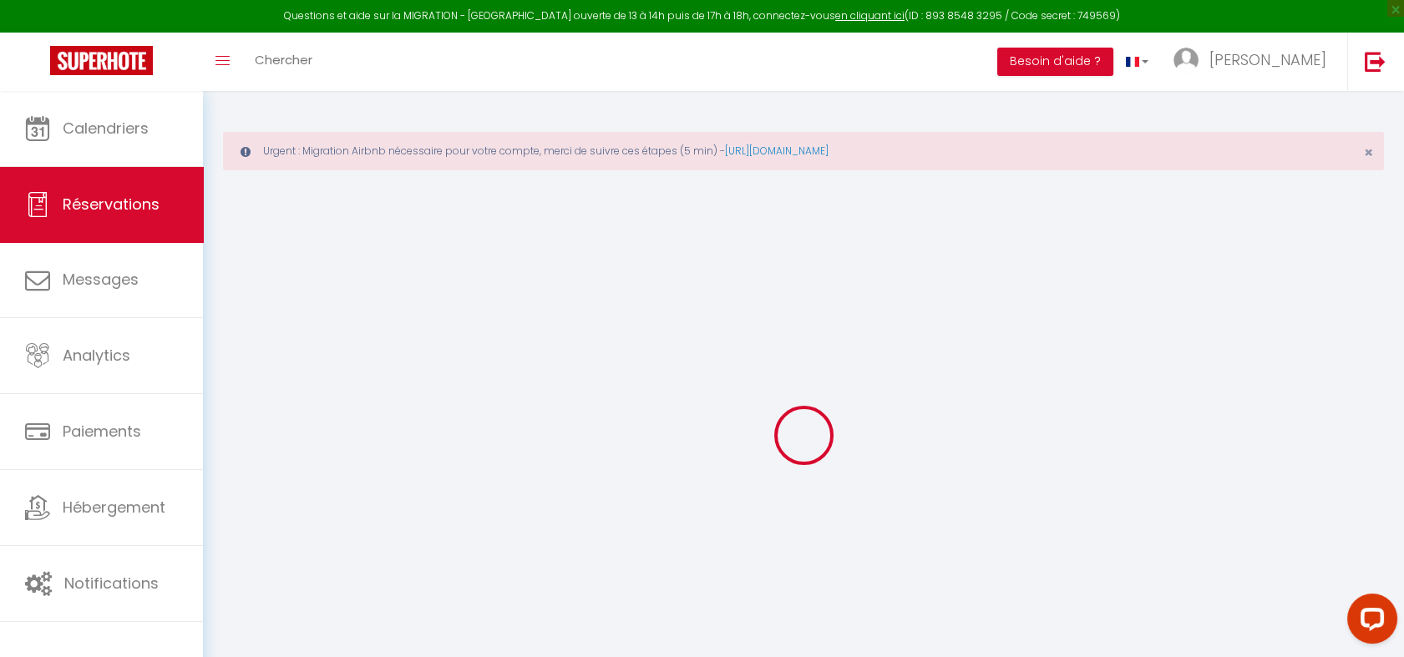
select select "0"
select select
checkbox input "false"
type textarea "Attention, Prolongation d'1 nuit, pas de ménage le 12 mais le [DATE] 13. :-)"
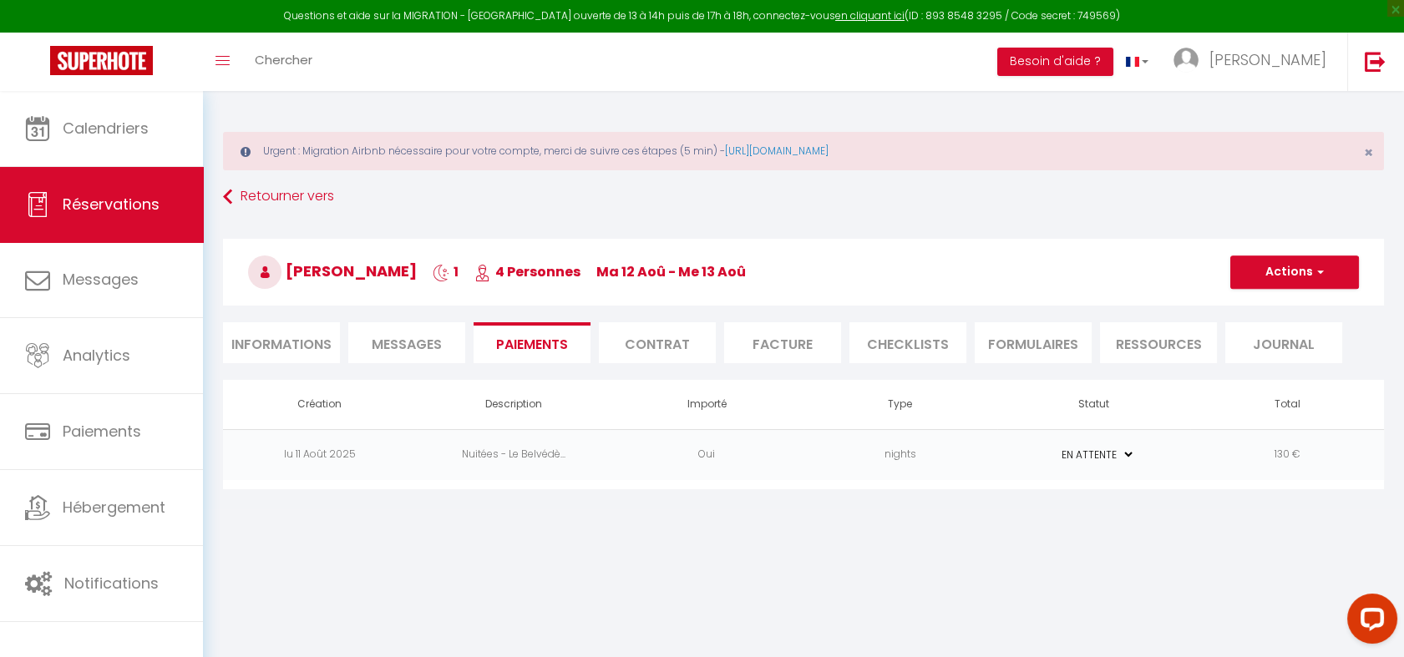
click at [287, 348] on li "Informations" at bounding box center [281, 342] width 117 height 41
select select
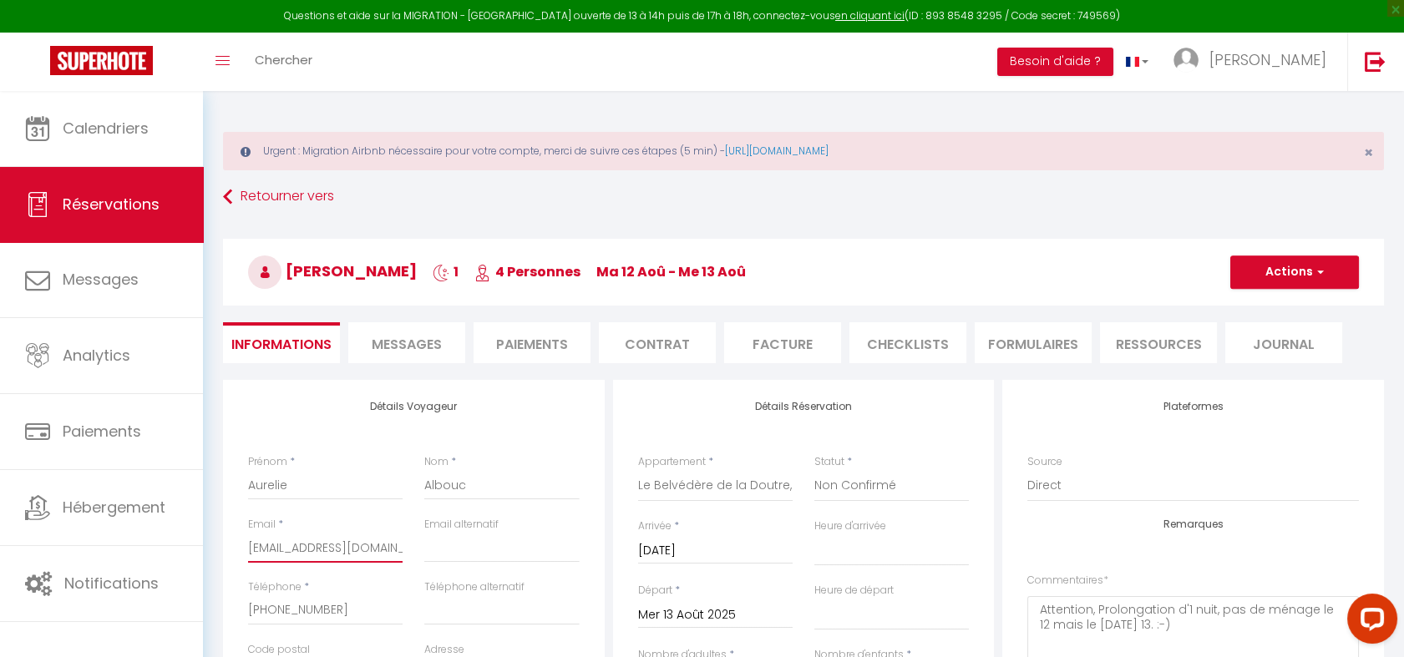
drag, startPoint x: 340, startPoint y: 552, endPoint x: 213, endPoint y: 541, distance: 127.5
type input "[EMAIL_ADDRESS][DOMAIN_NAME]"
select select
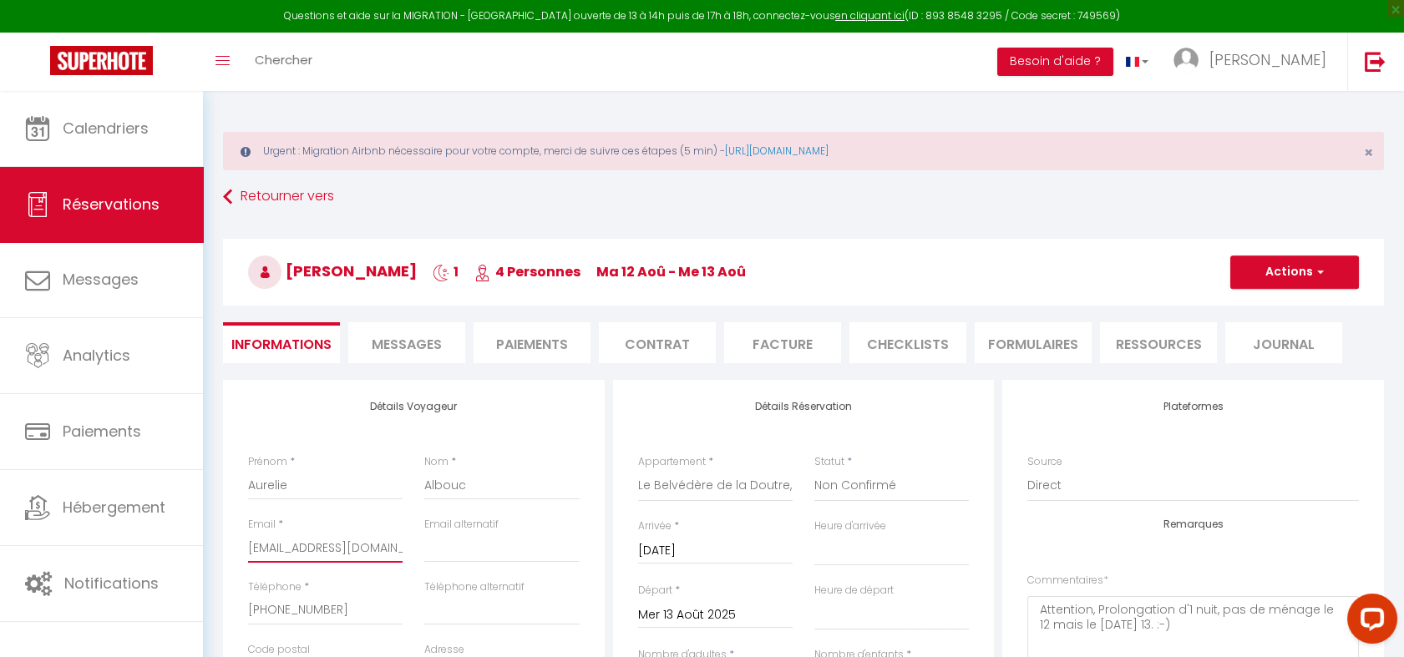
checkbox input "false"
type input "[EMAIL_ADDRESS][DOMAIN_NAME]"
select select
checkbox input "false"
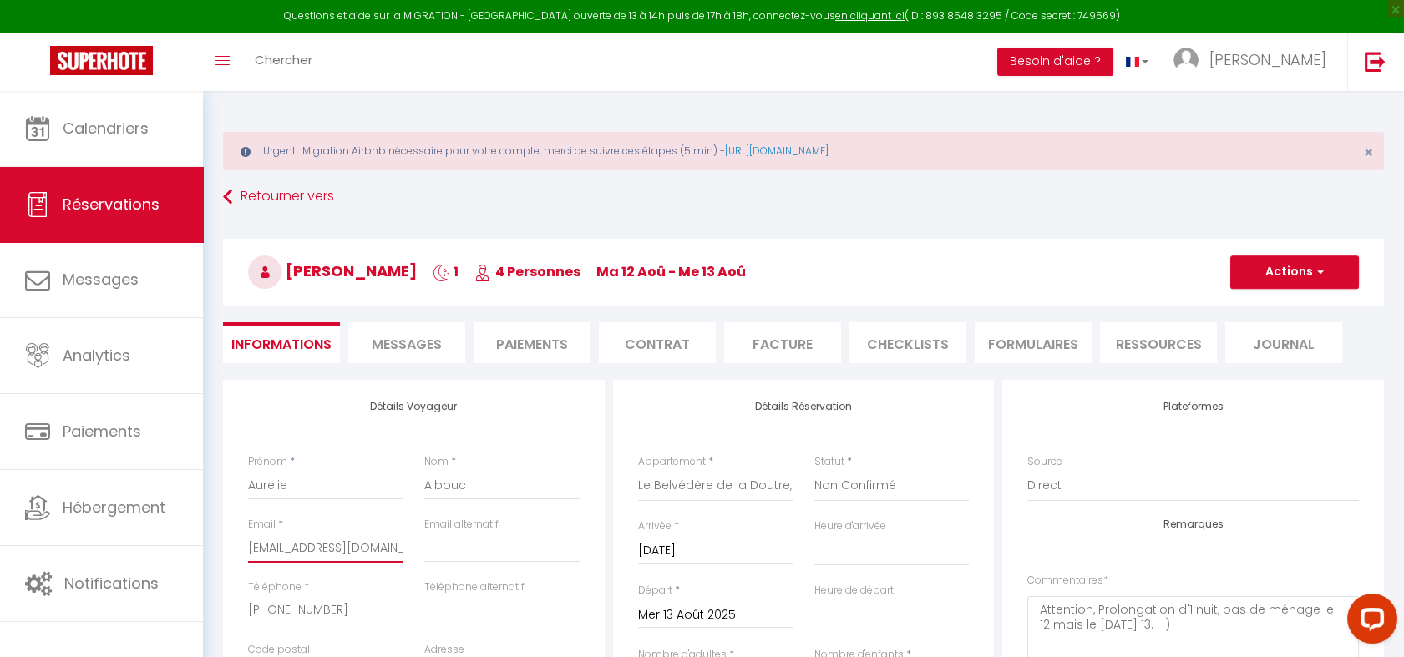
type input "[EMAIL_ADDRESS][DOMAIN_NAME]"
select select
checkbox input "false"
type input "[EMAIL_ADDRESS][DOMAIN_NAME]"
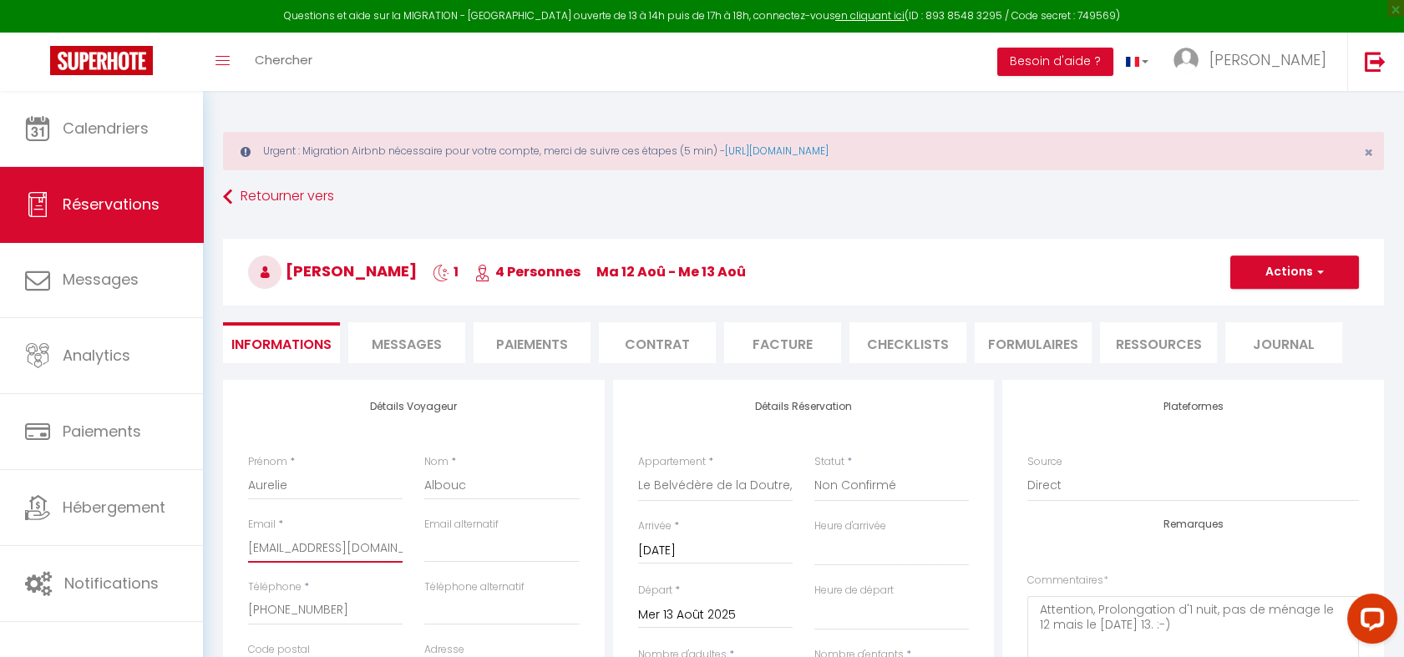
select select
checkbox input "false"
type input "[EMAIL_ADDRESS][DOMAIN_NAME]"
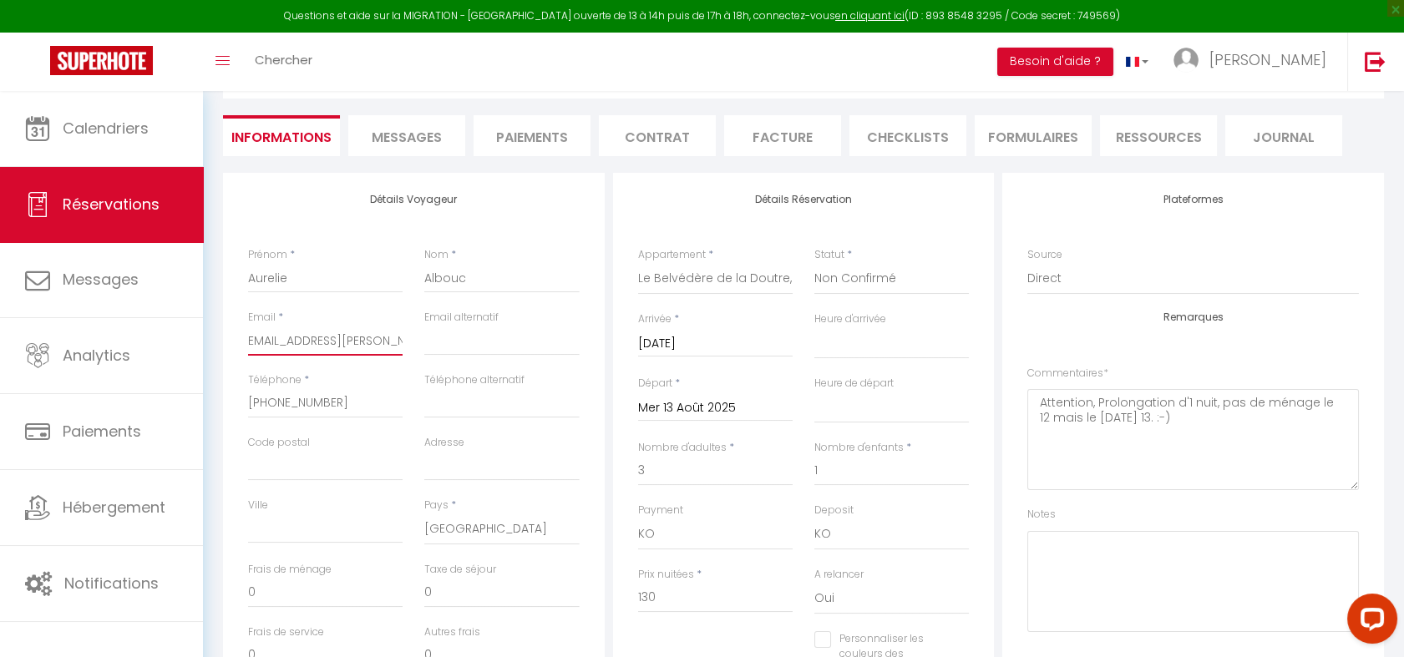
scroll to position [242, 0]
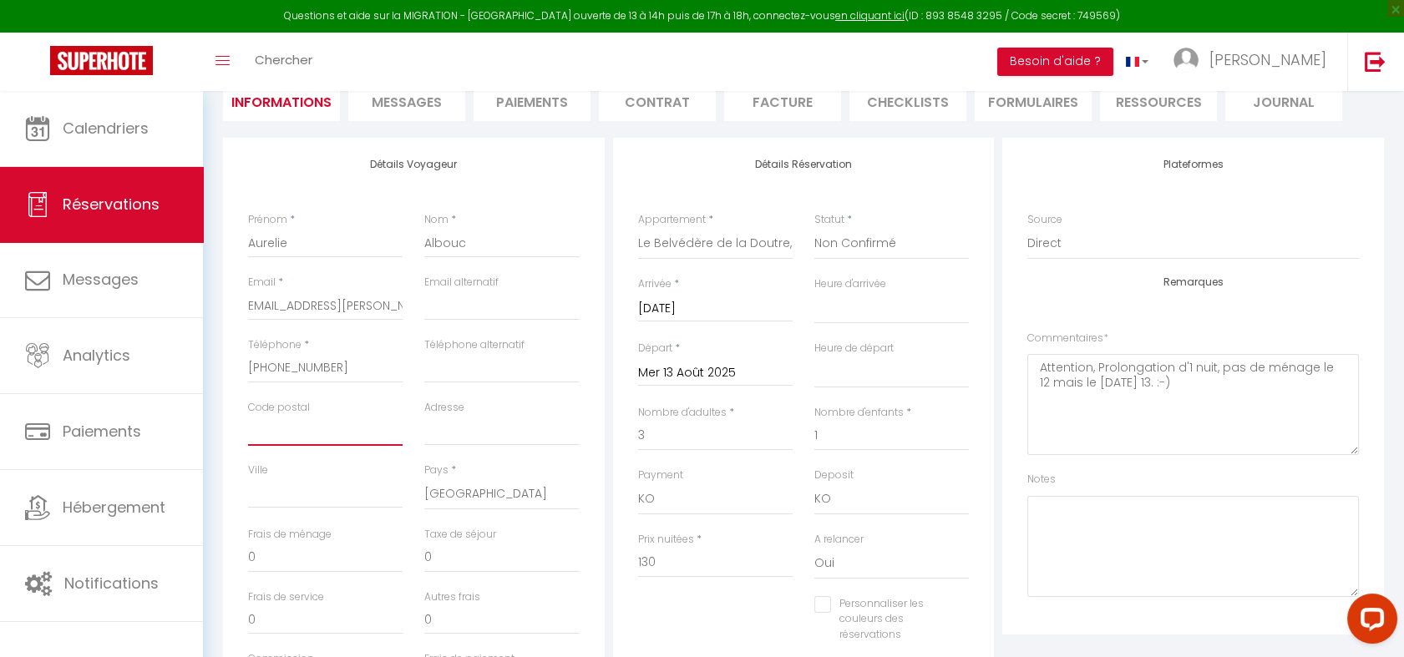
click at [287, 426] on input "Code postal" at bounding box center [325, 431] width 155 height 30
click at [447, 441] on input "Adresse" at bounding box center [501, 431] width 155 height 30
click at [444, 433] on input "2 laporte" at bounding box center [501, 431] width 155 height 30
click at [272, 501] on input "Ville" at bounding box center [325, 494] width 155 height 30
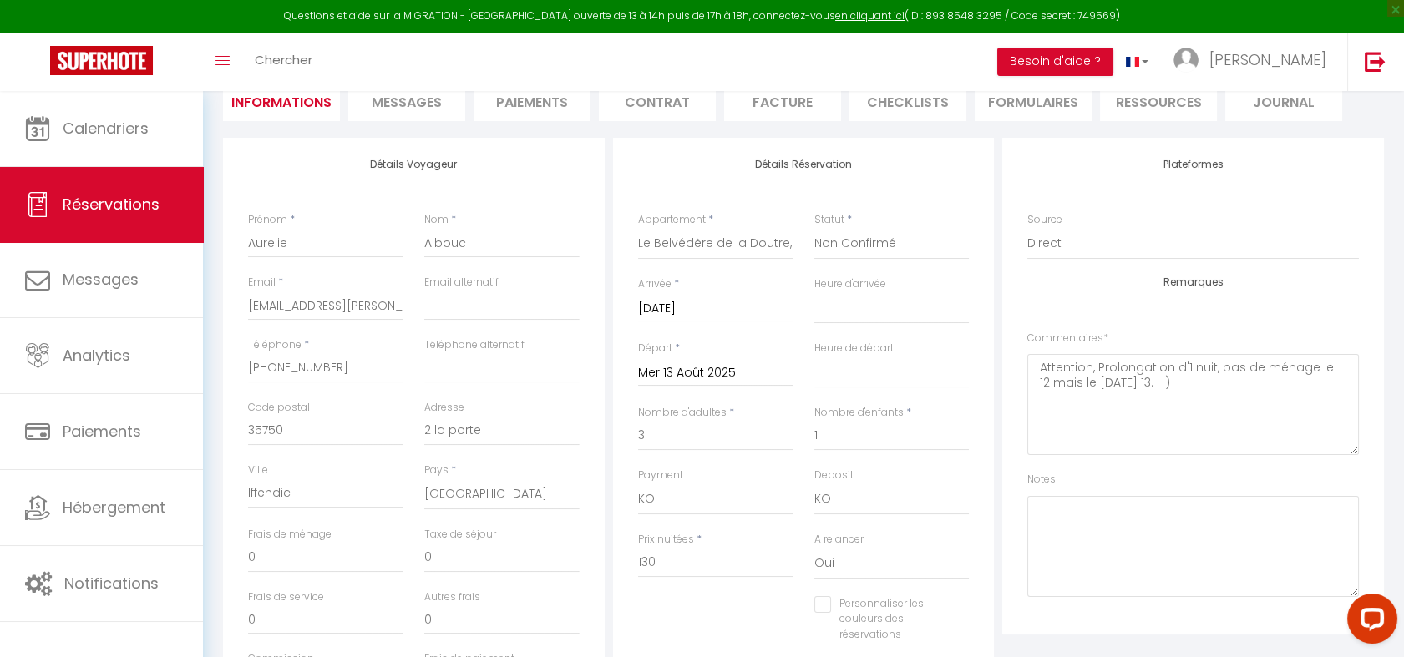
click at [367, 517] on div "Ville Iffendic" at bounding box center [325, 495] width 176 height 64
click at [1403, 368] on div "Urgent : Migration Airbnb nécessaire pour votre compte, merci de suivre ces éta…" at bounding box center [803, 468] width 1201 height 1238
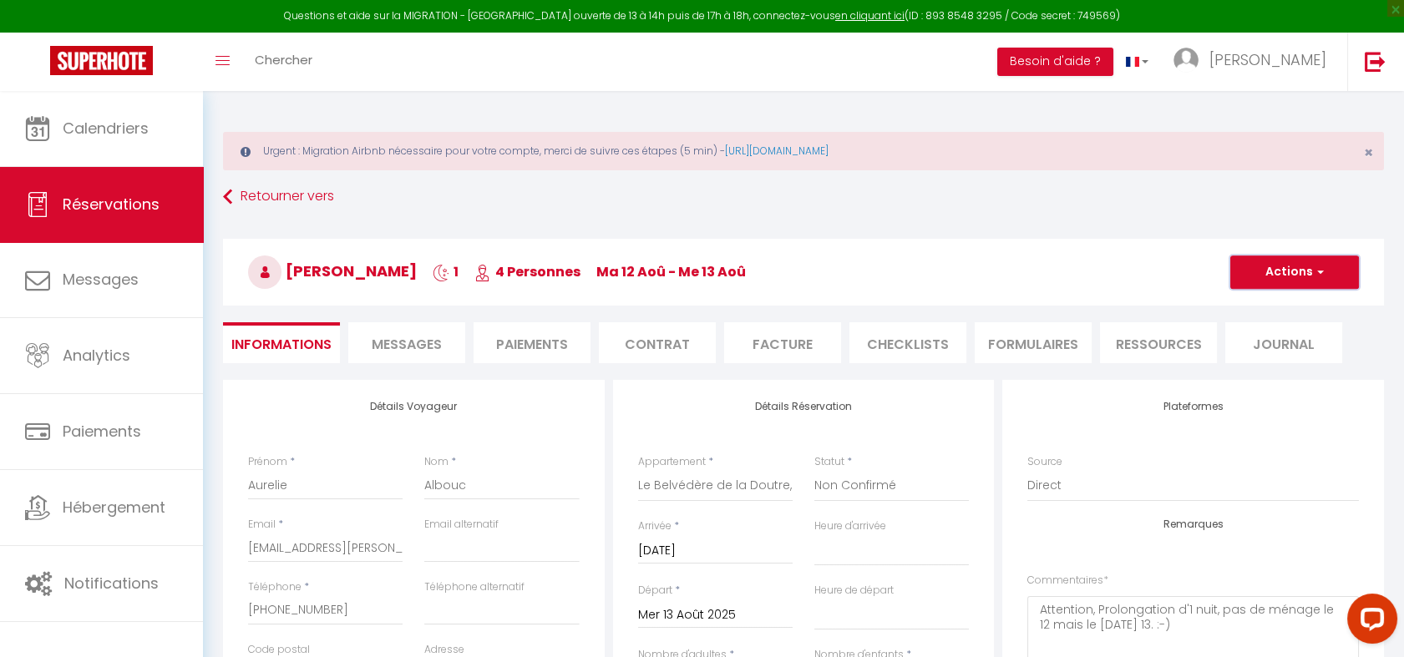
click at [1287, 277] on button "Actions" at bounding box center [1295, 272] width 129 height 33
click at [1264, 307] on link "Enregistrer" at bounding box center [1278, 309] width 132 height 22
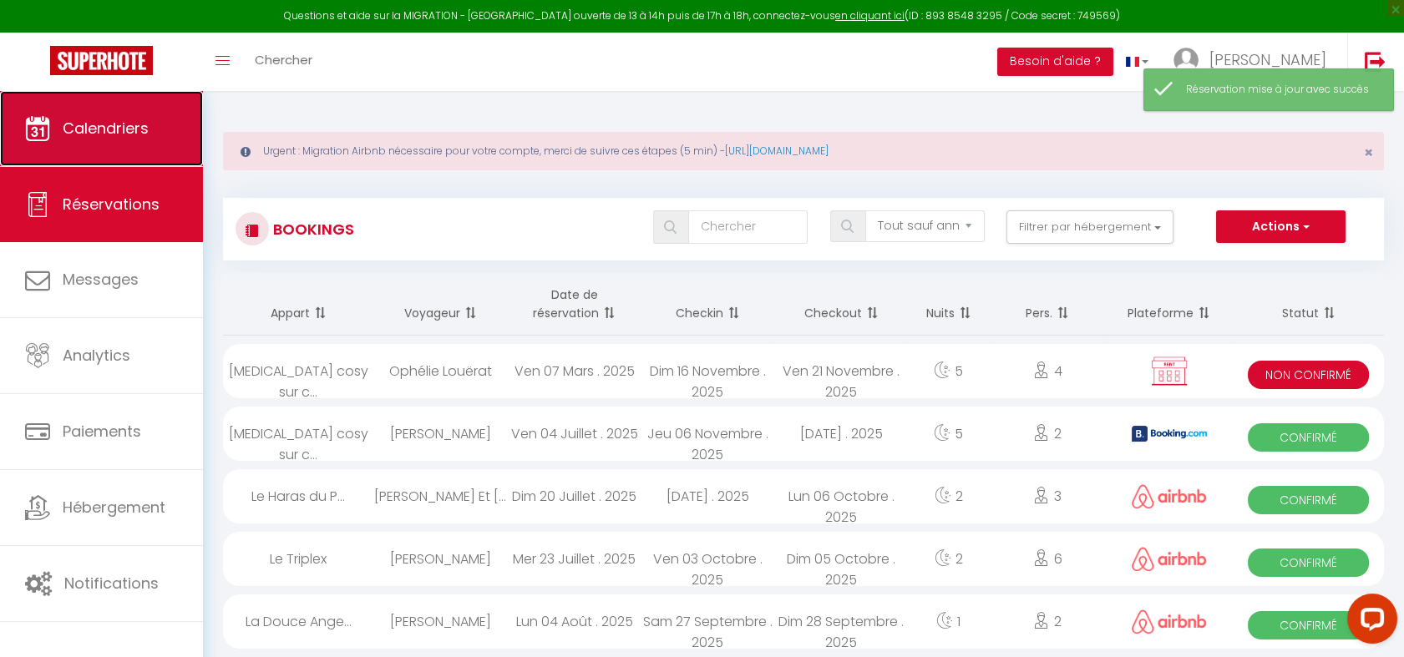
click at [97, 135] on span "Calendriers" at bounding box center [106, 128] width 86 height 21
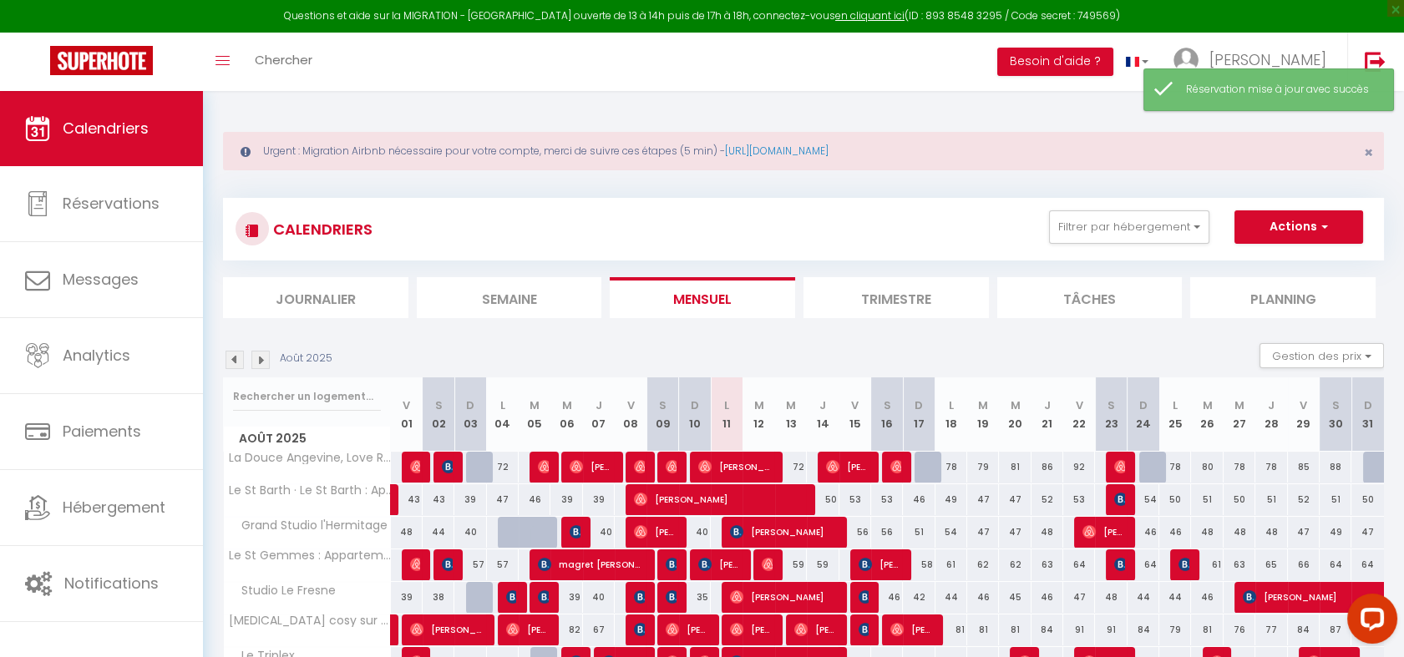
scroll to position [227, 0]
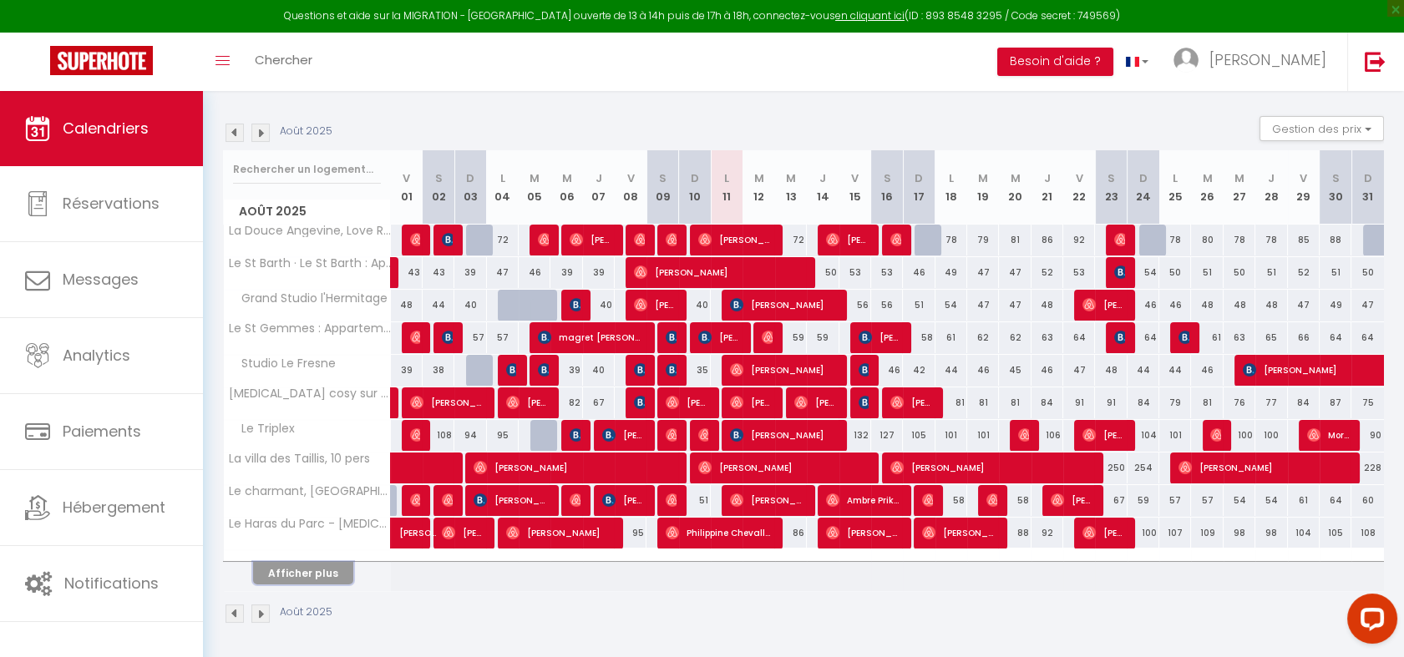
click at [307, 576] on button "Afficher plus" at bounding box center [303, 573] width 100 height 23
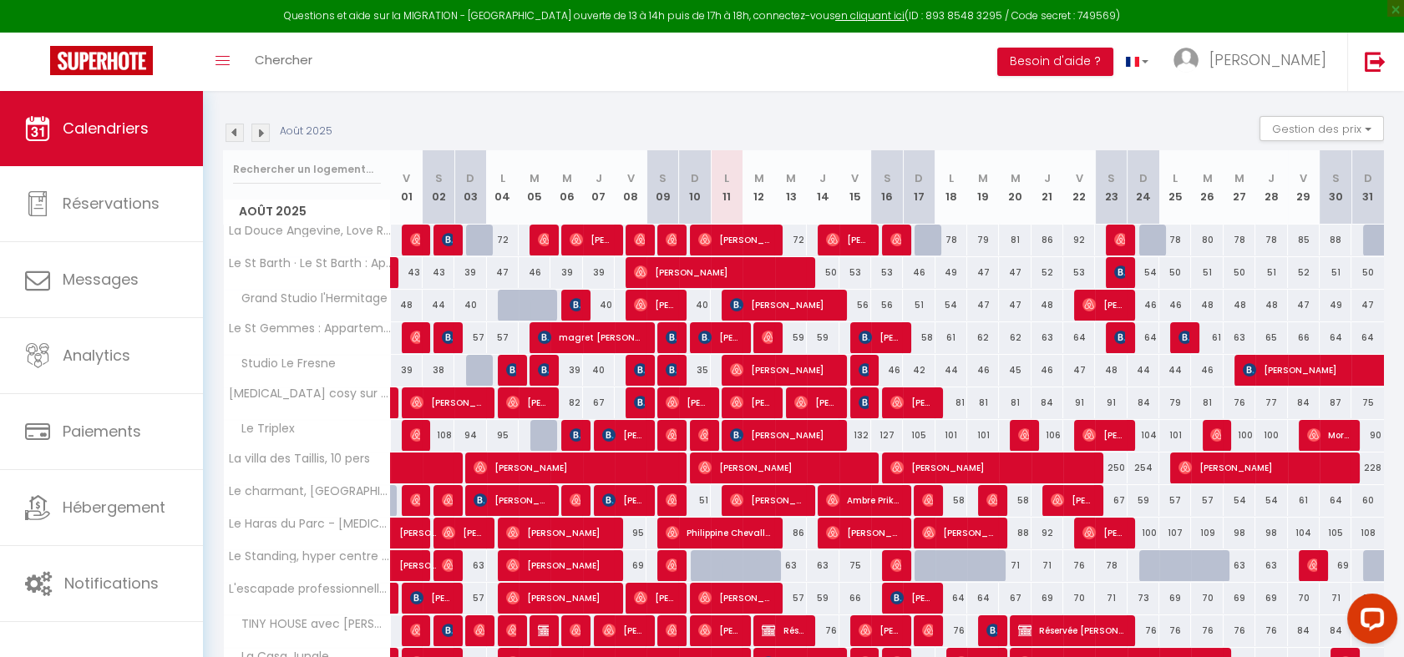
scroll to position [414, 0]
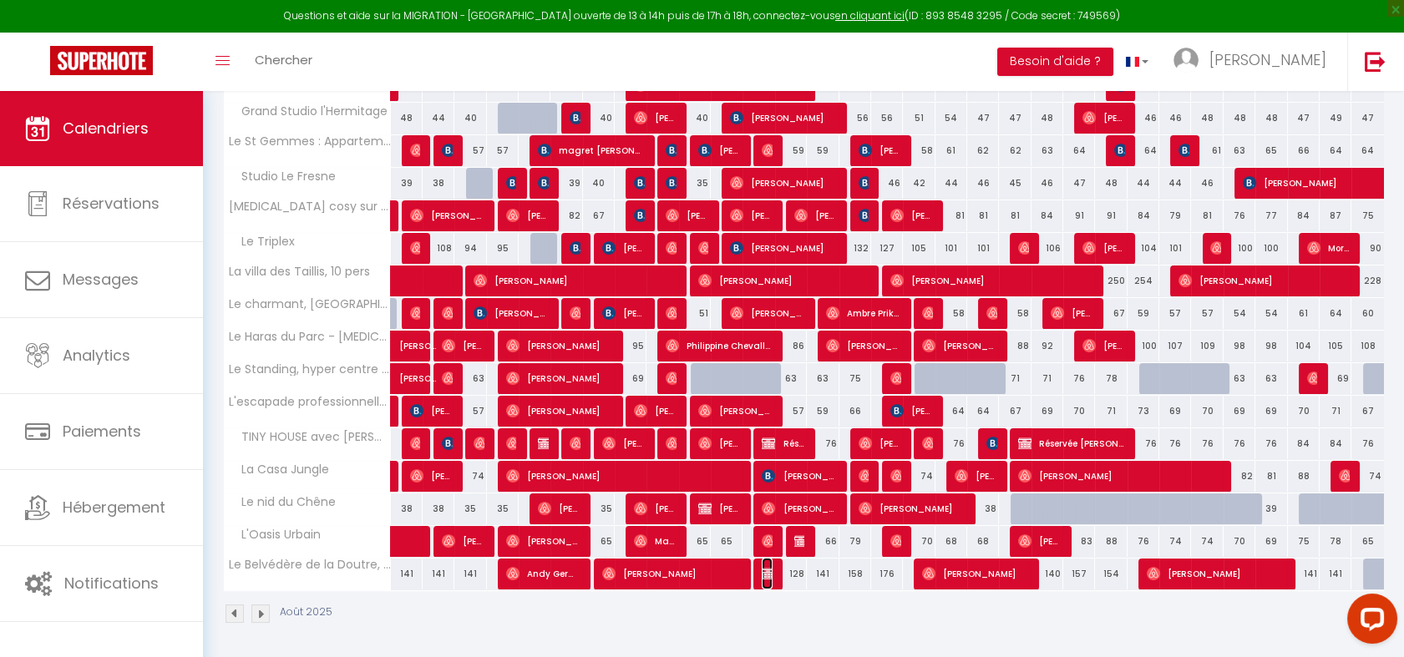
click at [765, 576] on img at bounding box center [768, 573] width 13 height 13
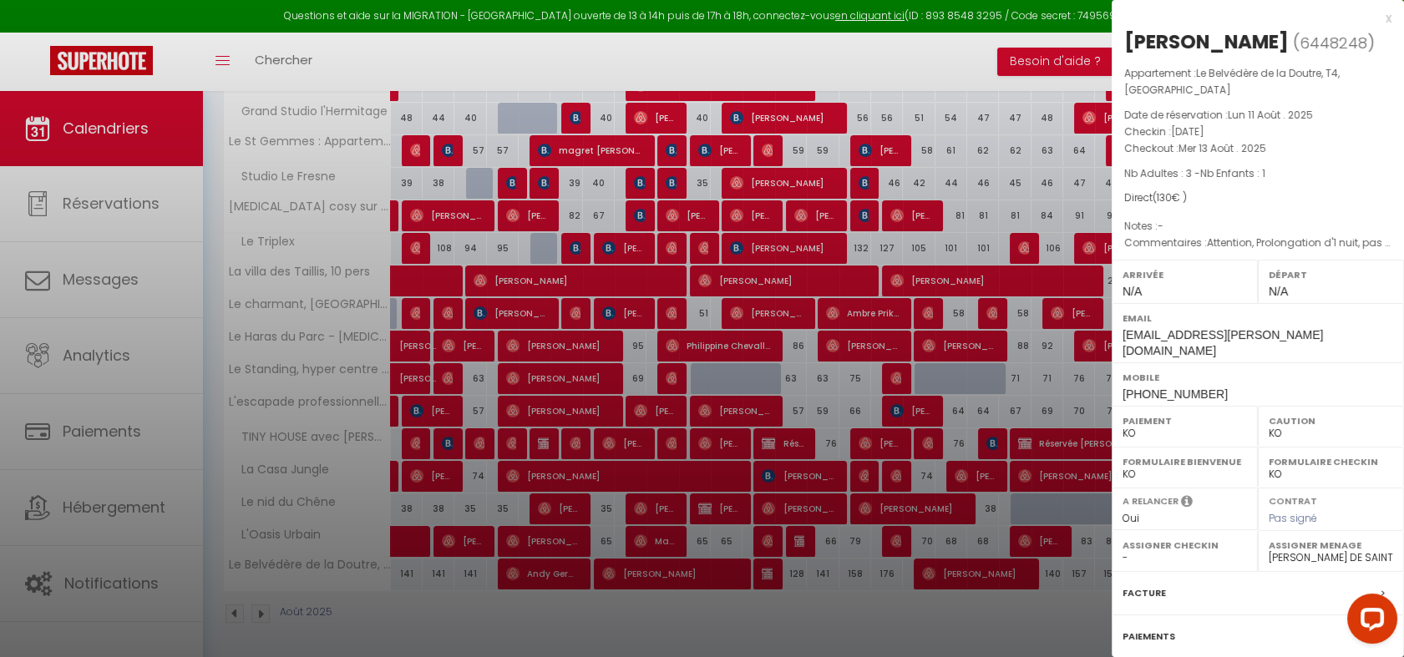
click at [835, 604] on div at bounding box center [702, 328] width 1404 height 657
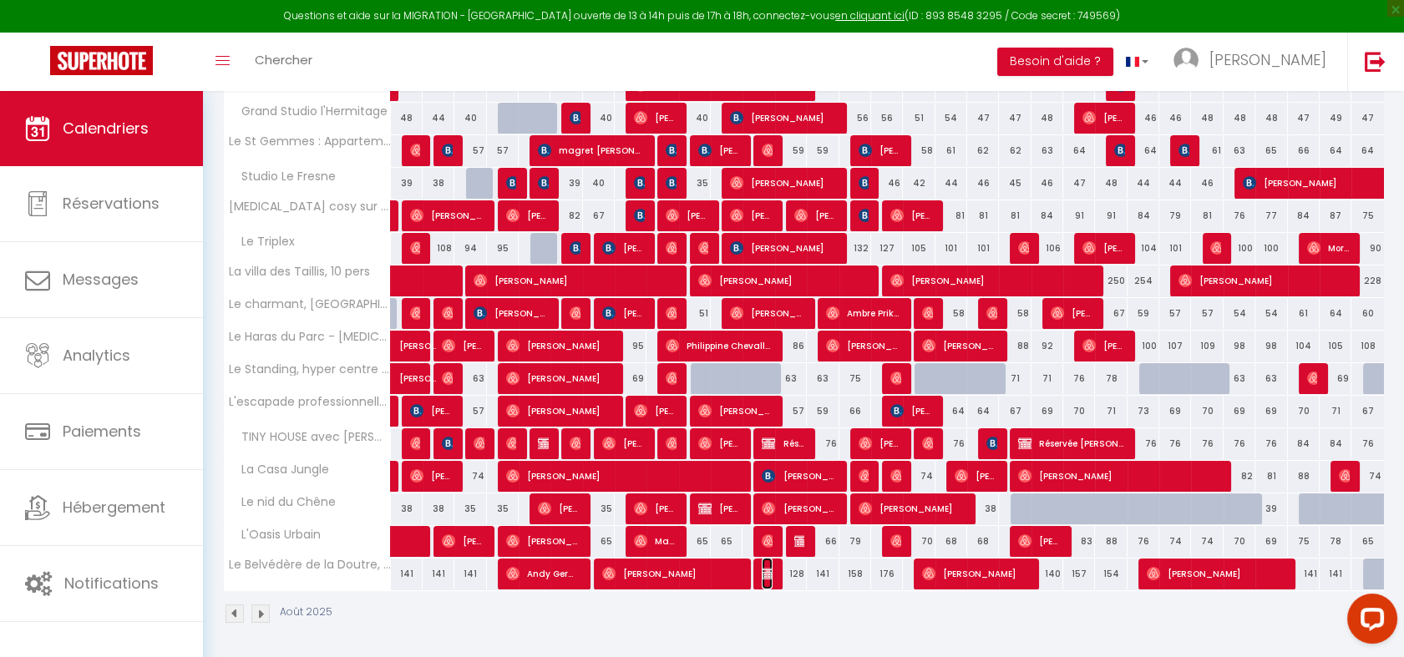
click at [764, 575] on img at bounding box center [768, 573] width 13 height 13
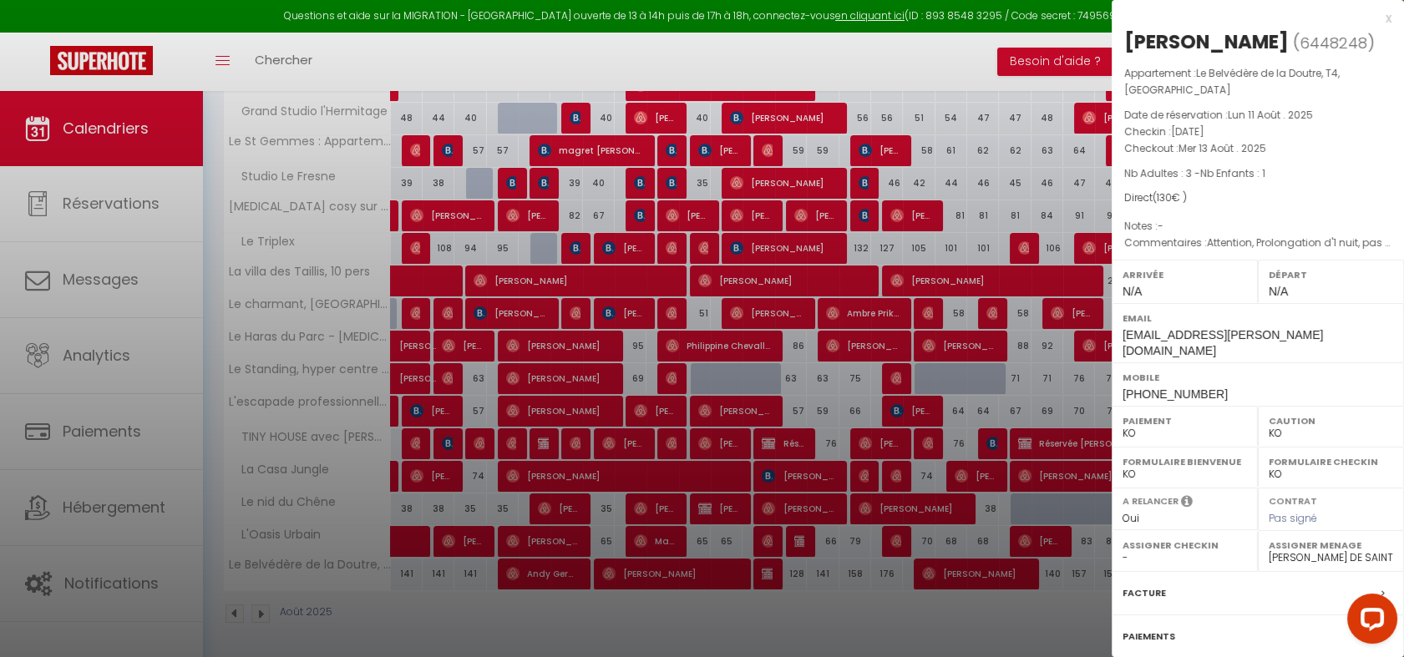
click at [1135, 628] on label "Paiements" at bounding box center [1149, 637] width 53 height 18
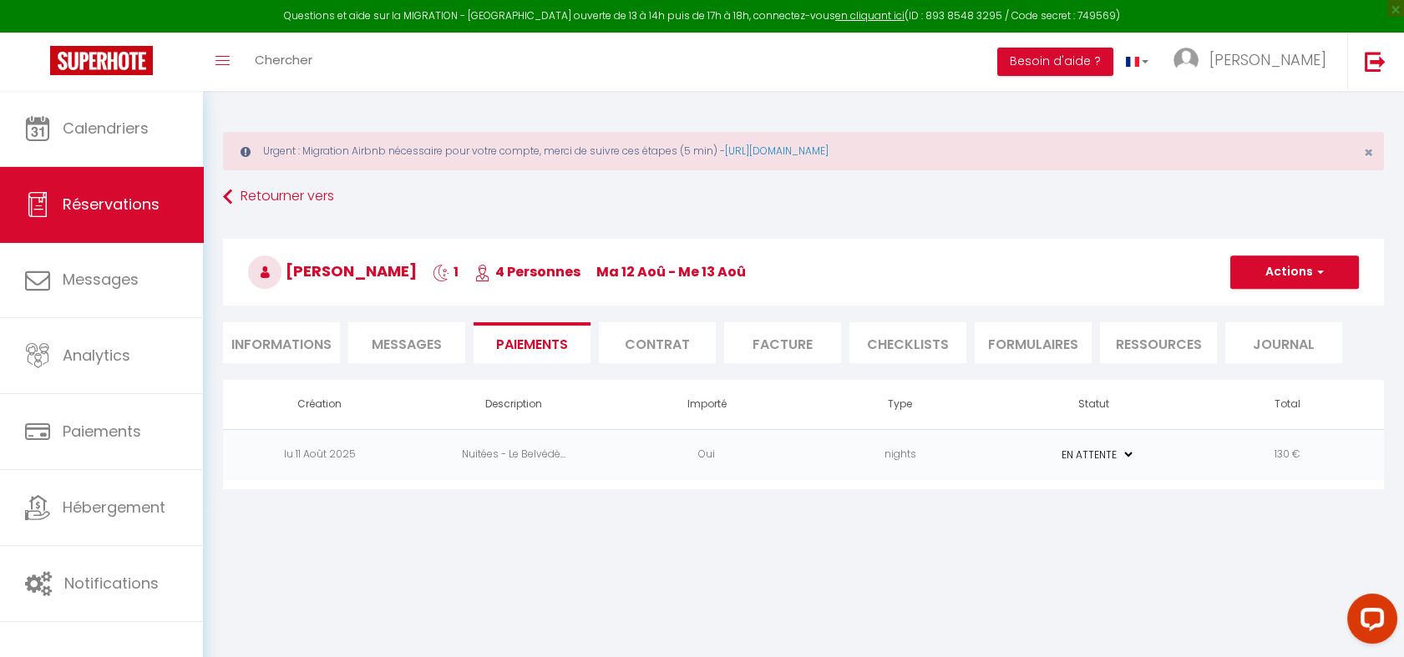
click at [301, 338] on li "Informations" at bounding box center [281, 342] width 117 height 41
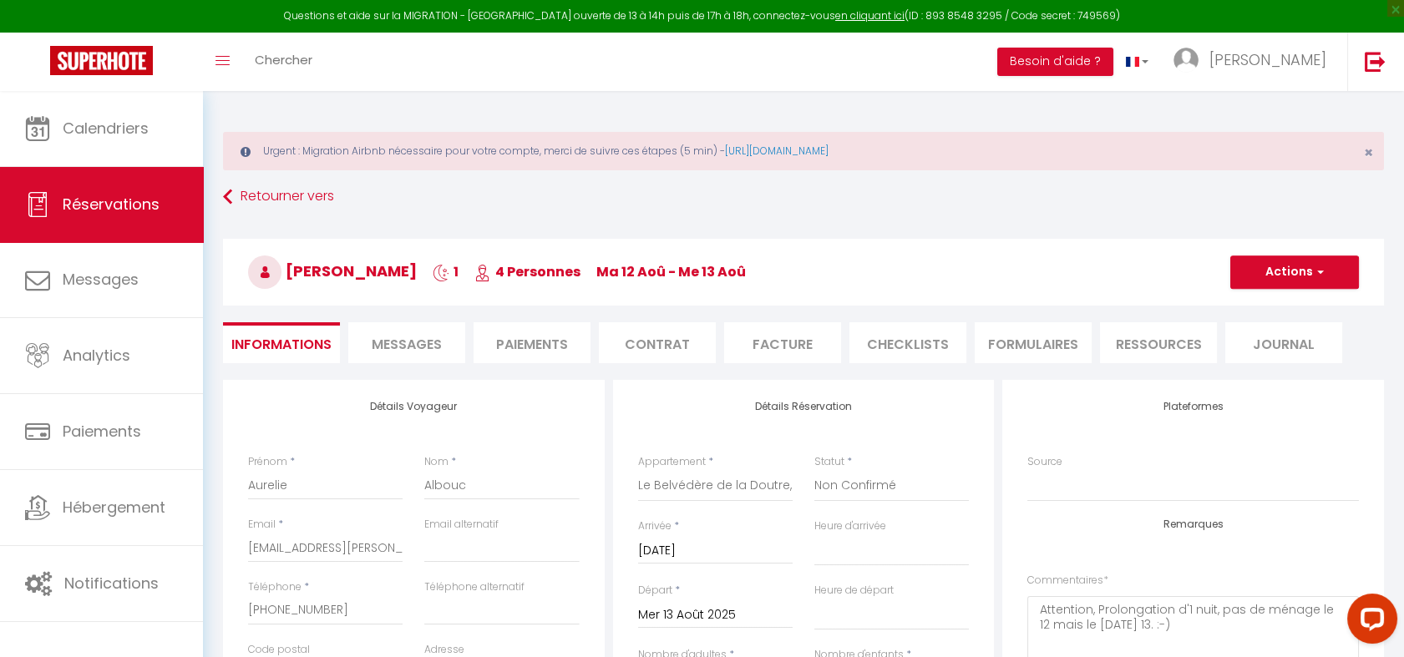
scroll to position [322, 0]
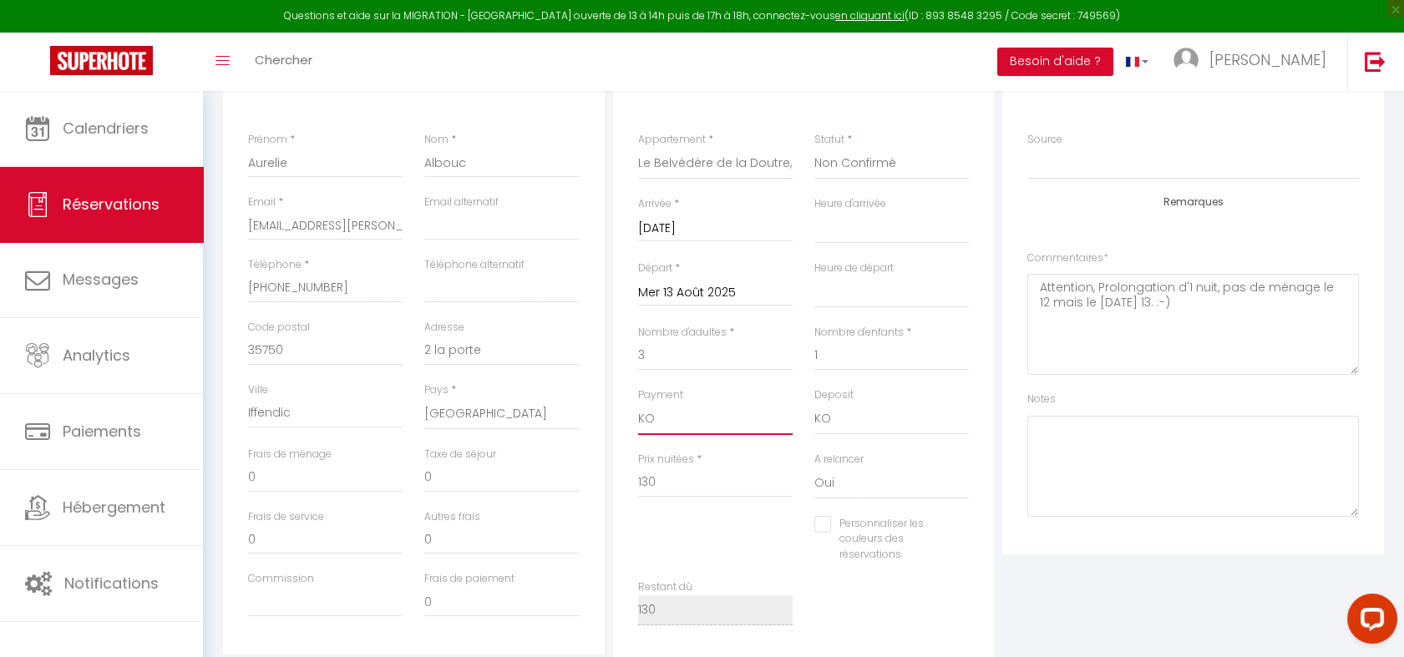
click at [654, 421] on select "OK KO" at bounding box center [715, 420] width 155 height 32
click at [638, 404] on select "OK KO" at bounding box center [715, 420] width 155 height 32
click at [824, 418] on select "OK KO" at bounding box center [892, 420] width 155 height 32
click at [815, 404] on select "OK KO" at bounding box center [892, 420] width 155 height 32
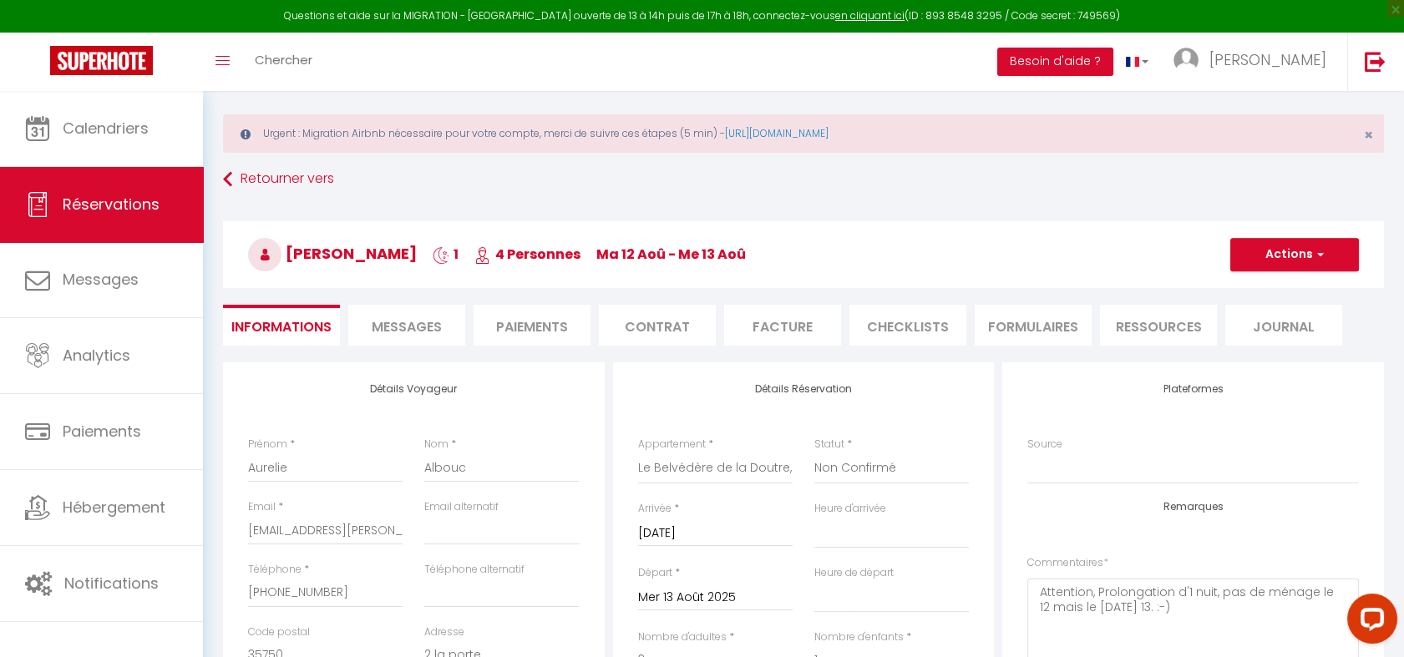
scroll to position [0, 0]
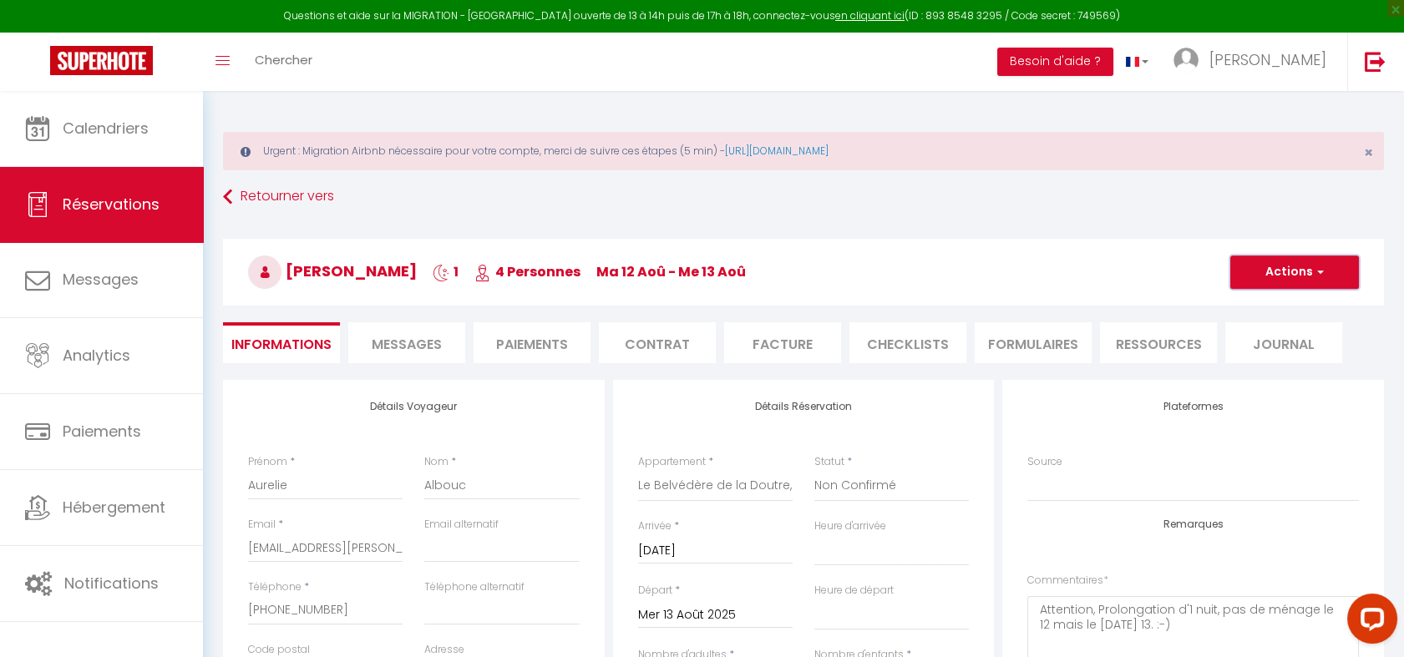
click at [1288, 267] on button "Actions" at bounding box center [1295, 272] width 129 height 33
click at [1266, 305] on link "Enregistrer" at bounding box center [1278, 309] width 132 height 22
